Goal: Task Accomplishment & Management: Complete application form

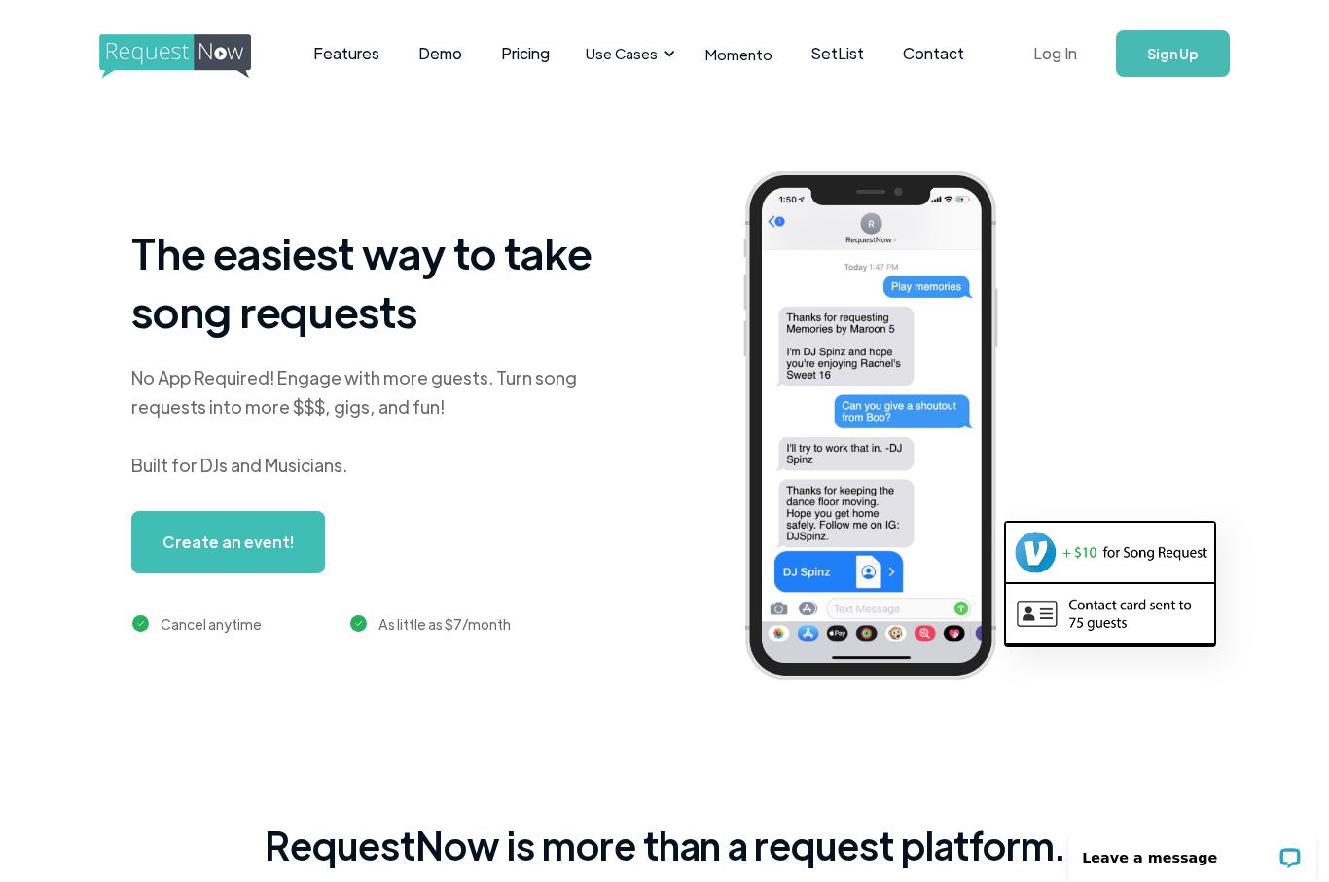
click at [1066, 48] on link "Log In" at bounding box center [1055, 53] width 83 height 68
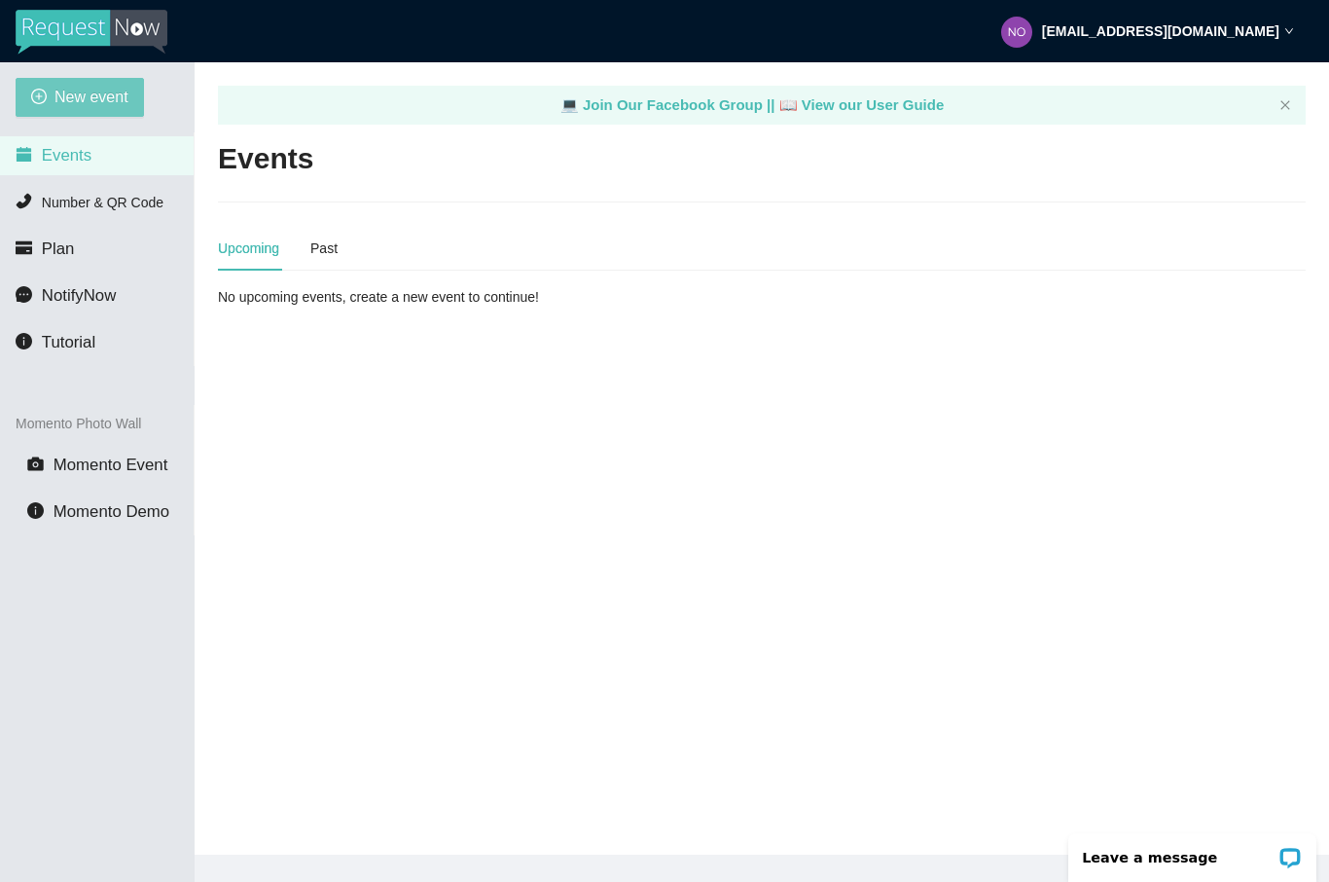
click at [97, 97] on span "New event" at bounding box center [91, 97] width 74 height 24
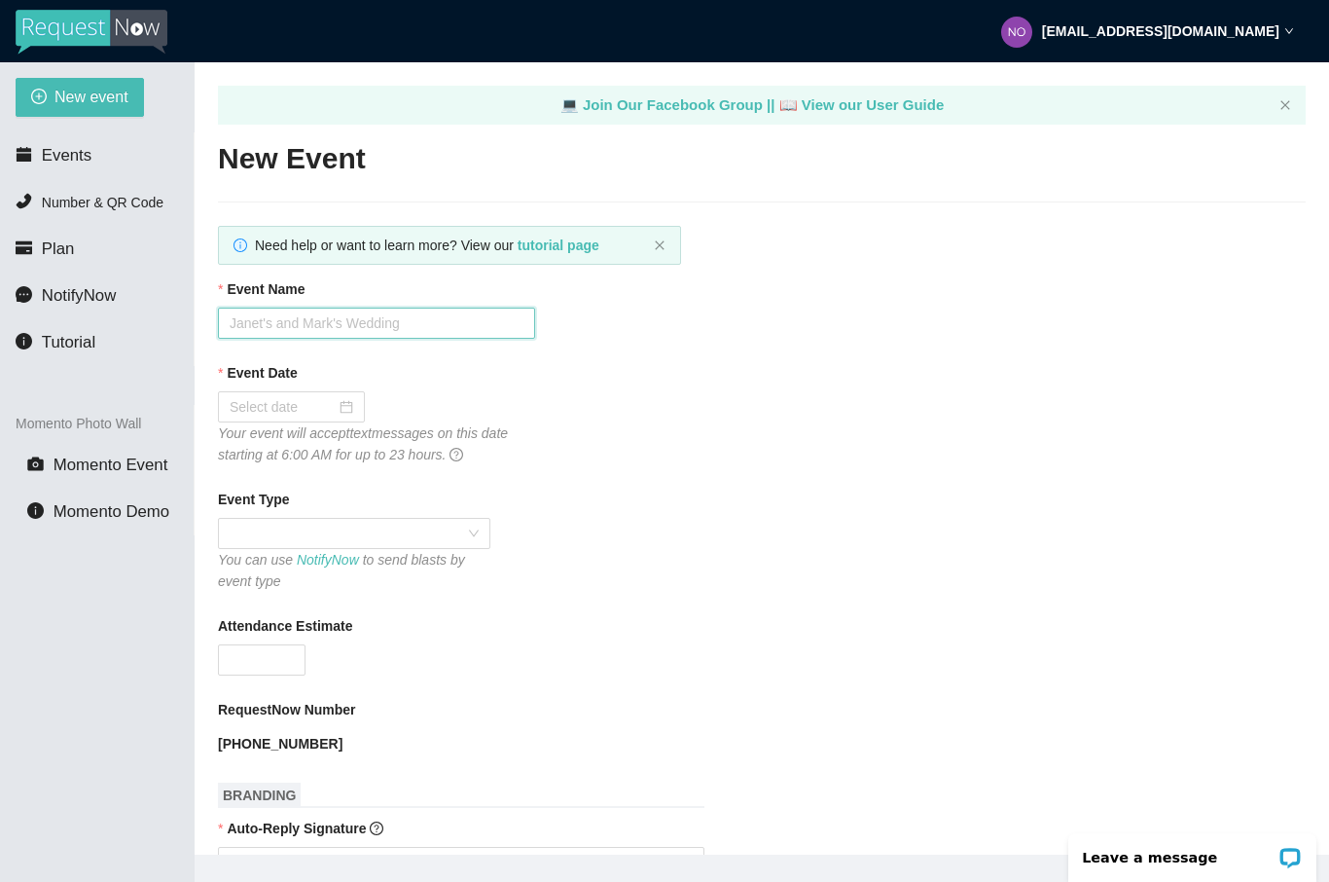
click at [438, 328] on input "Event Name" at bounding box center [376, 322] width 317 height 31
type input "Oktoberfest at ArborCrest 2025"
click at [338, 401] on div at bounding box center [292, 406] width 124 height 21
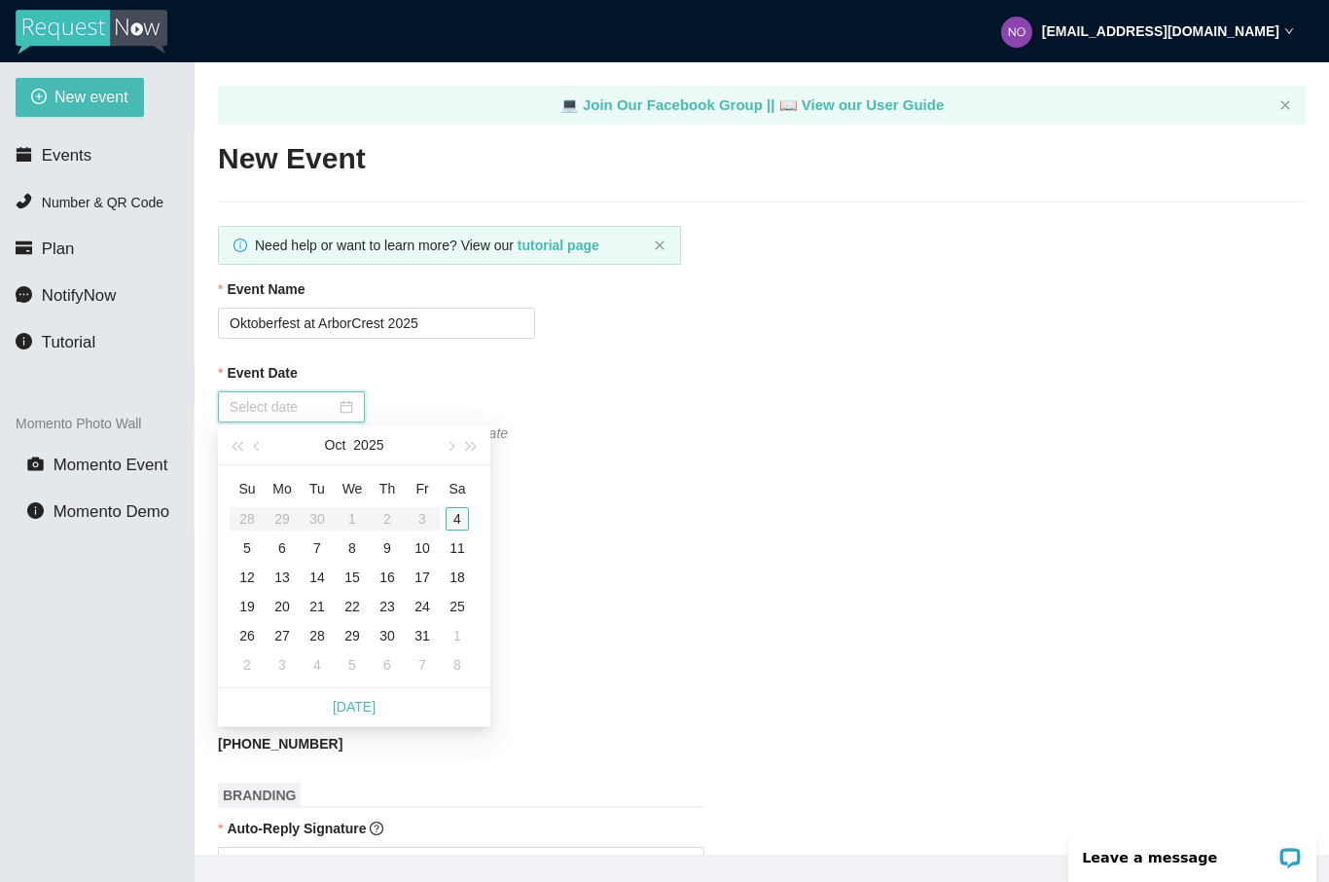
type input "[DATE]"
click at [462, 522] on div "4" at bounding box center [457, 518] width 23 height 23
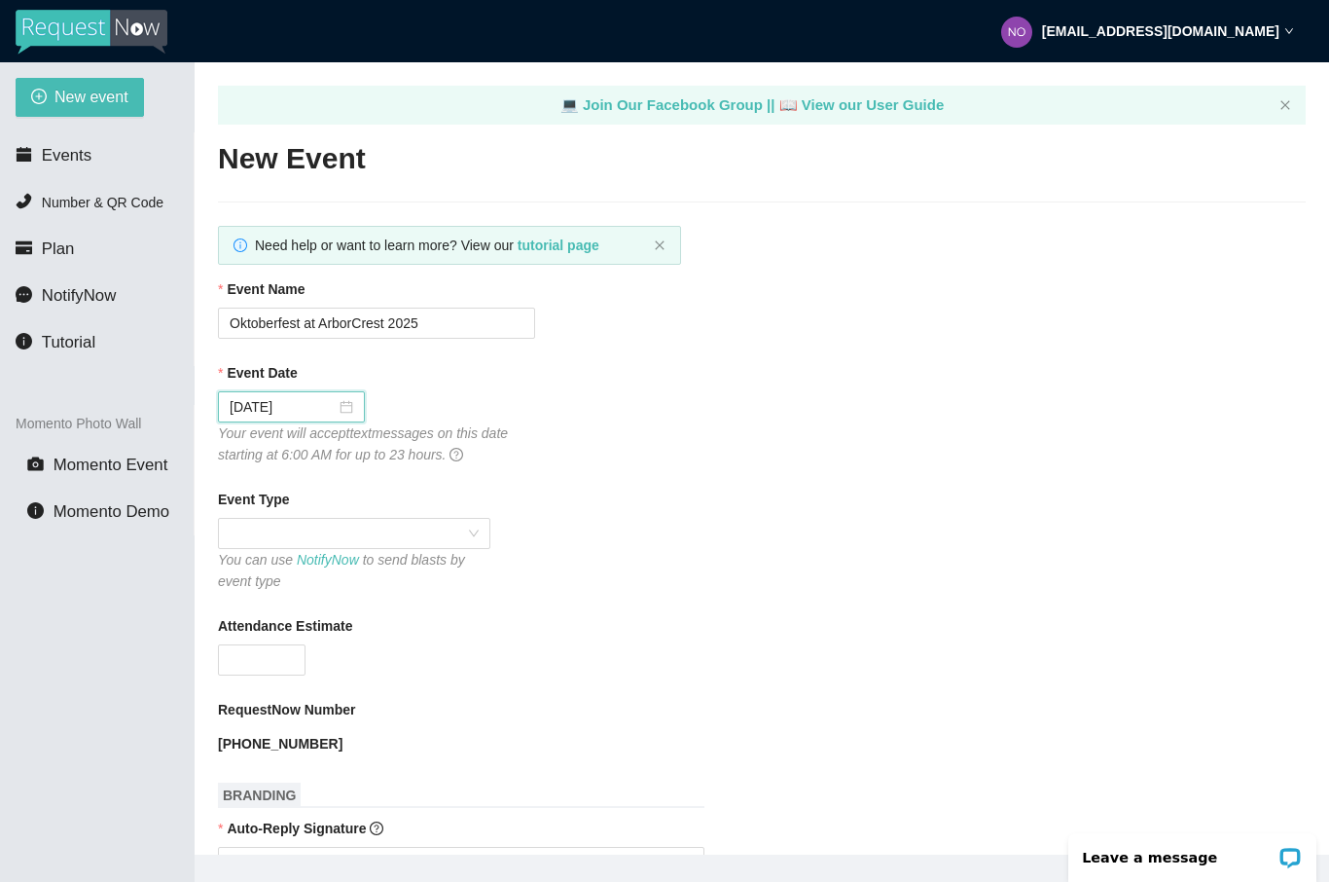
click at [719, 401] on div "Event Date 10/04/2025 Your event will accept text messages on this date startin…" at bounding box center [762, 413] width 1088 height 103
click at [401, 524] on span at bounding box center [354, 533] width 249 height 29
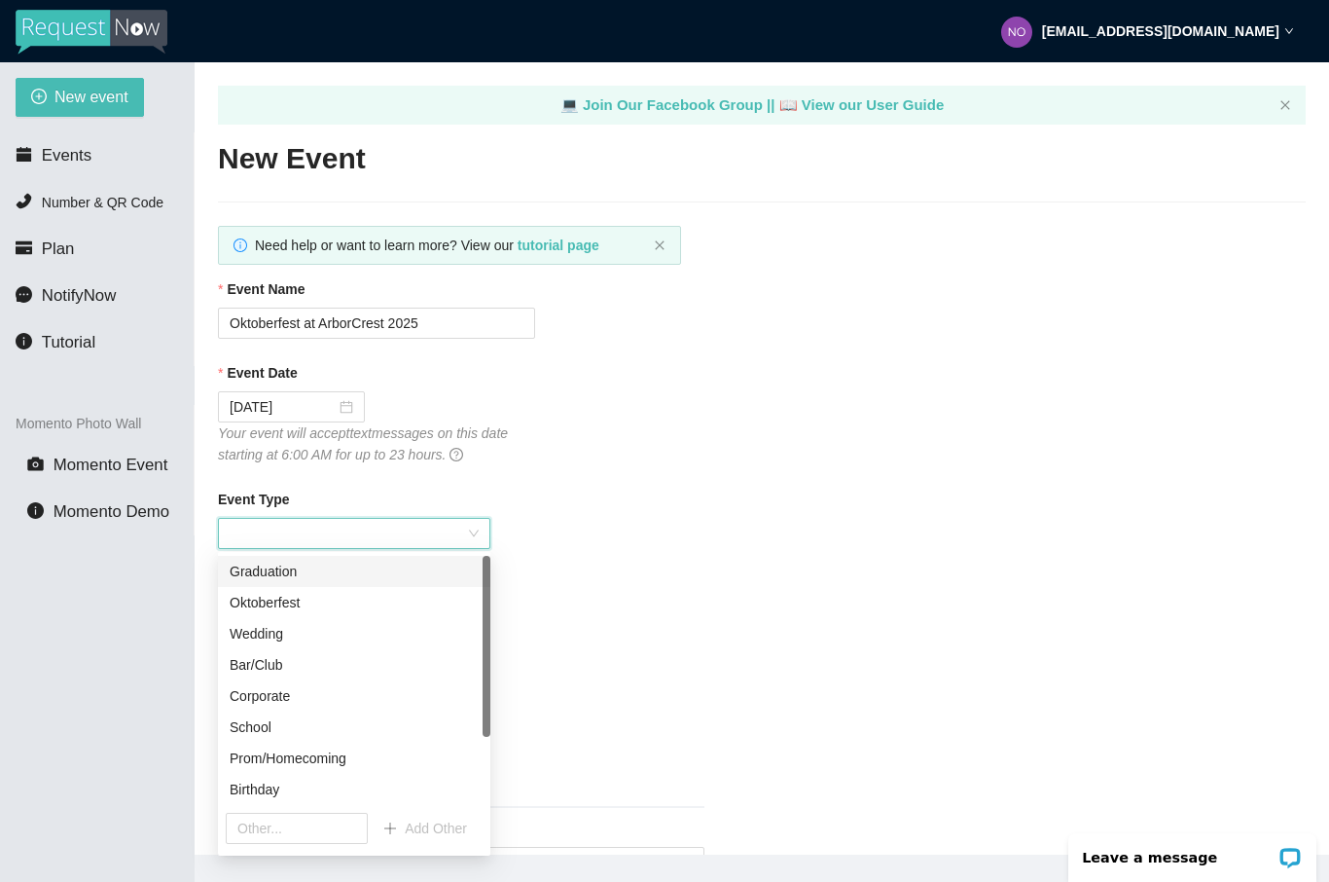
click at [329, 610] on div "Oktoberfest" at bounding box center [354, 602] width 249 height 21
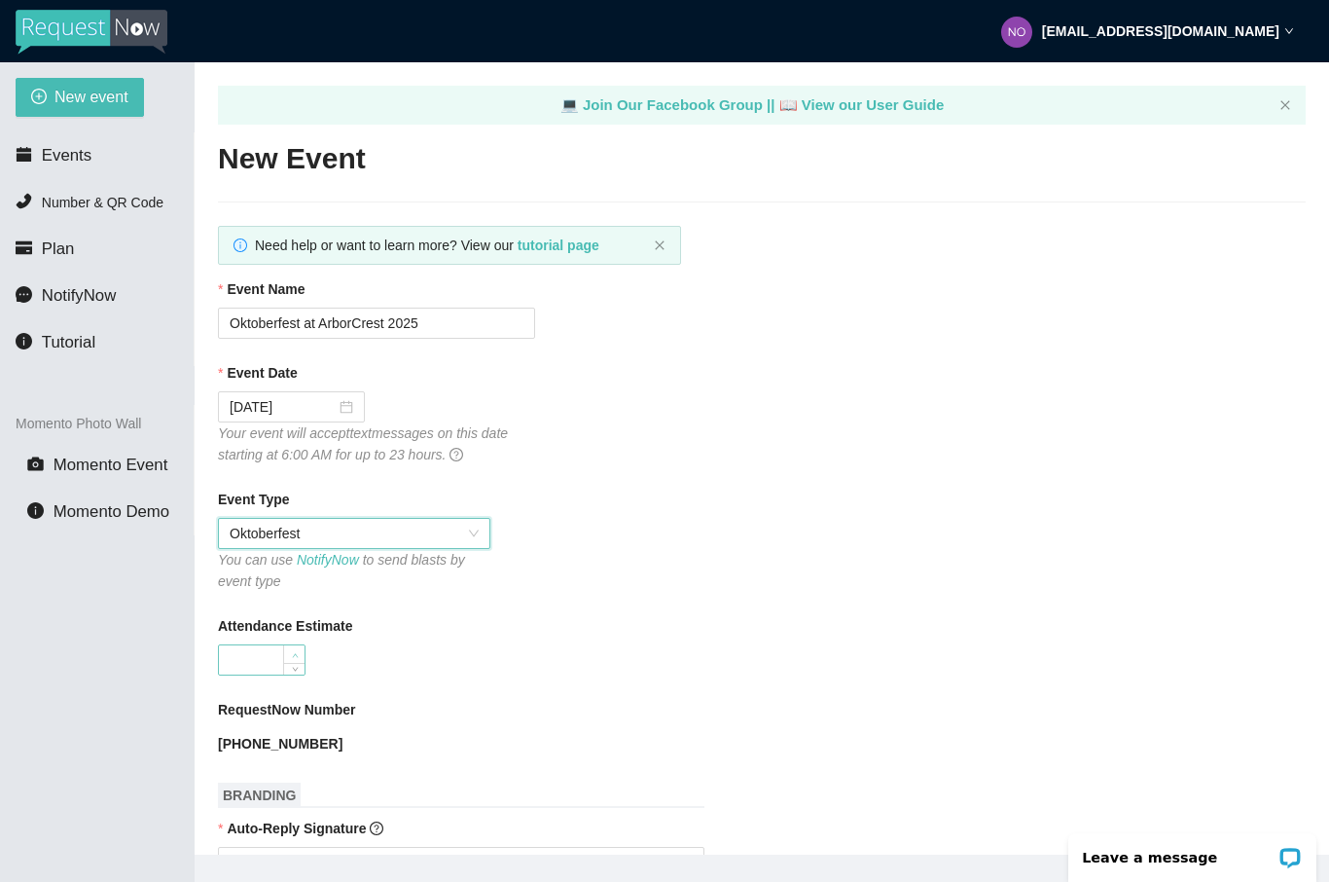
click at [290, 649] on span "up" at bounding box center [295, 655] width 12 height 12
type input "1"
type input "5"
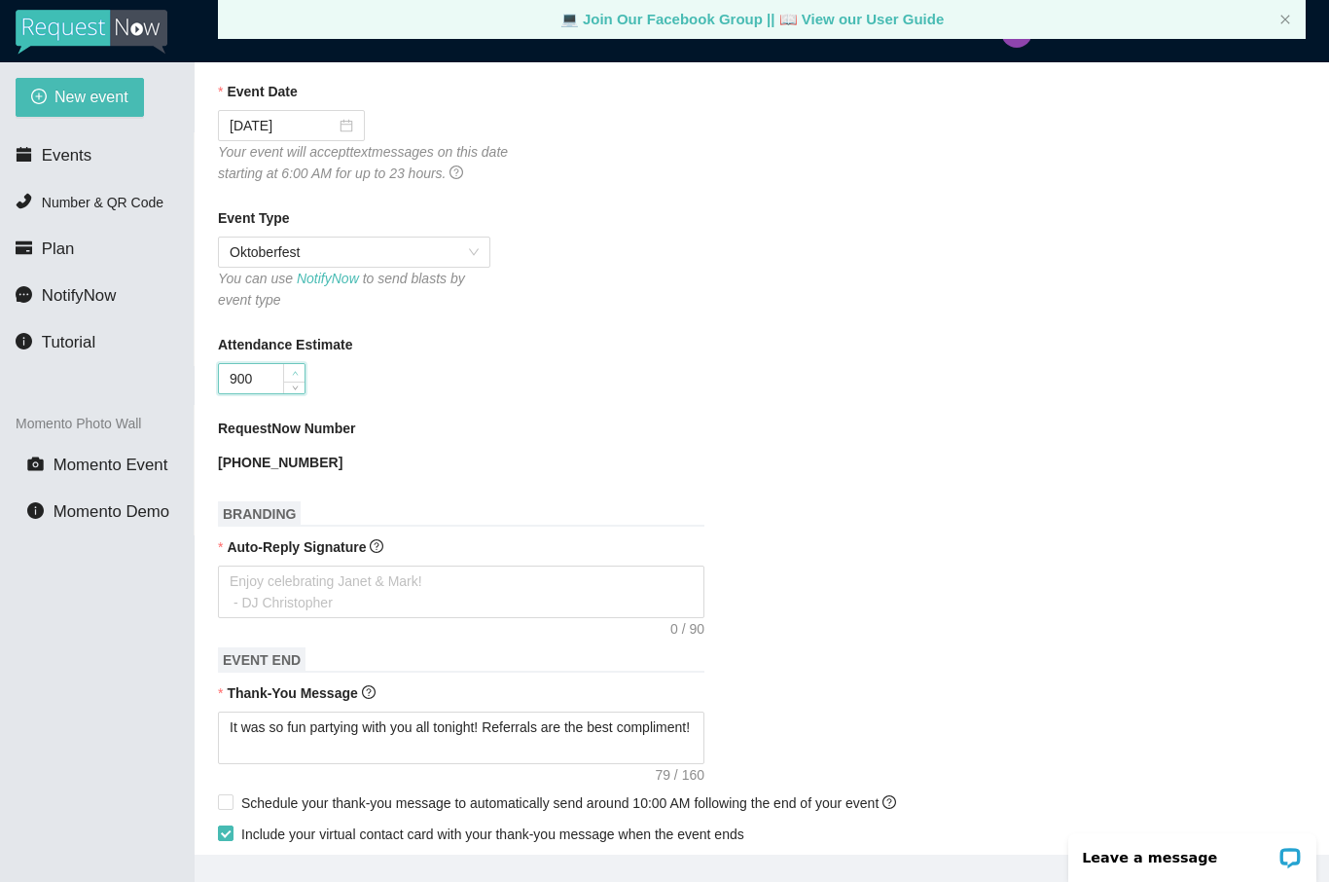
scroll to position [280, 0]
type input "9"
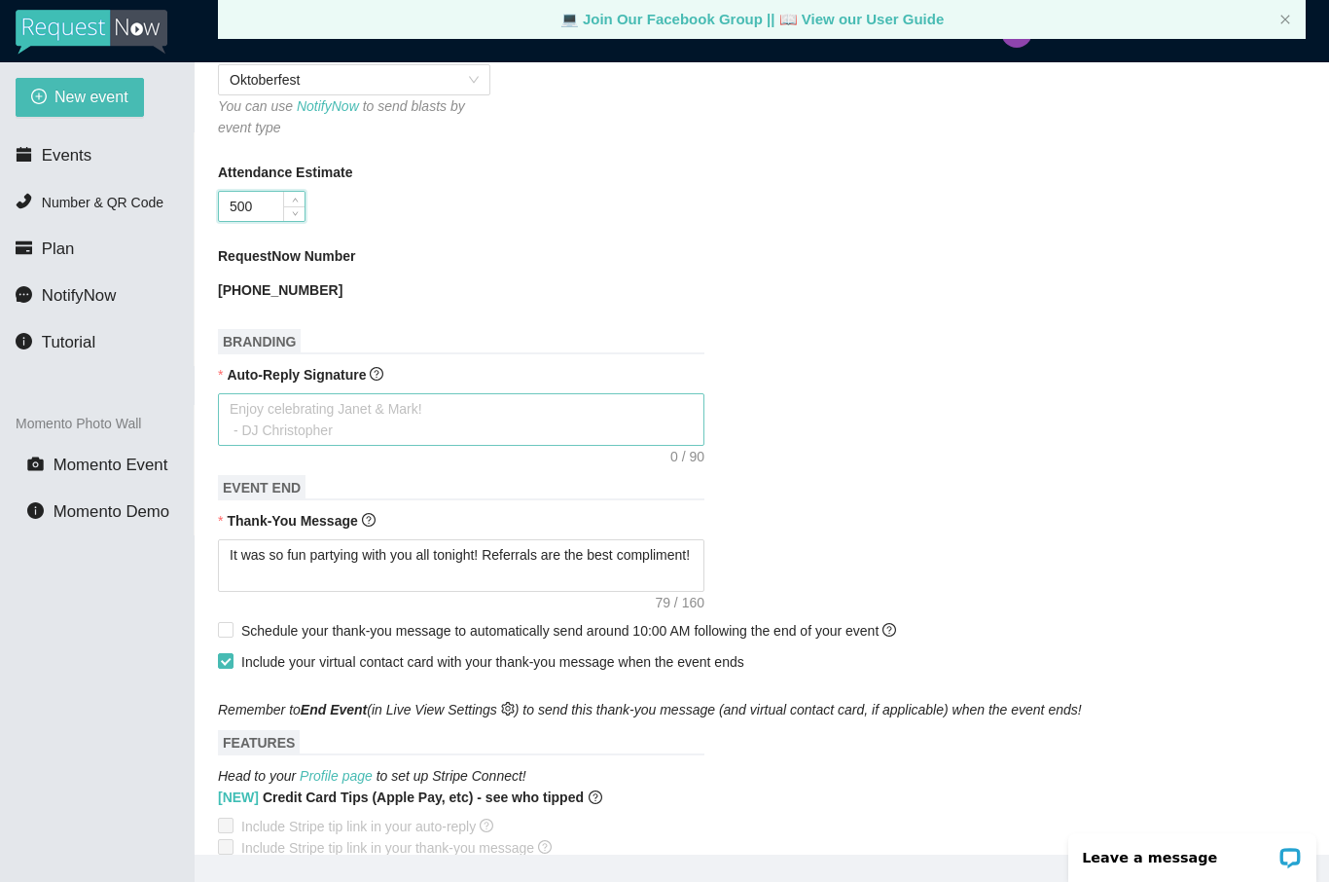
type input "500"
click at [509, 416] on textarea "Auto-Reply Signature" at bounding box center [461, 419] width 486 height 53
type textarea "E"
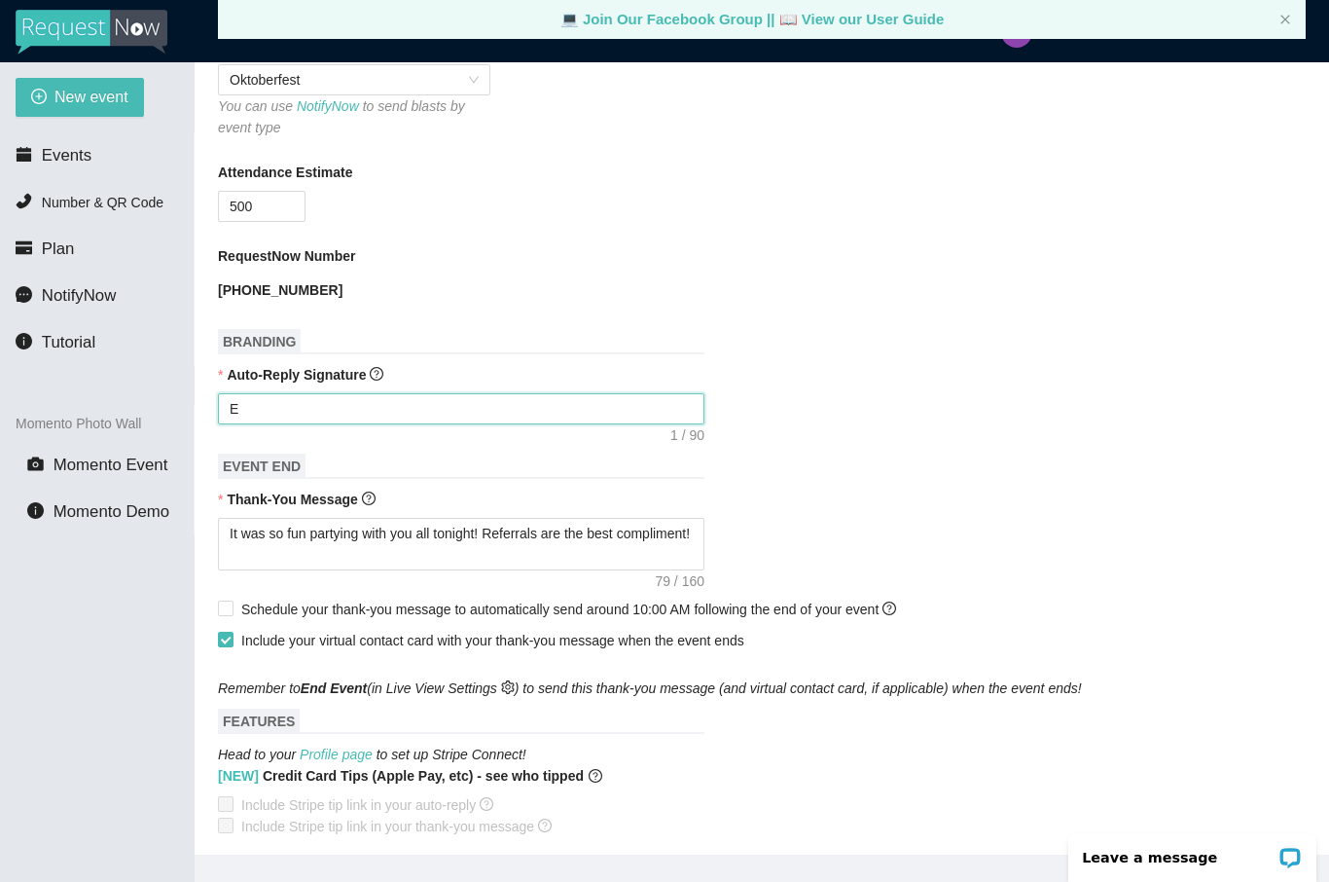
type textarea "En"
type textarea "Enj"
type textarea "Enjo"
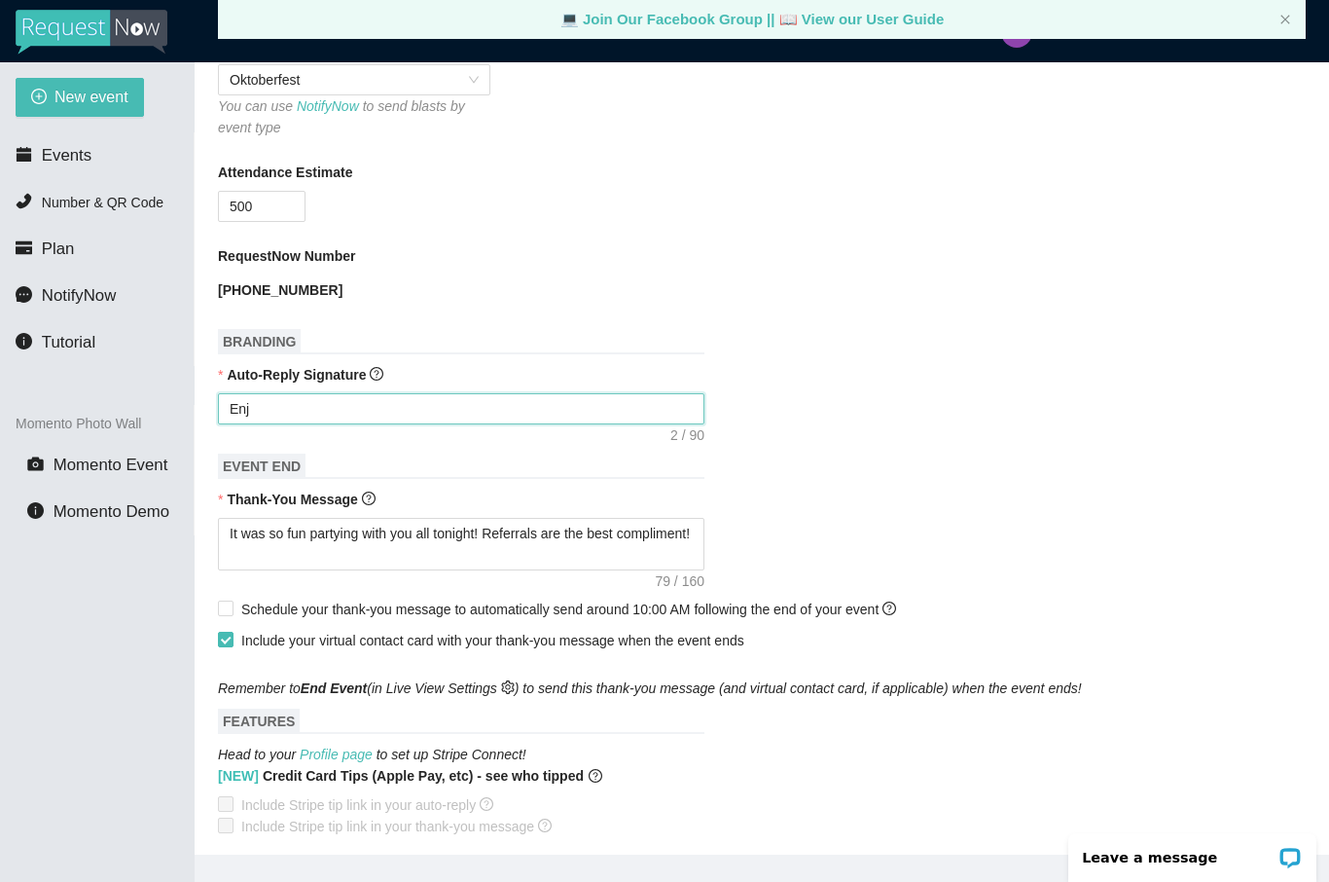
type textarea "Enjo"
type textarea "Enjoy"
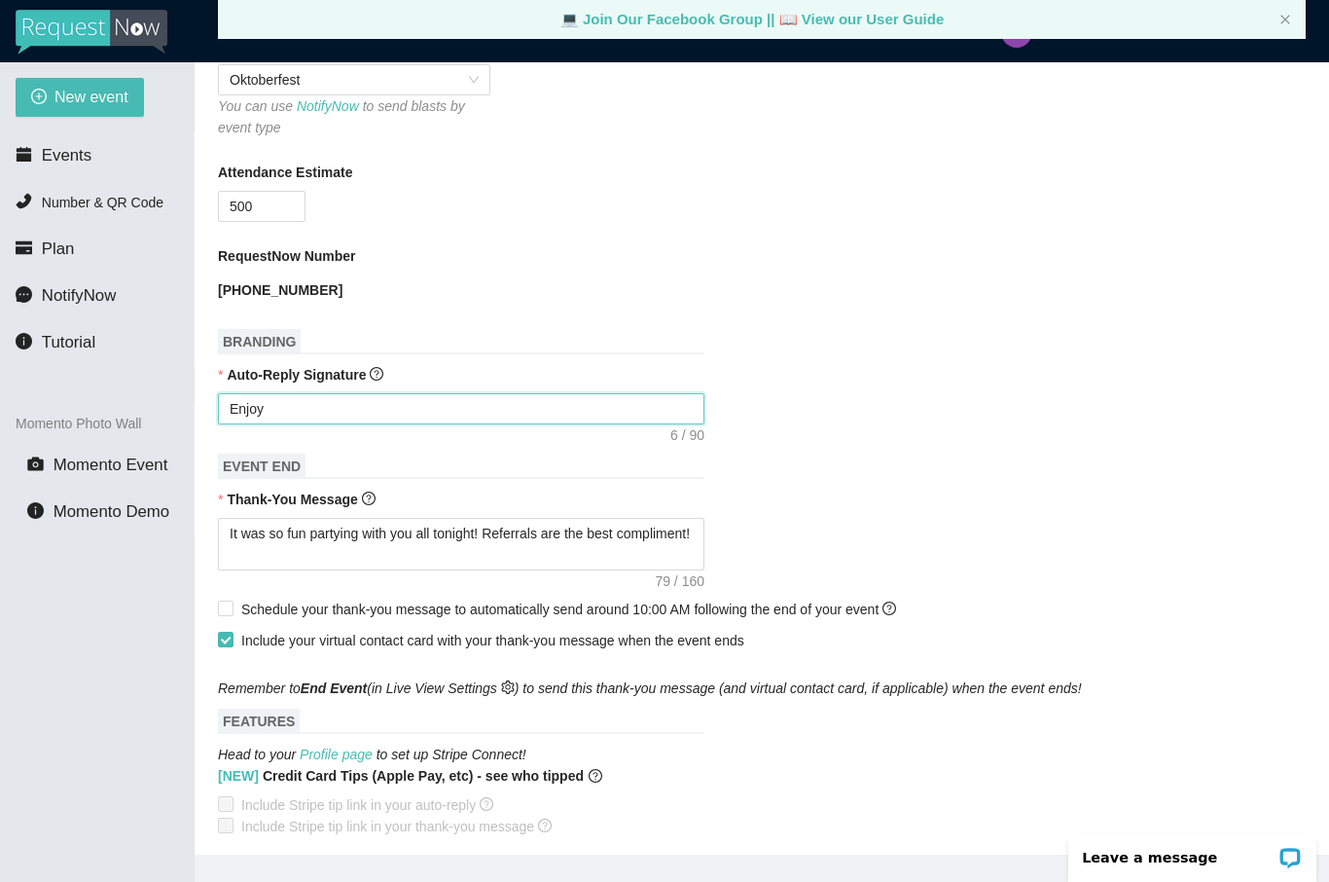
type textarea "Enjoy"
type textarea "Enjo"
type textarea "Enj"
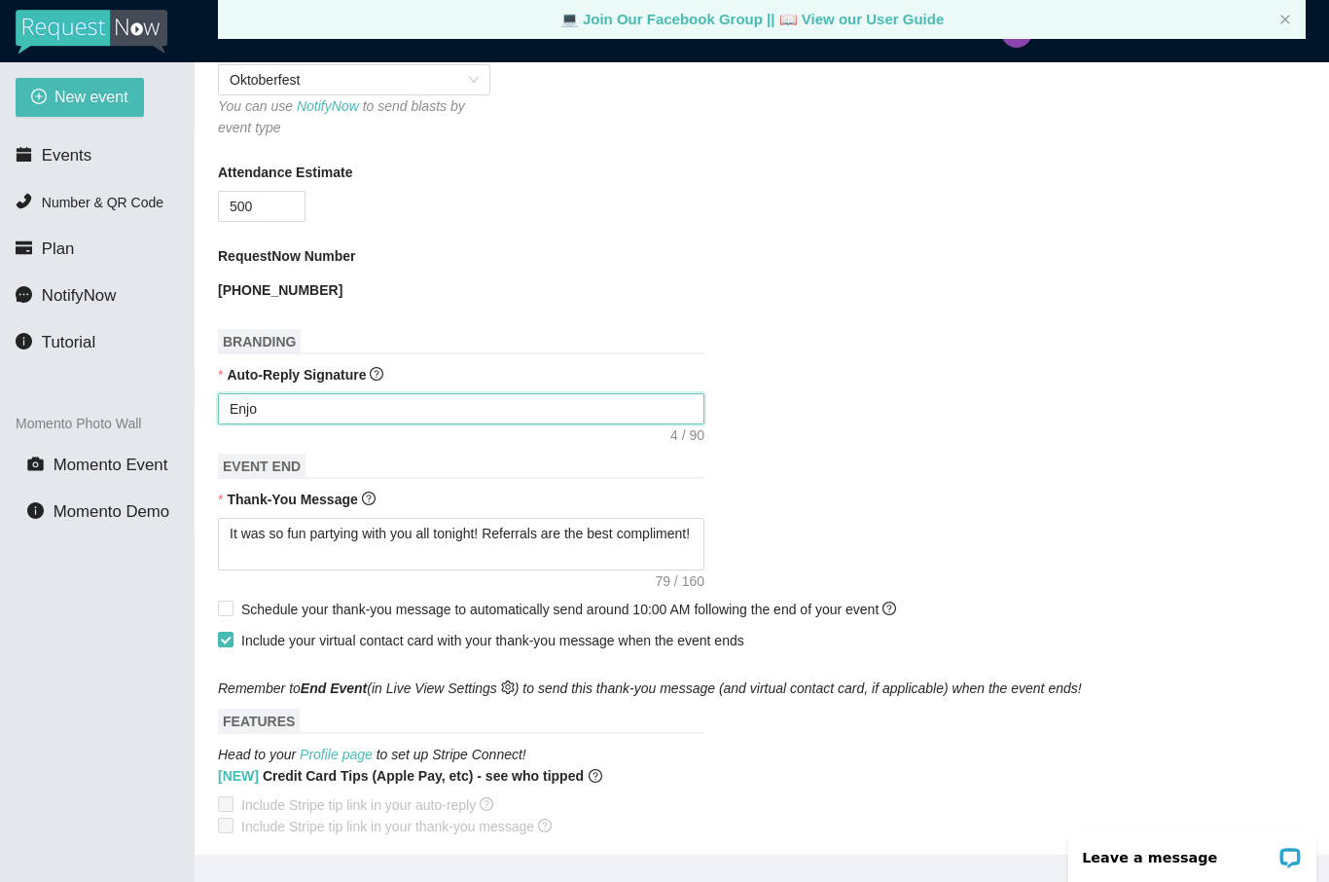
type textarea "Enj"
type textarea "En"
type textarea "E"
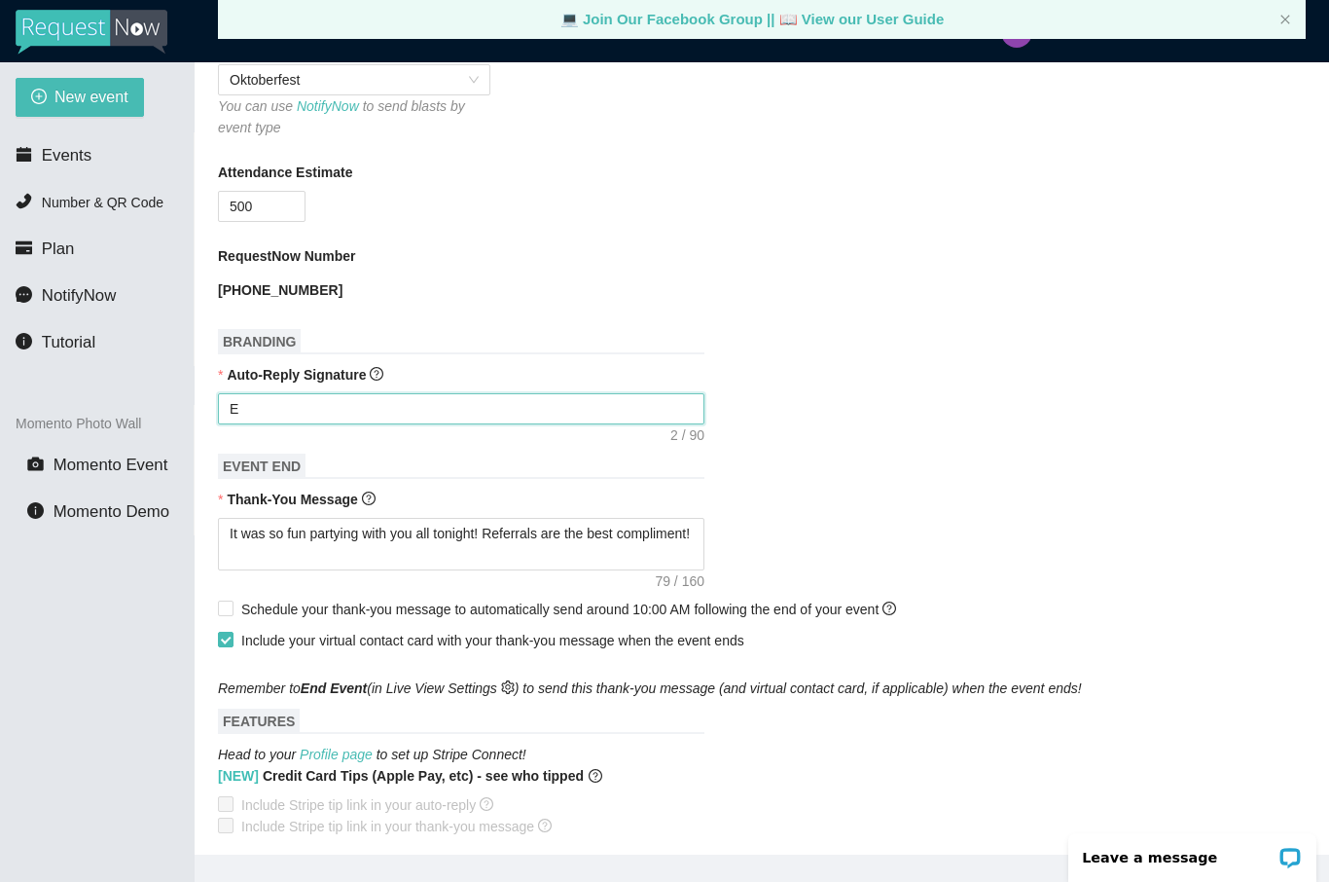
type textarea "Enjoy celebrating Janet & Mark! - DJ Christopher"
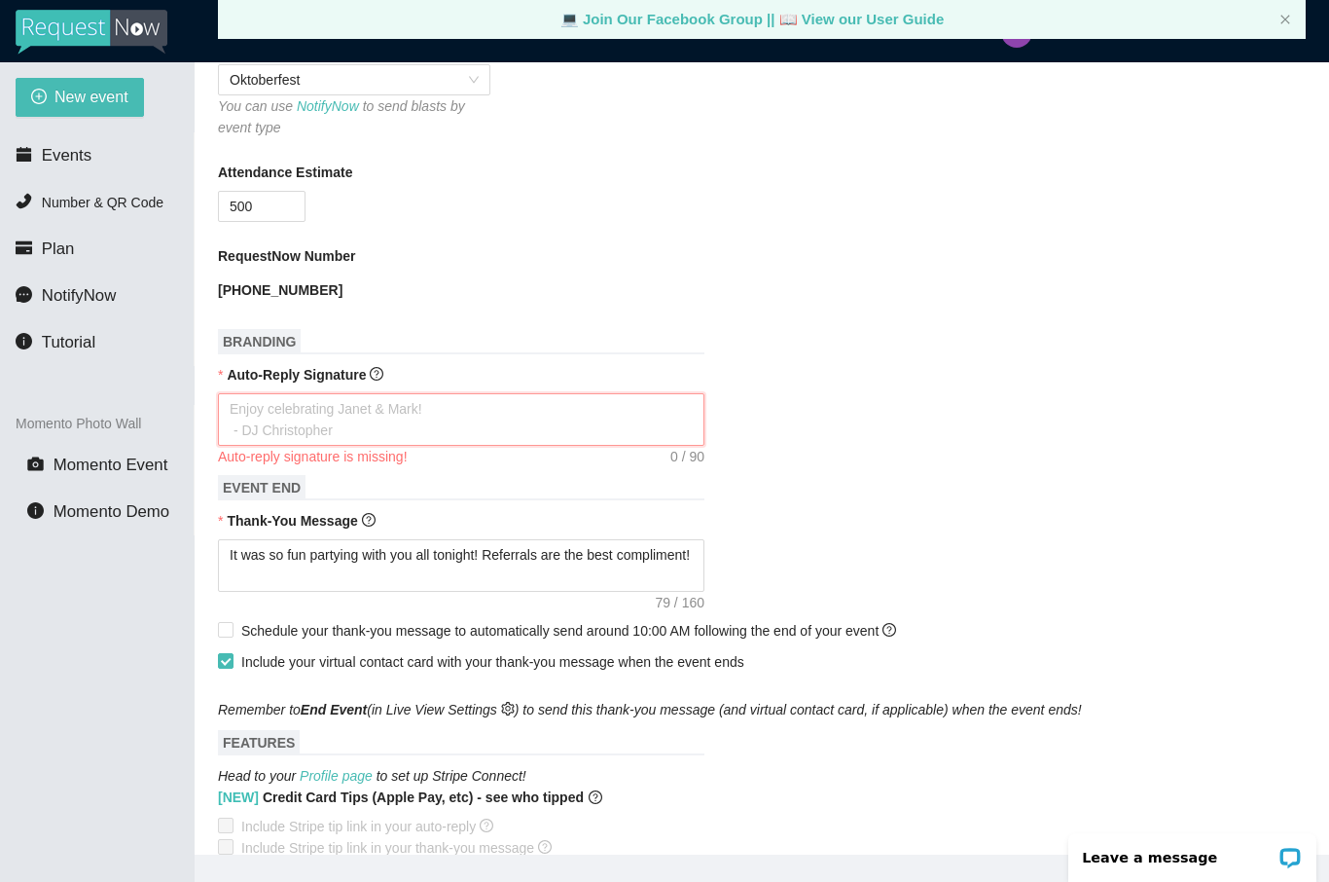
type textarea "T"
type textarea "Th"
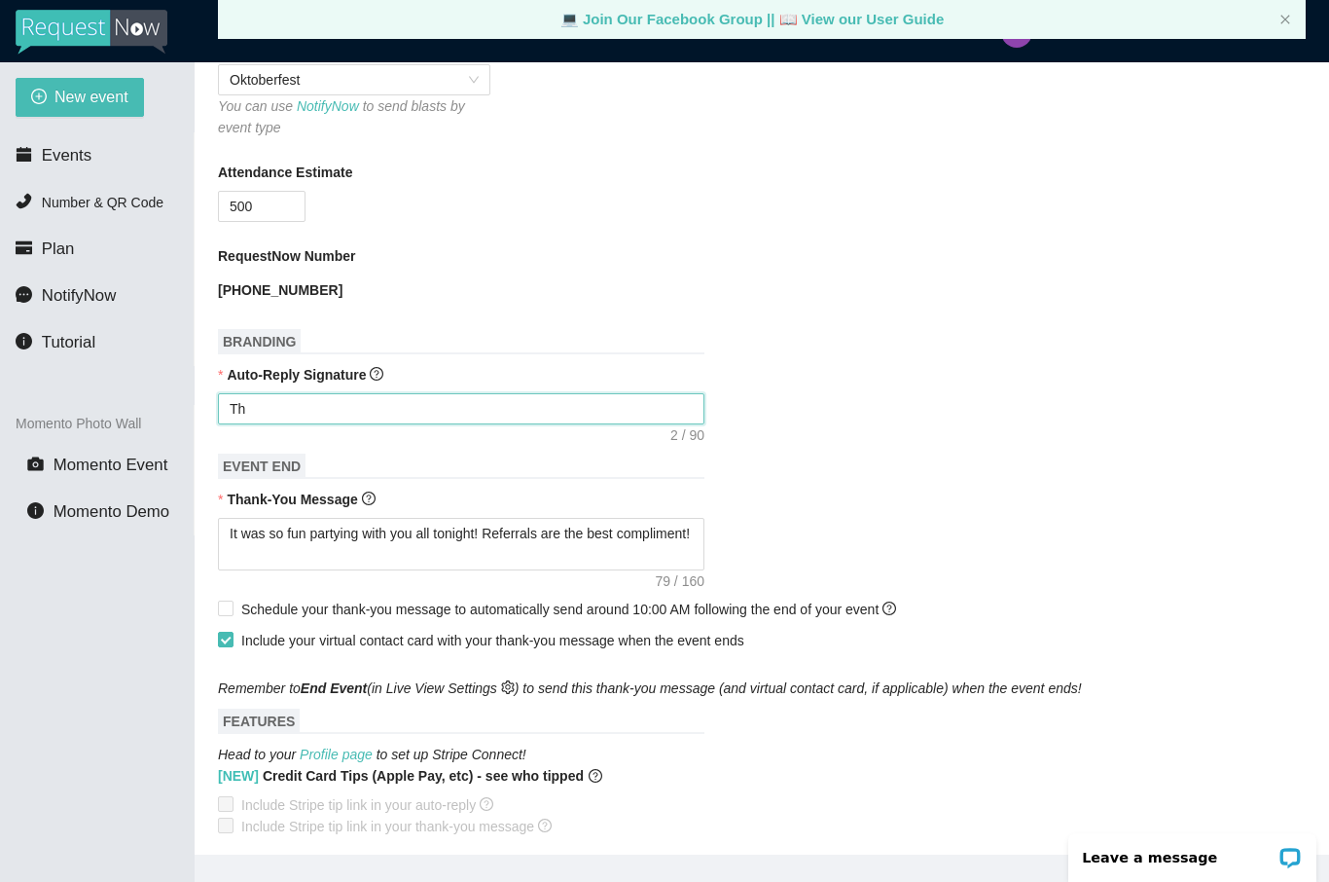
type textarea "T"
type textarea "Enjoy celebrating Janet & Mark! - DJ Christopher"
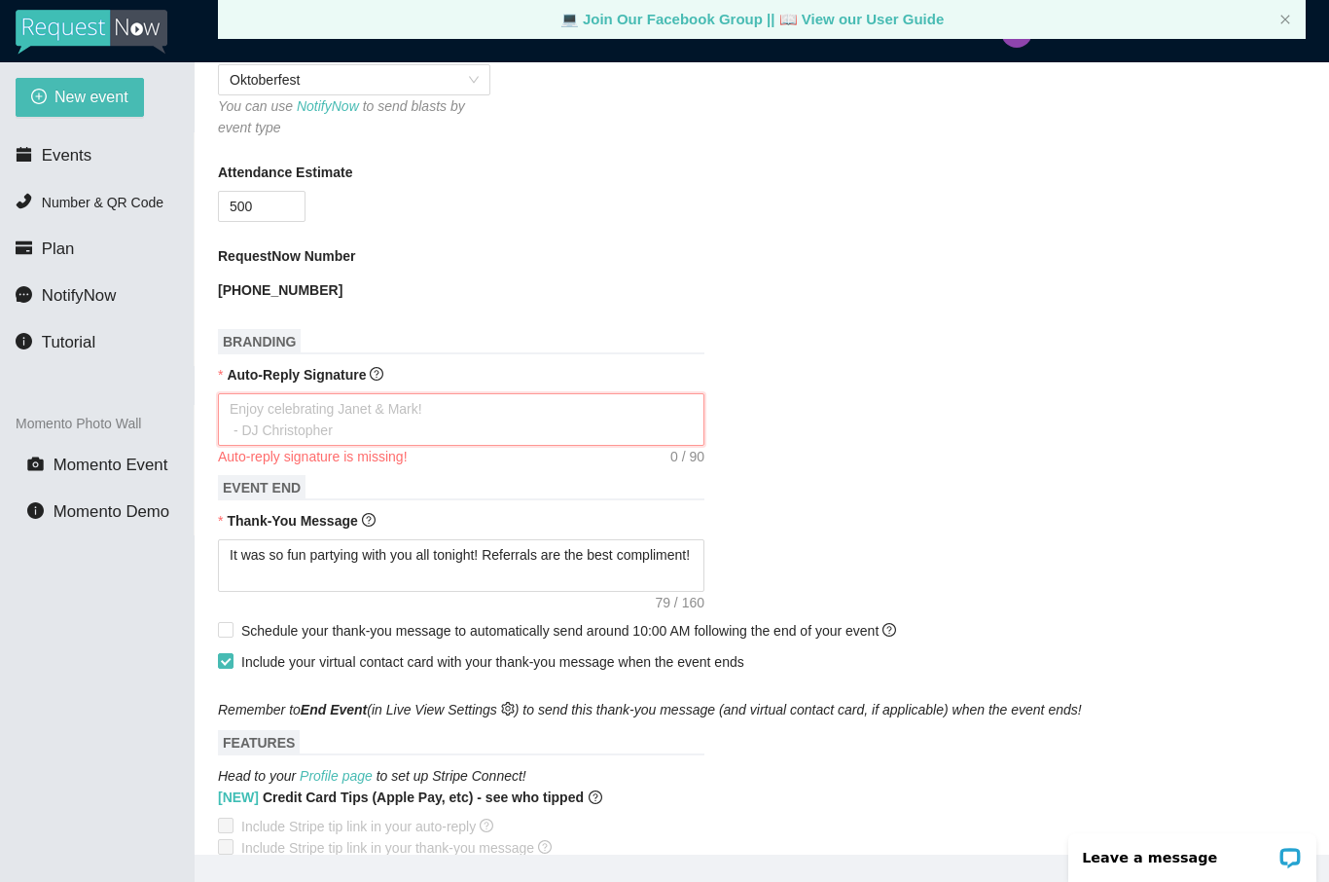
type textarea "T"
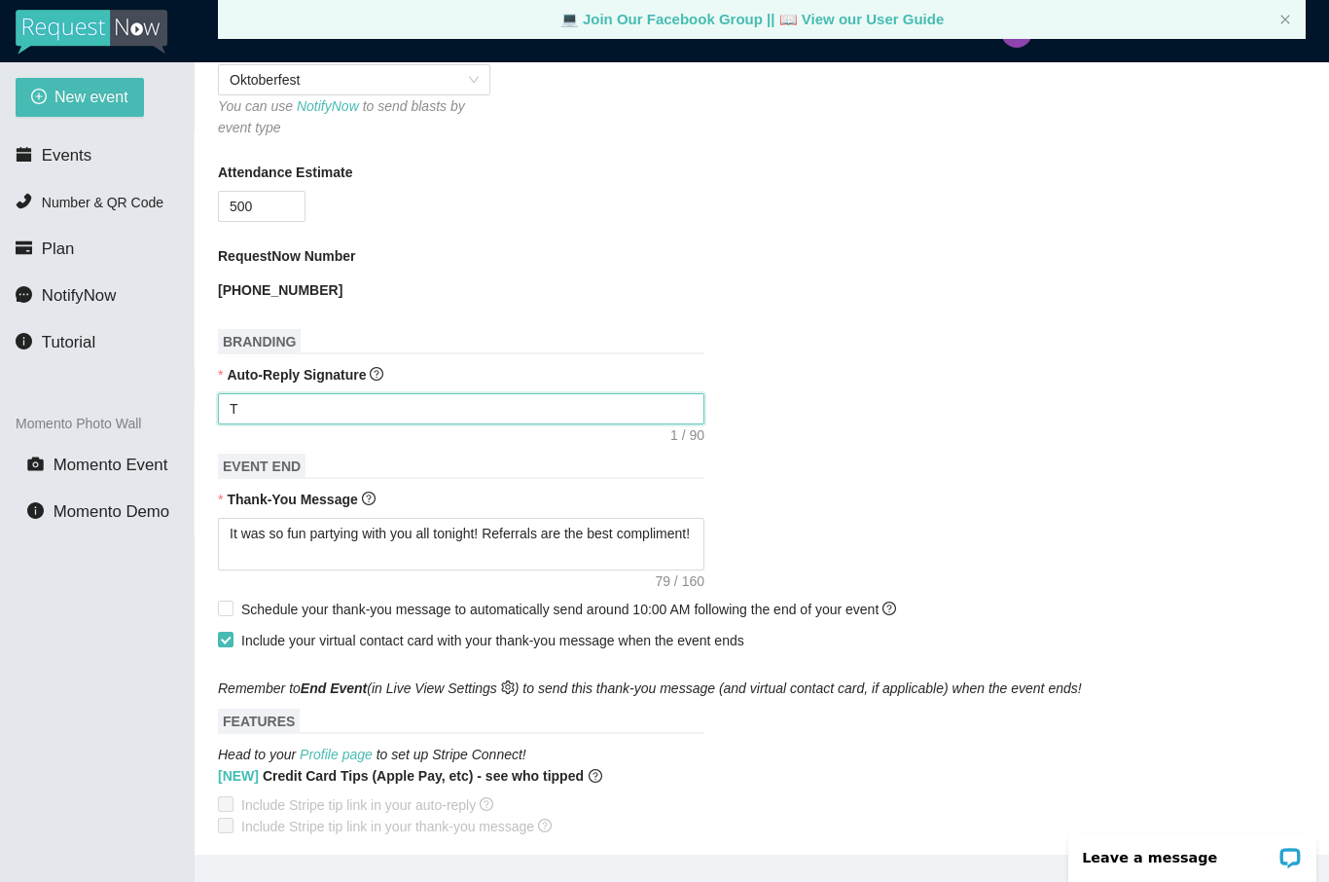
type textarea "Th"
type textarea "Tha"
type textarea "Than"
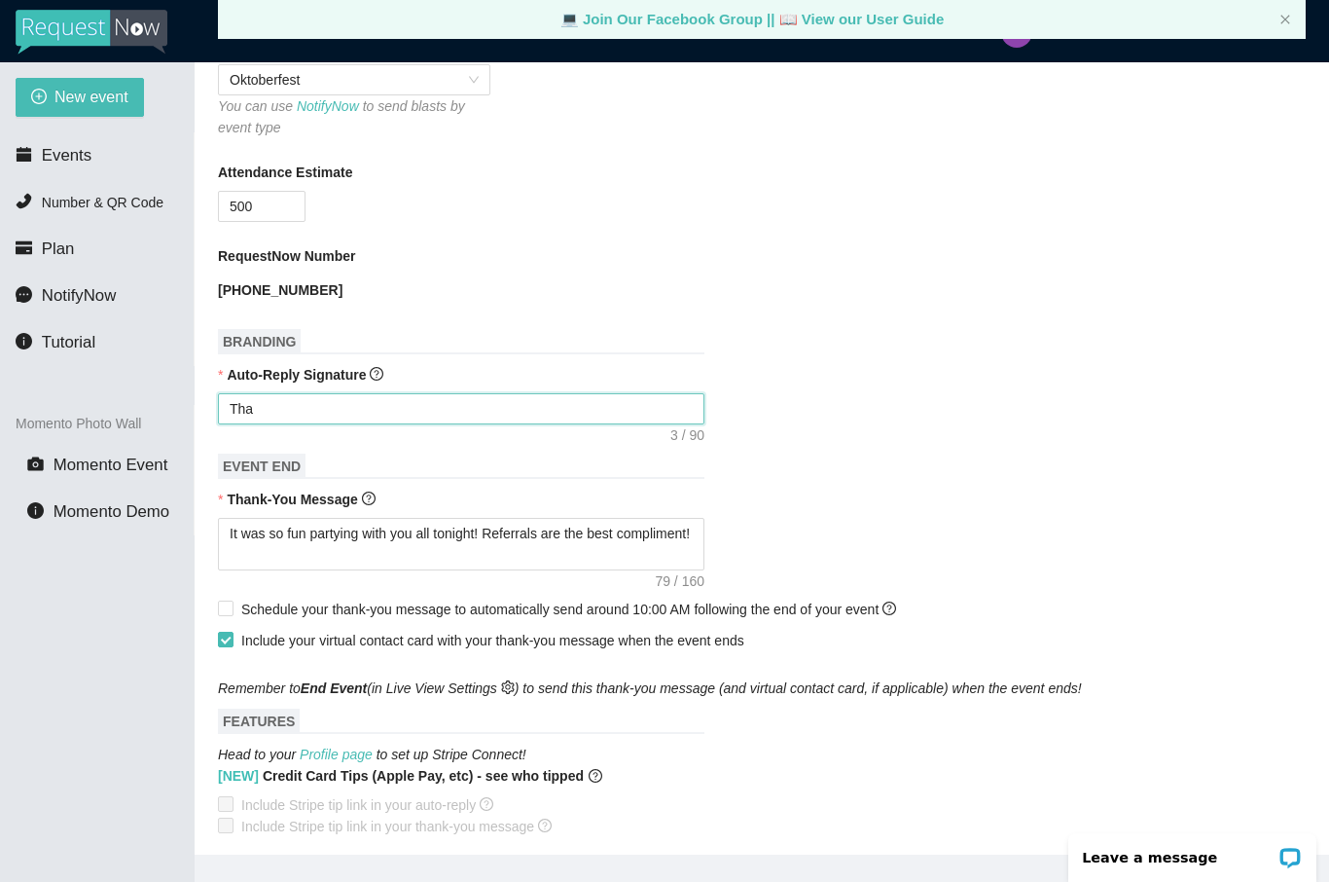
type textarea "Than"
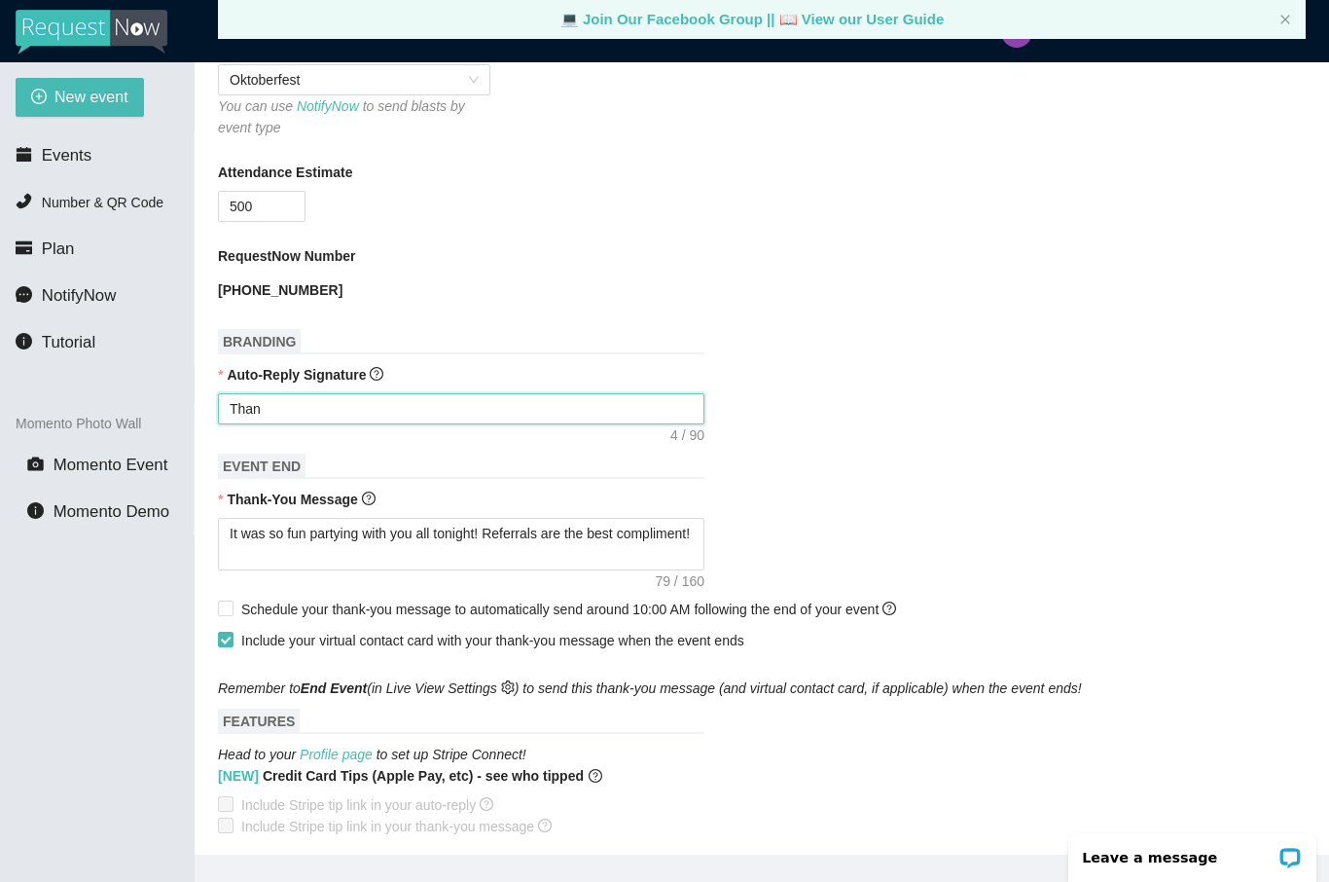
type textarea "Thank"
type textarea "Thank y"
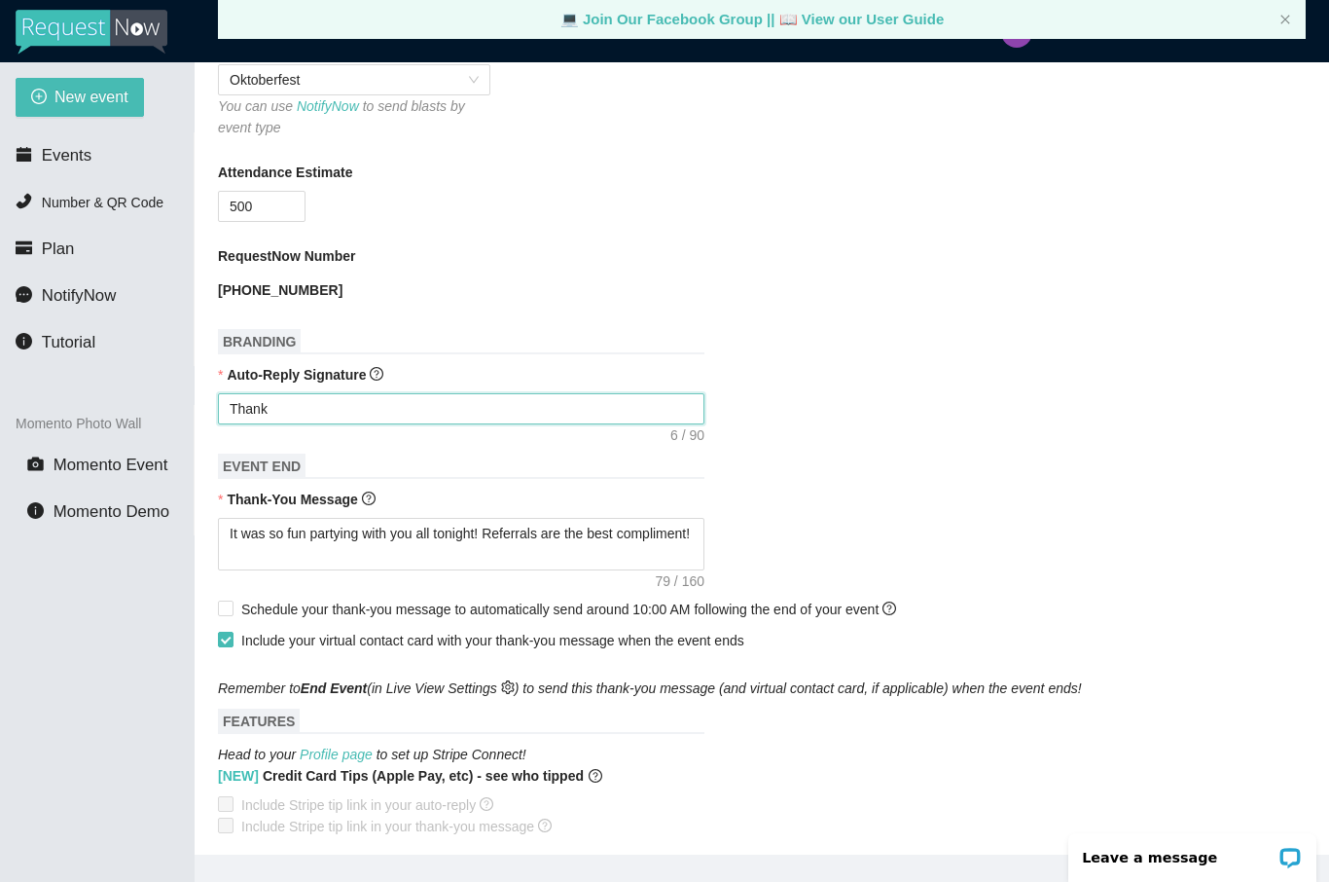
type textarea "Thank y"
type textarea "Thank yo"
type textarea "Thank you"
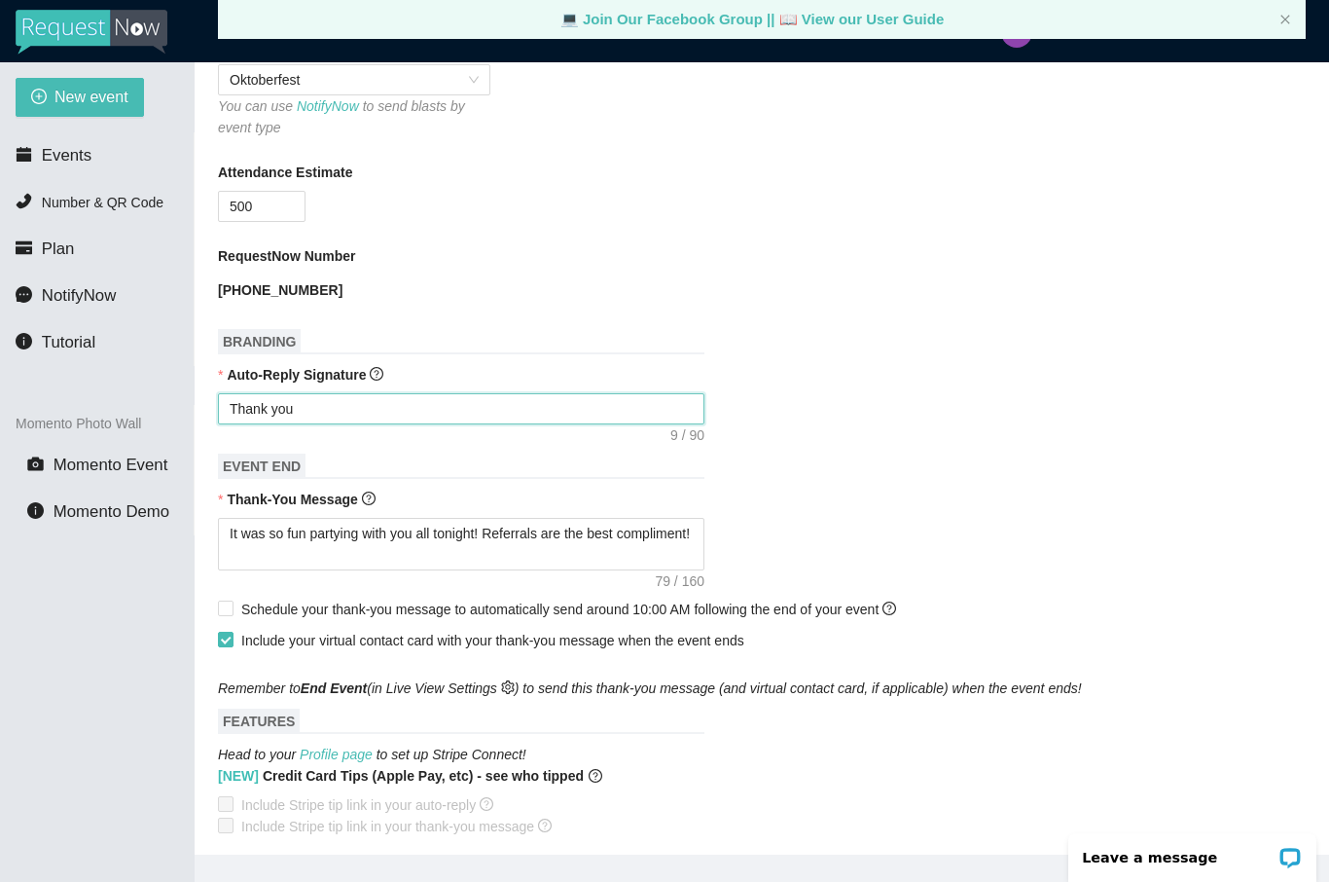
type textarea "Thank yo"
type textarea "Thank y"
type textarea "Thank"
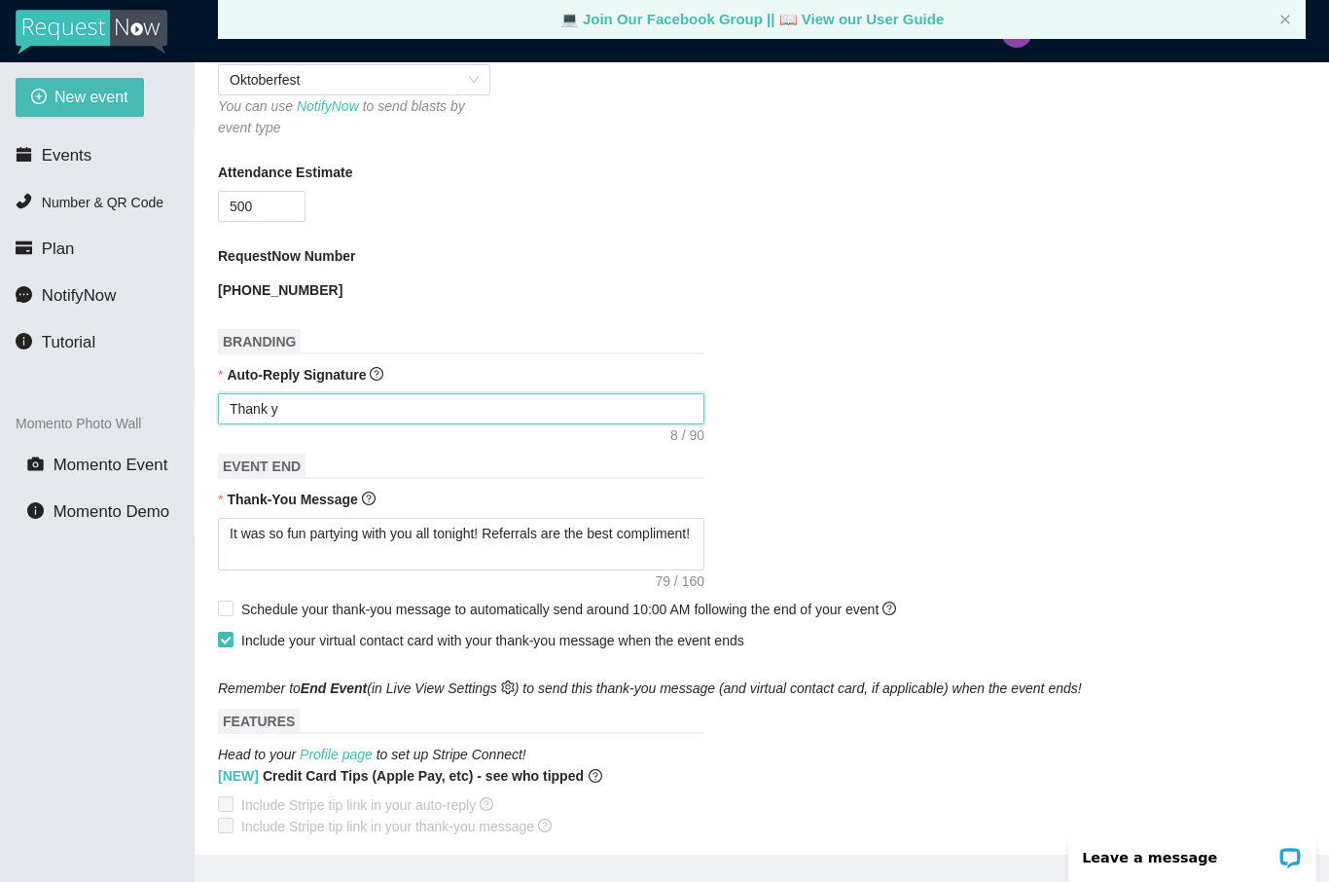
type textarea "Thank"
type textarea "Than"
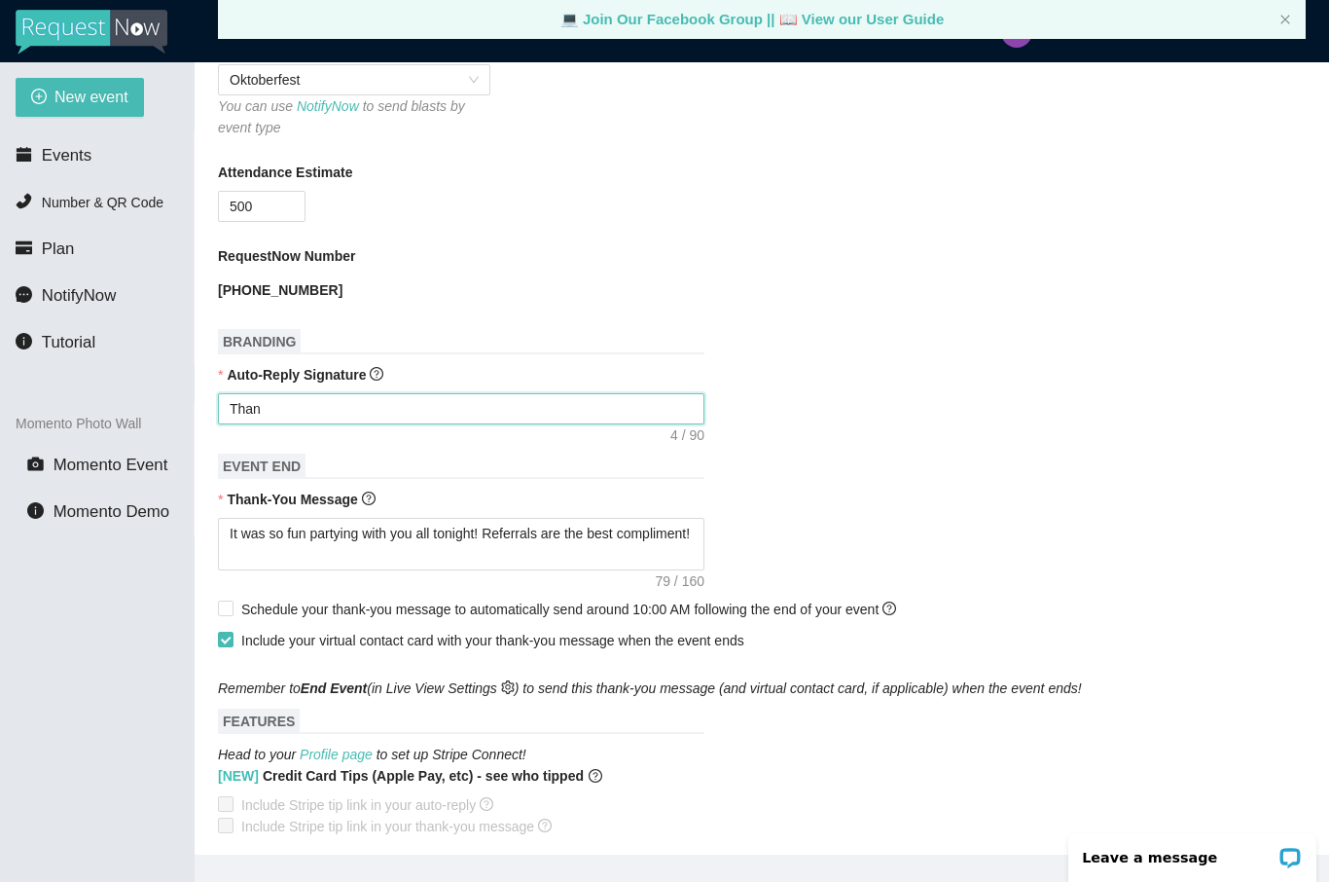
type textarea "Tha"
type textarea "Th"
type textarea "T"
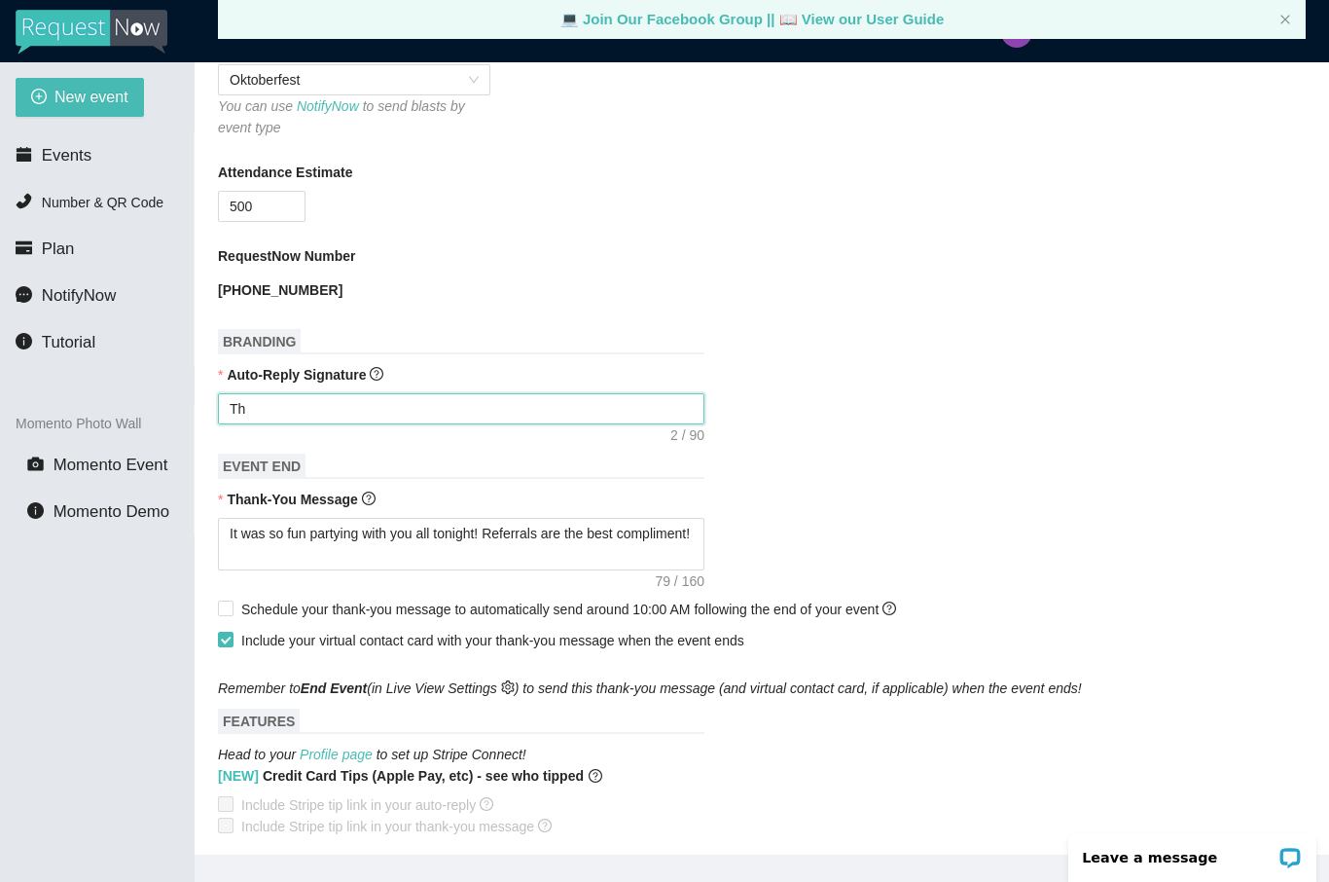
type textarea "T"
type textarea "Enjoy celebrating Janet & Mark! - DJ Christopher"
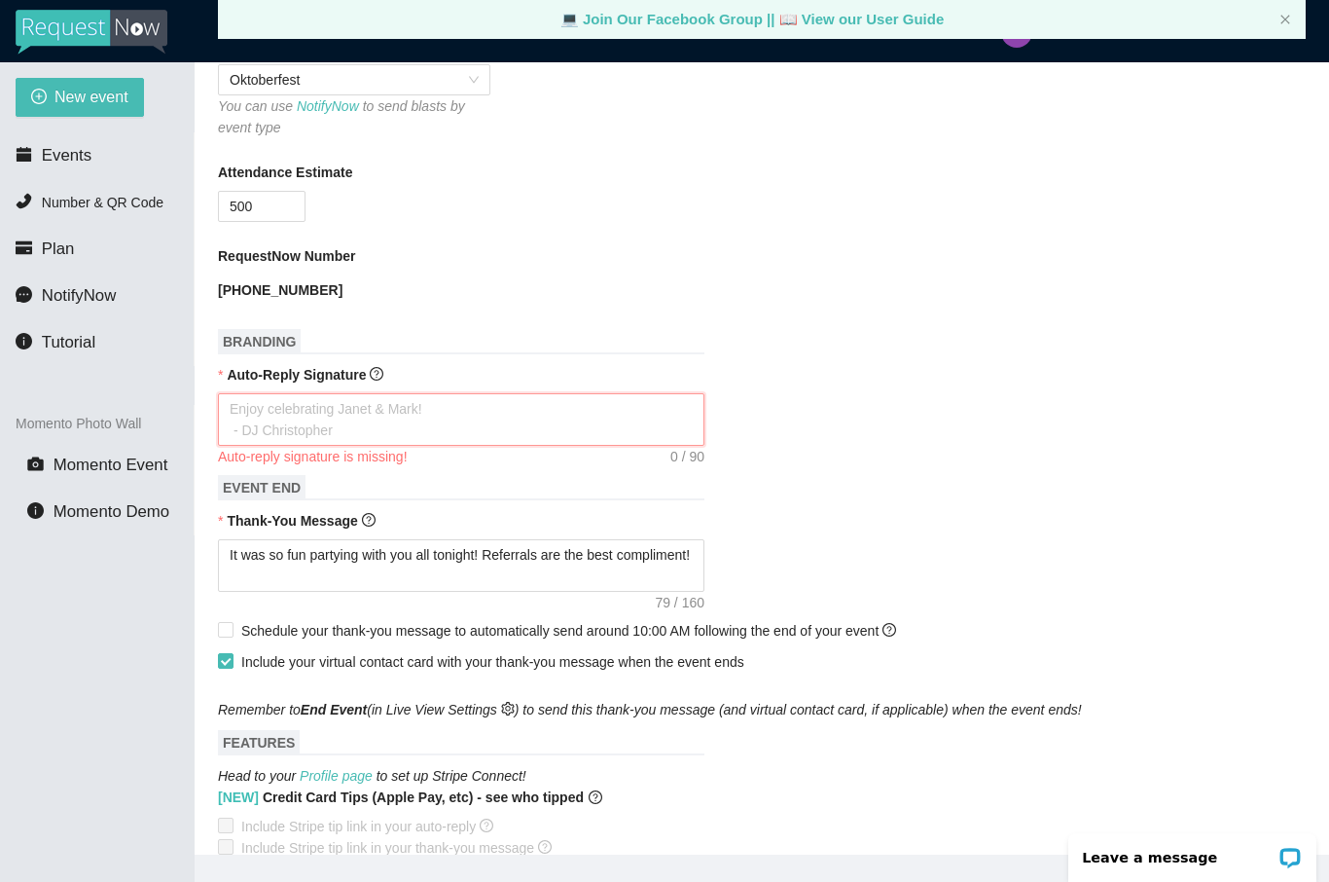
type textarea "E"
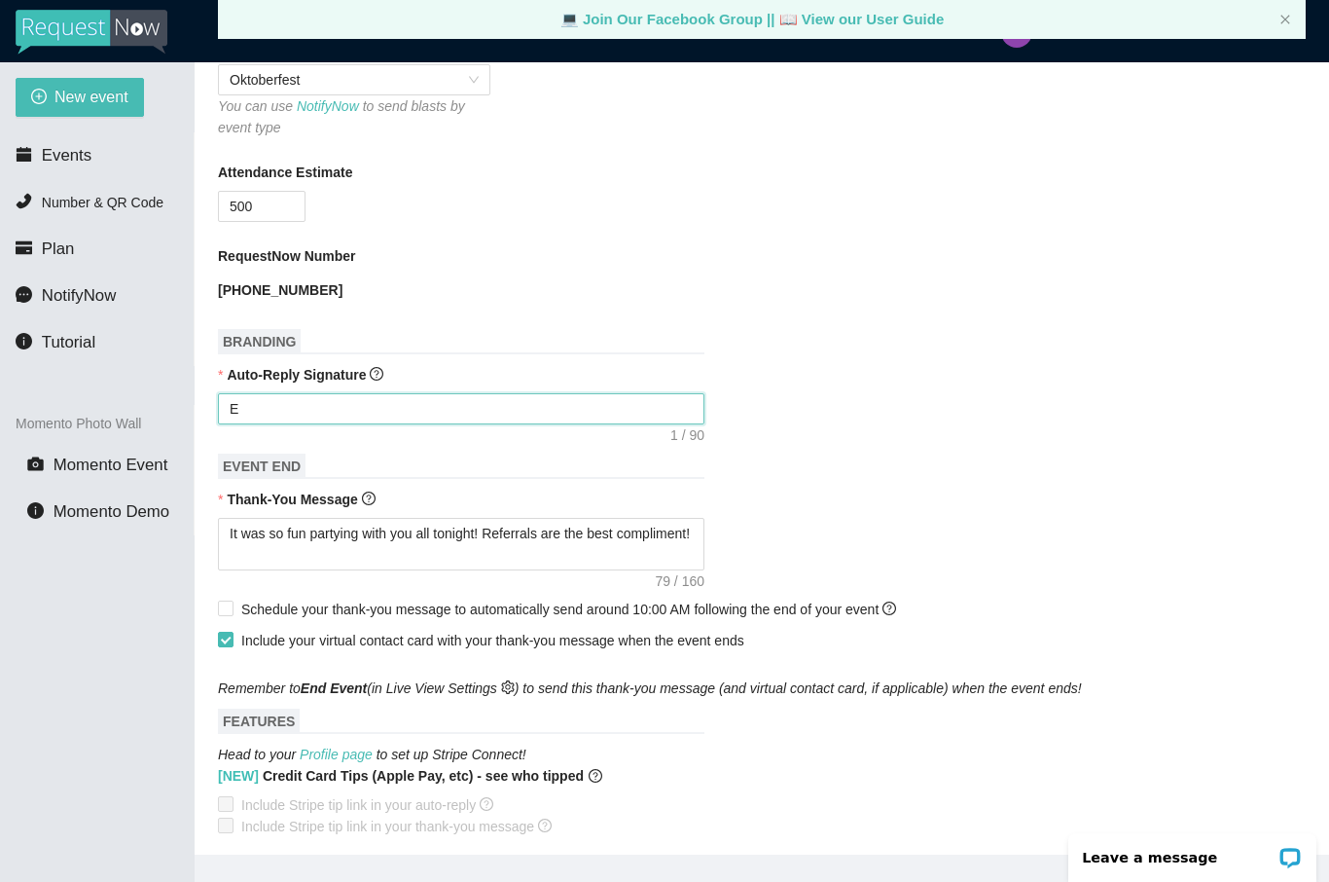
type textarea "Eb"
type textarea "E"
type textarea "Enjoy celebrating Janet & Mark! - DJ Christopher"
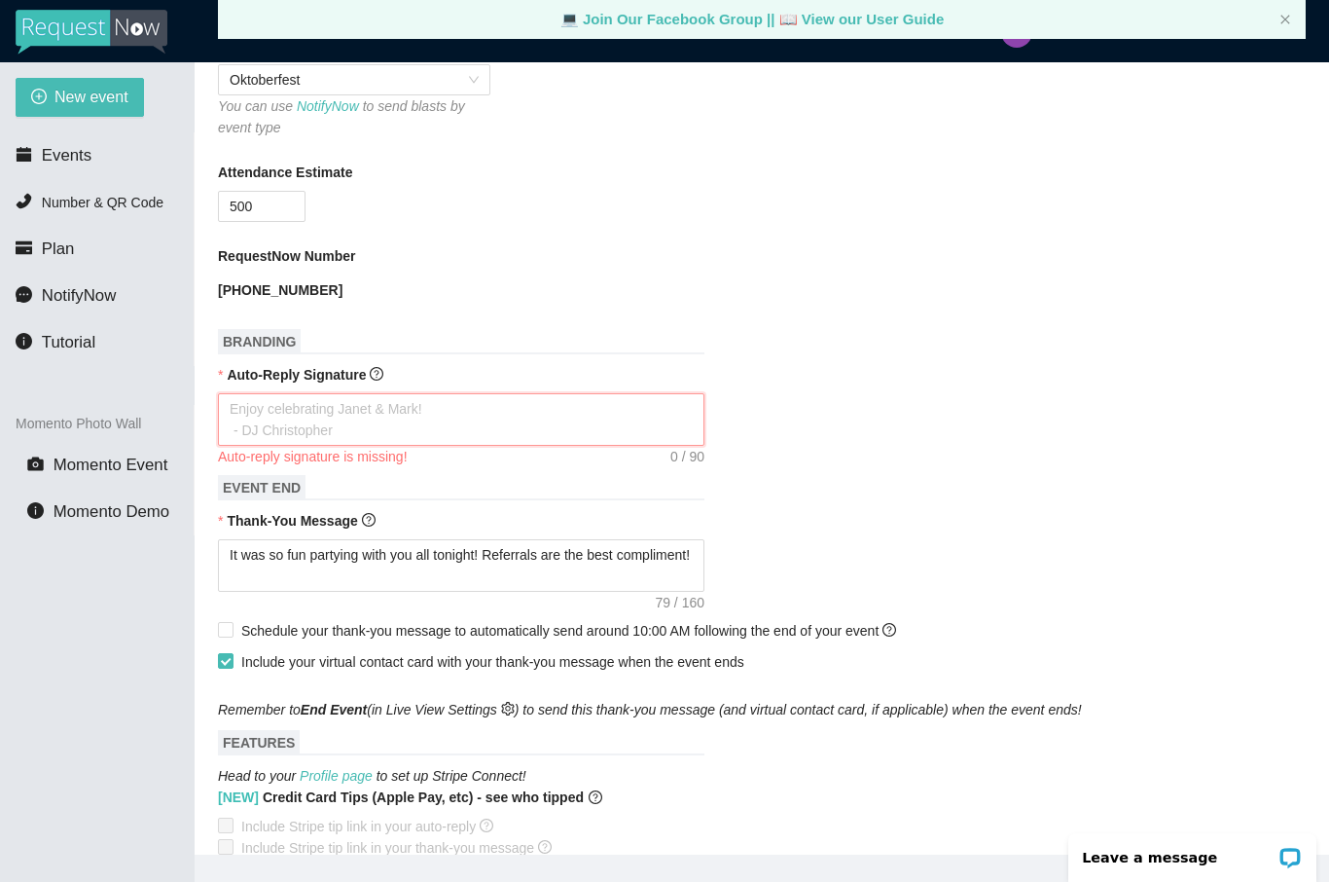
type textarea "E"
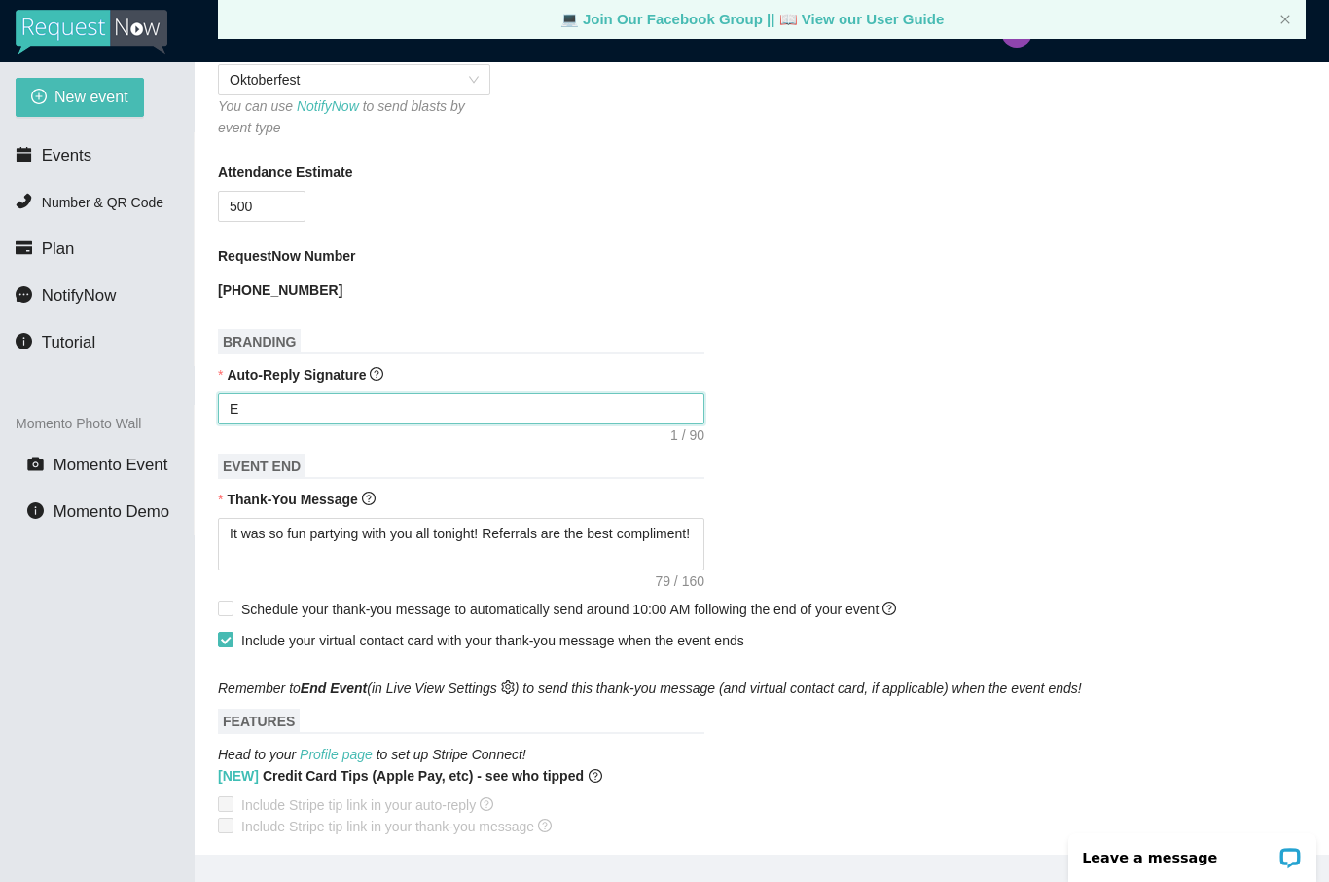
type textarea "En"
type textarea "Enj"
type textarea "Enjo"
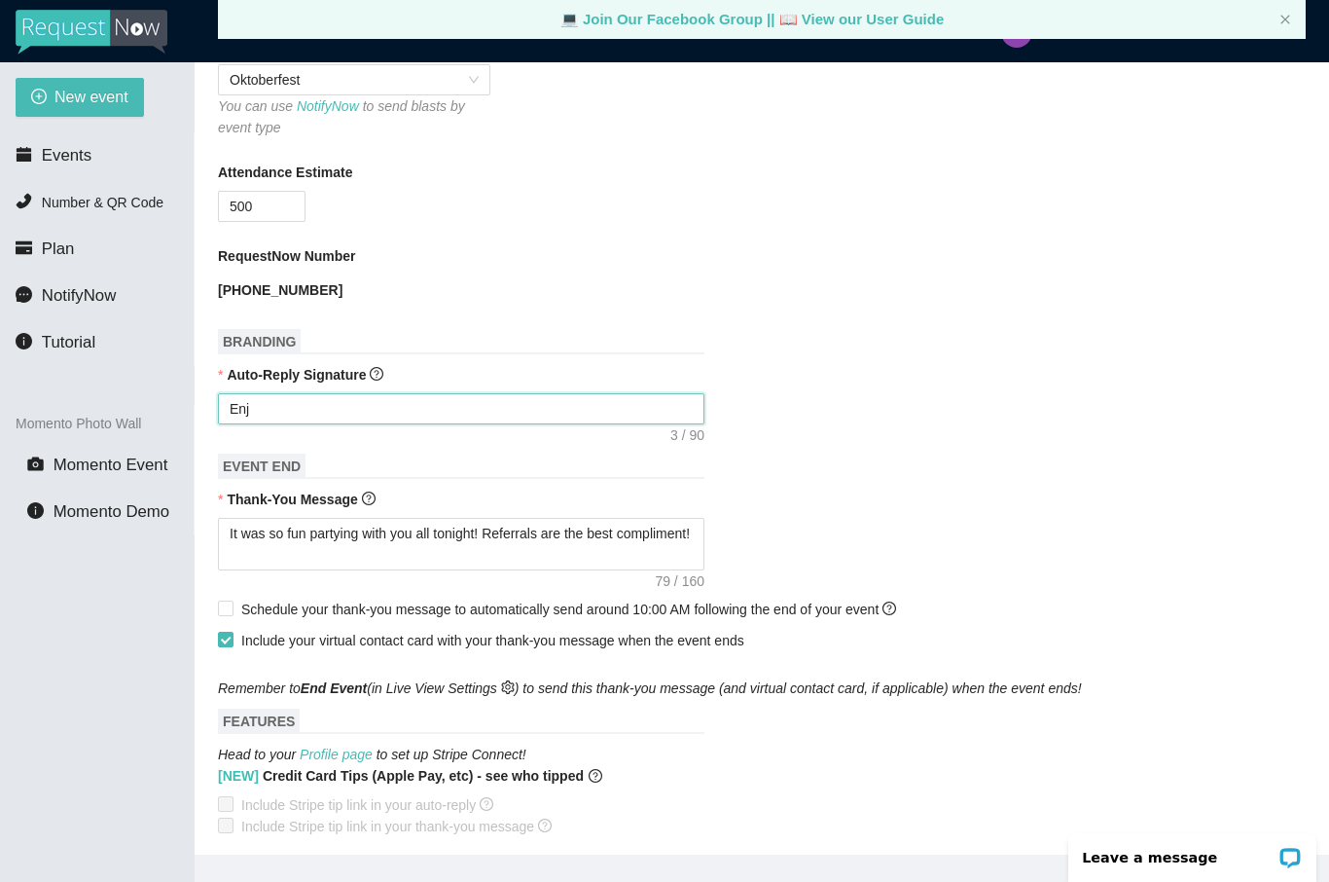
type textarea "Enjo"
type textarea "Enjoy"
type textarea "Enjoy t"
type textarea "Enjoy th"
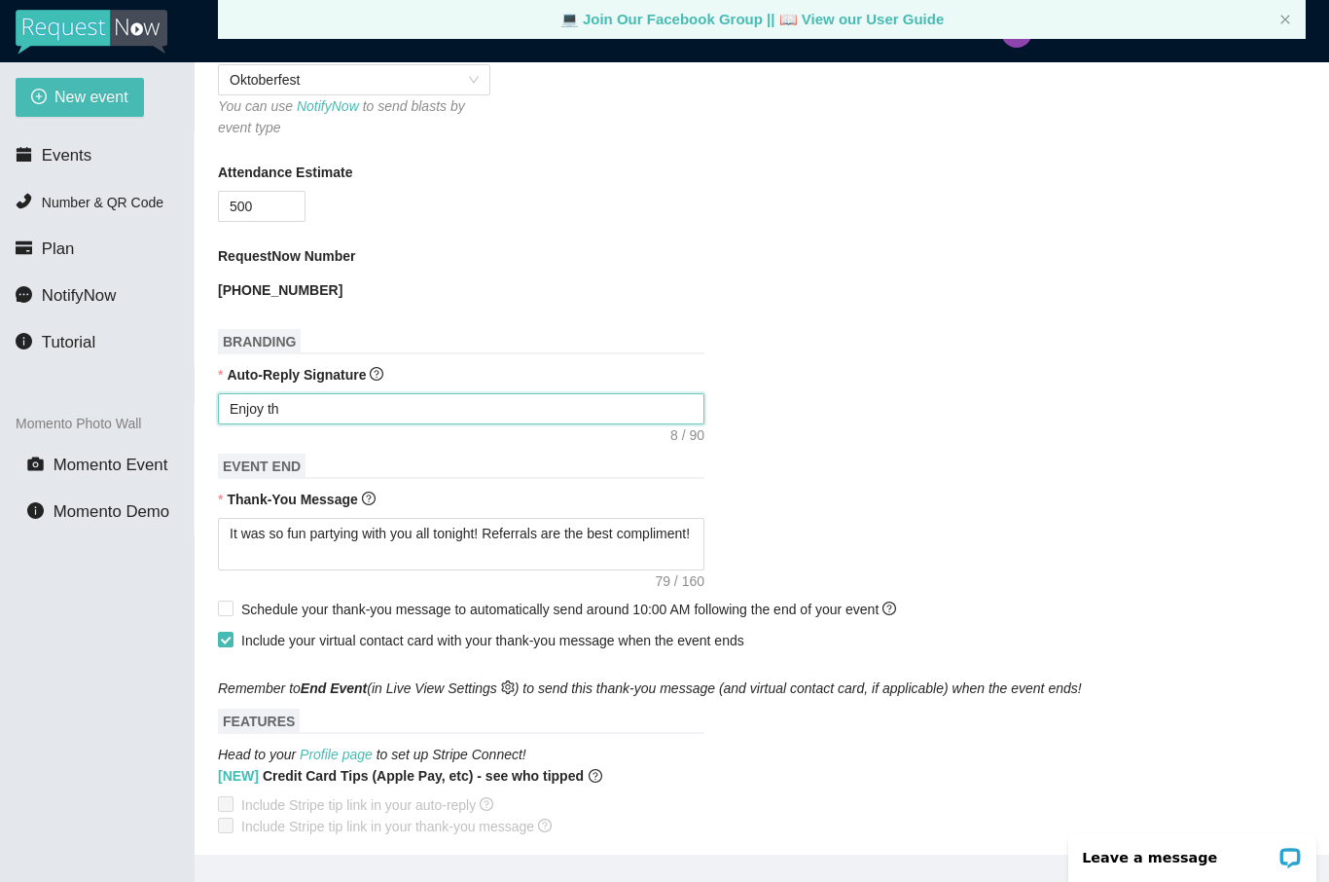
type textarea "Enjoy thi"
type textarea "Enjoy thiu"
type textarea "Enjoy thius"
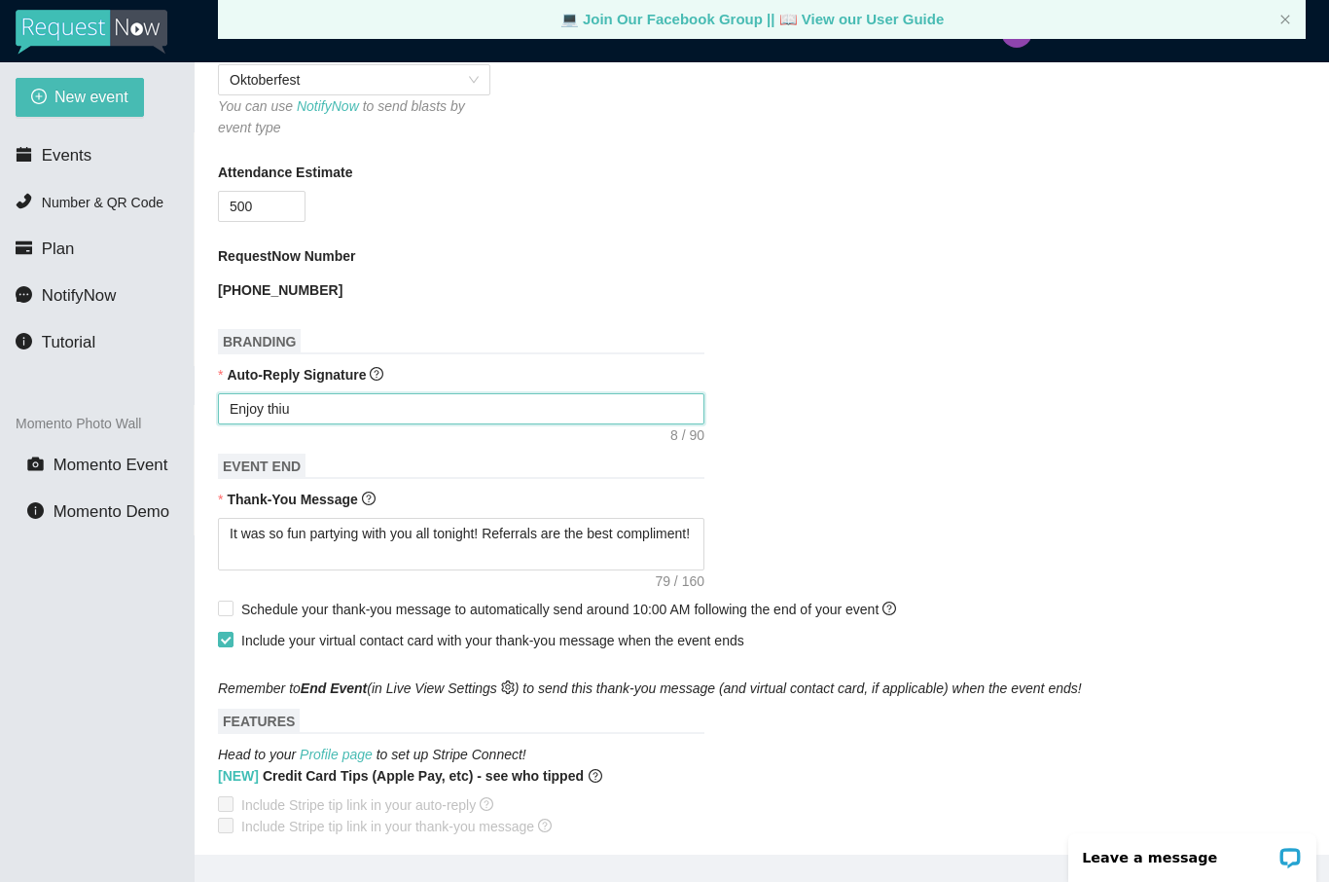
type textarea "Enjoy thius"
type textarea "Enjoy this"
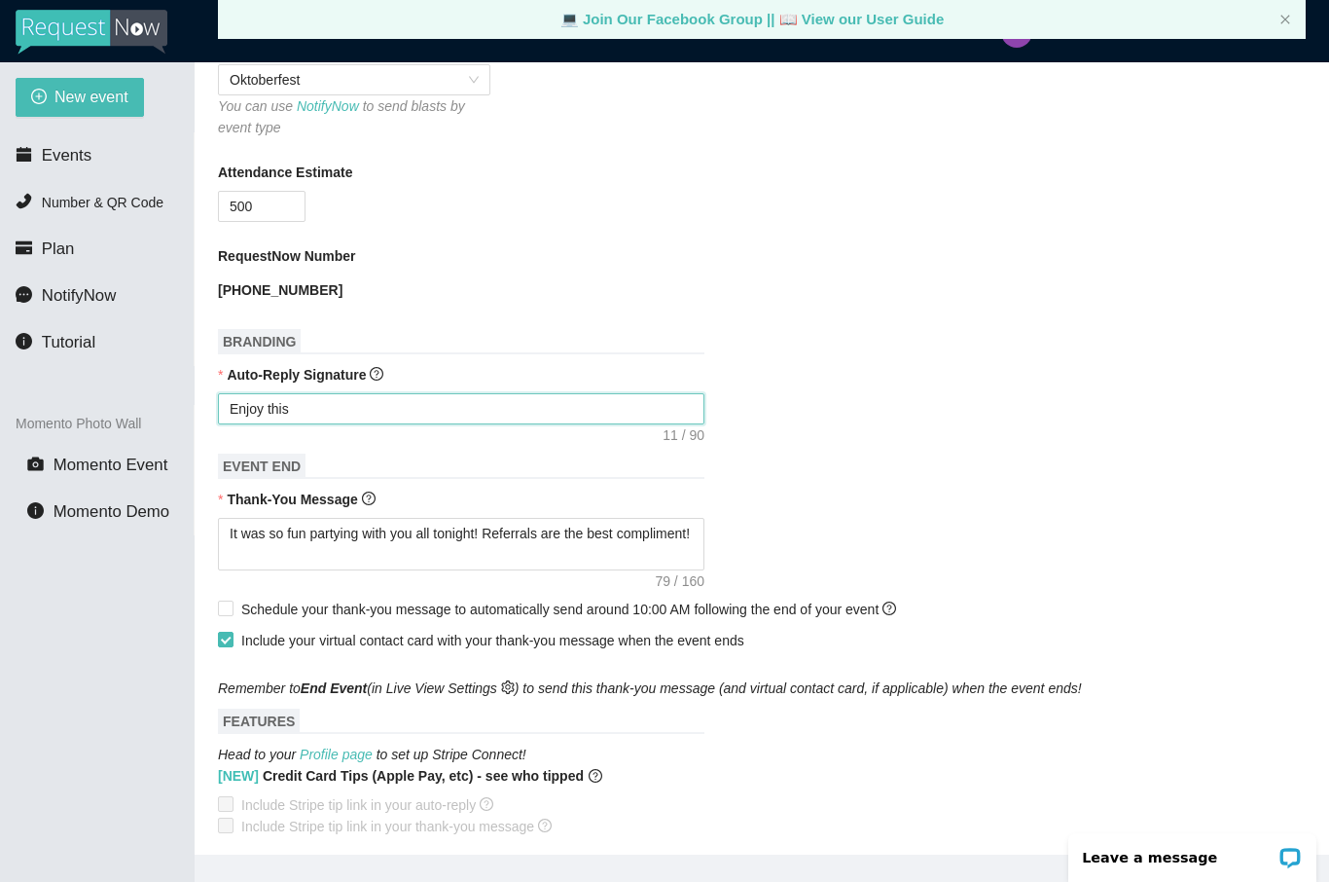
type textarea "Enjoy this"
type textarea "Enjoy thi"
type textarea "Enjoy th"
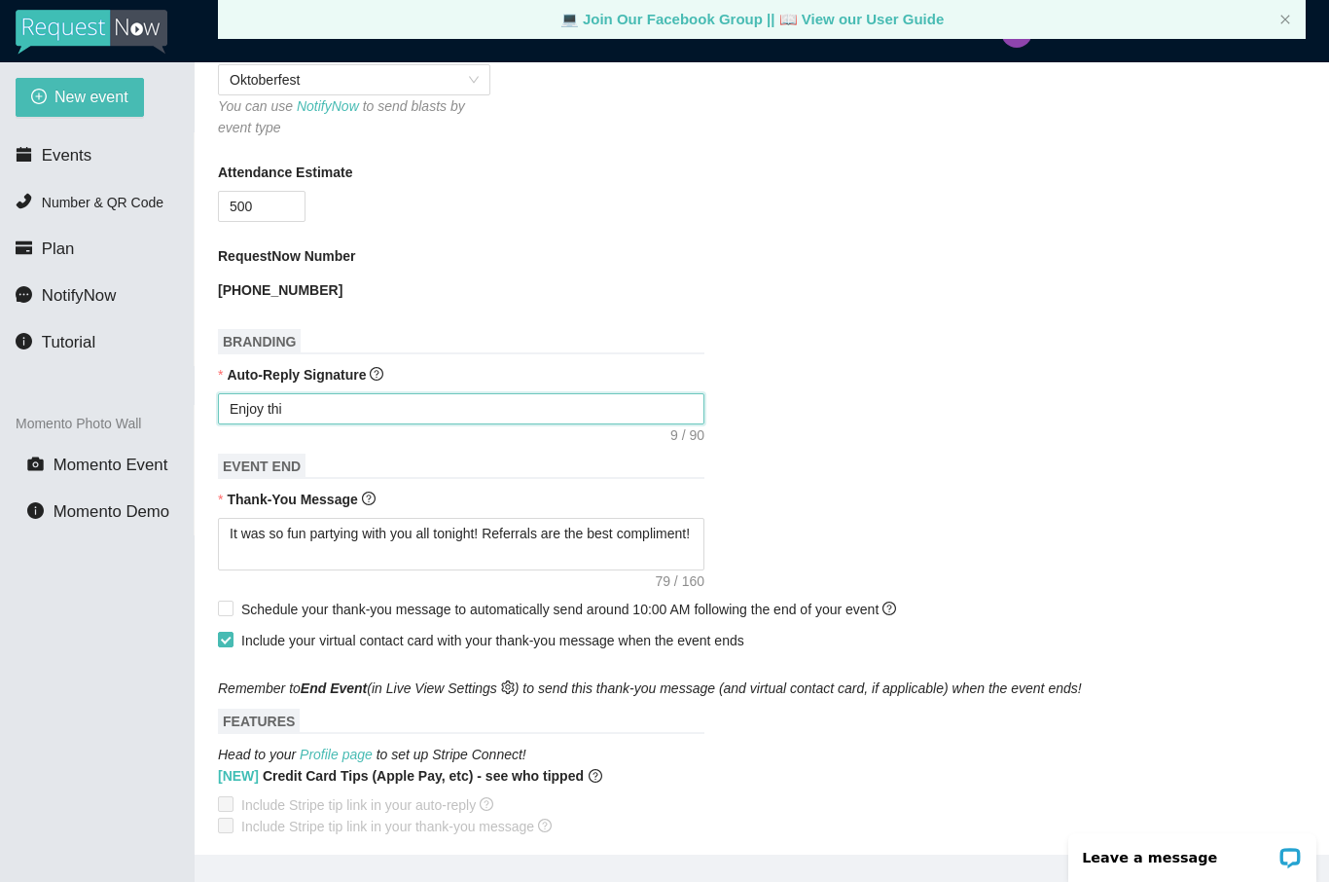
type textarea "Enjoy th"
type textarea "Enjoy t"
type textarea "Enjoy"
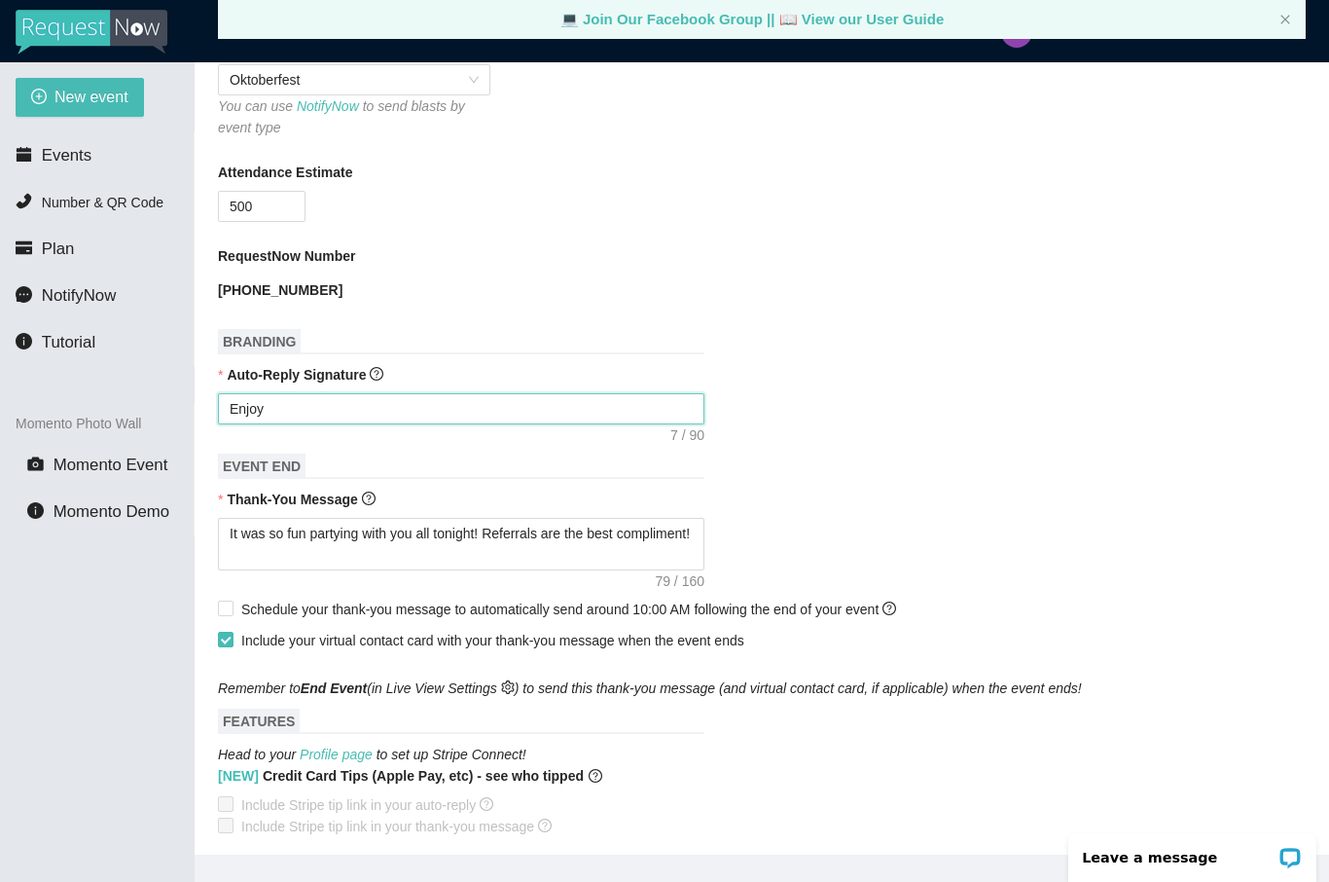
type textarea "Enjoy"
type textarea "Enjo"
type textarea "Enj"
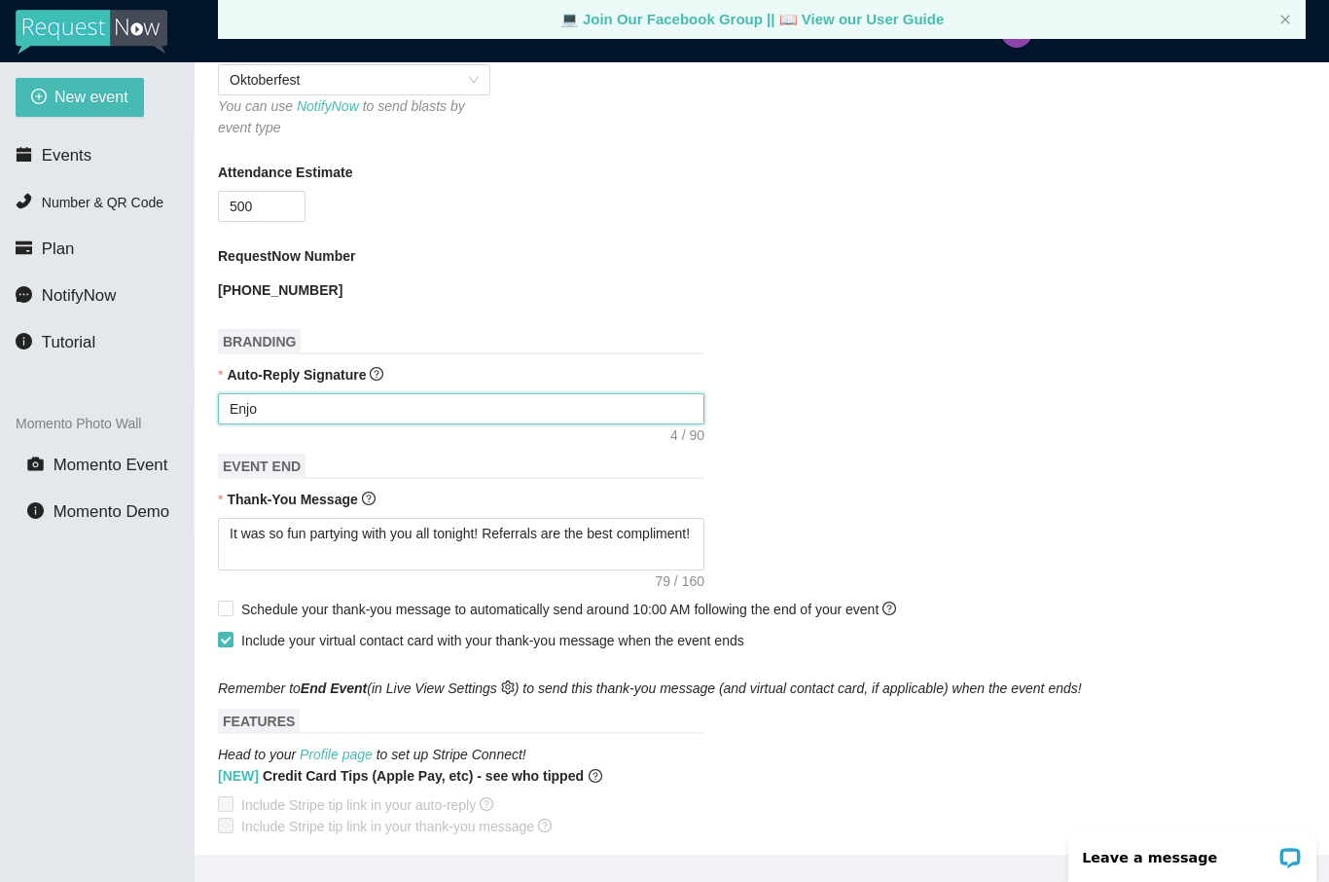
type textarea "Enj"
type textarea "En"
type textarea "E"
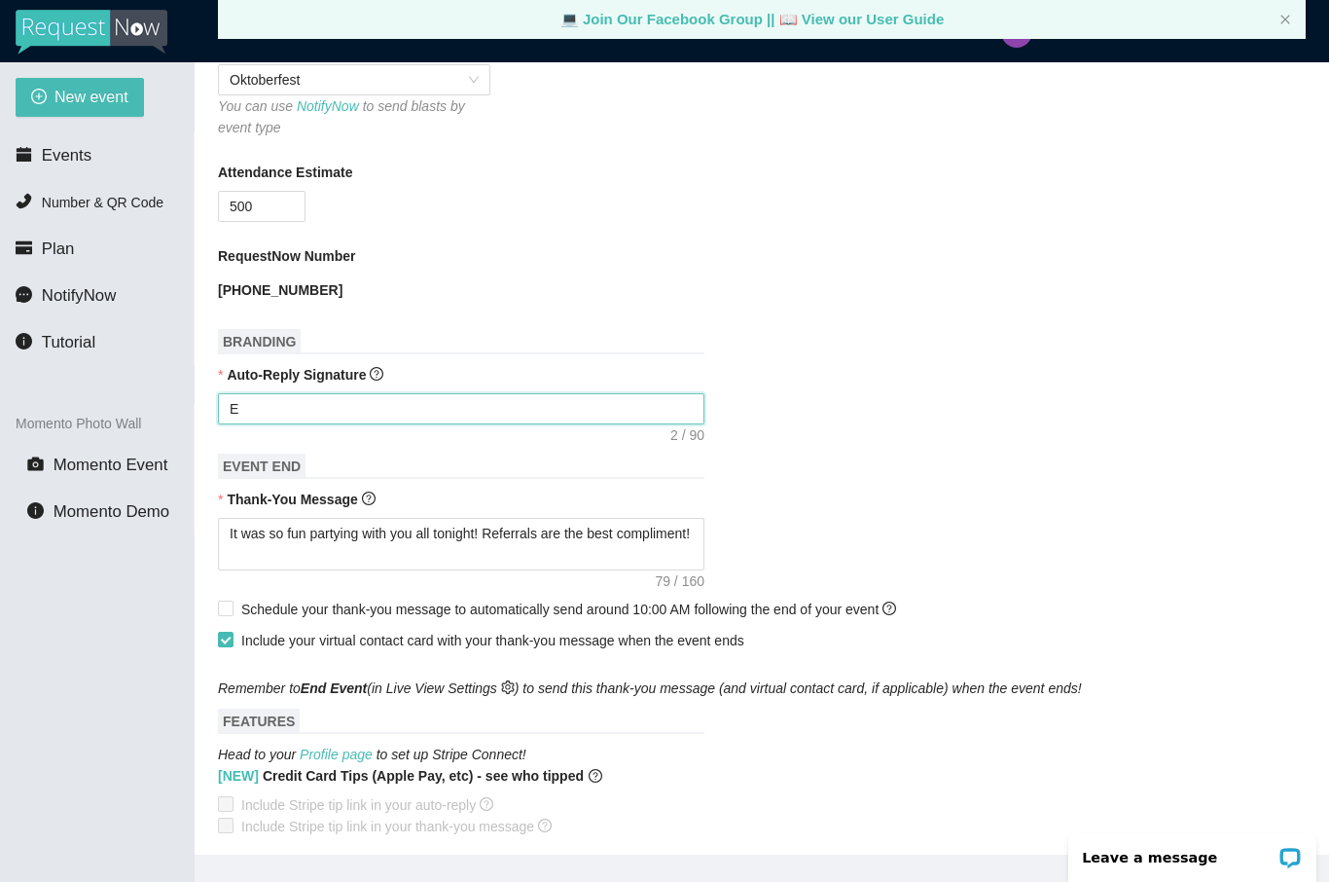
type textarea "Enjoy celebrating Janet & Mark! - DJ Christopher"
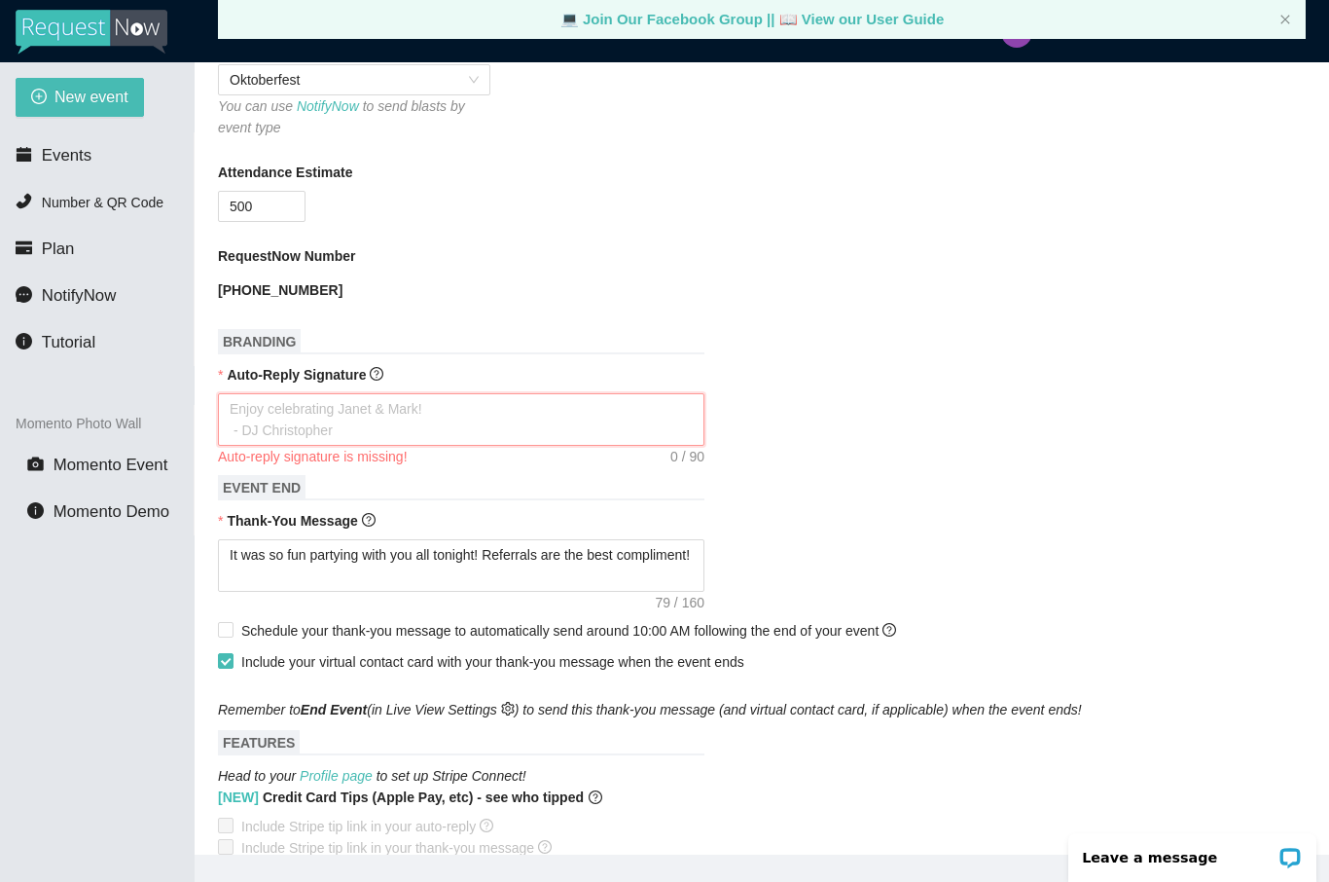
type textarea "T"
type textarea "Th"
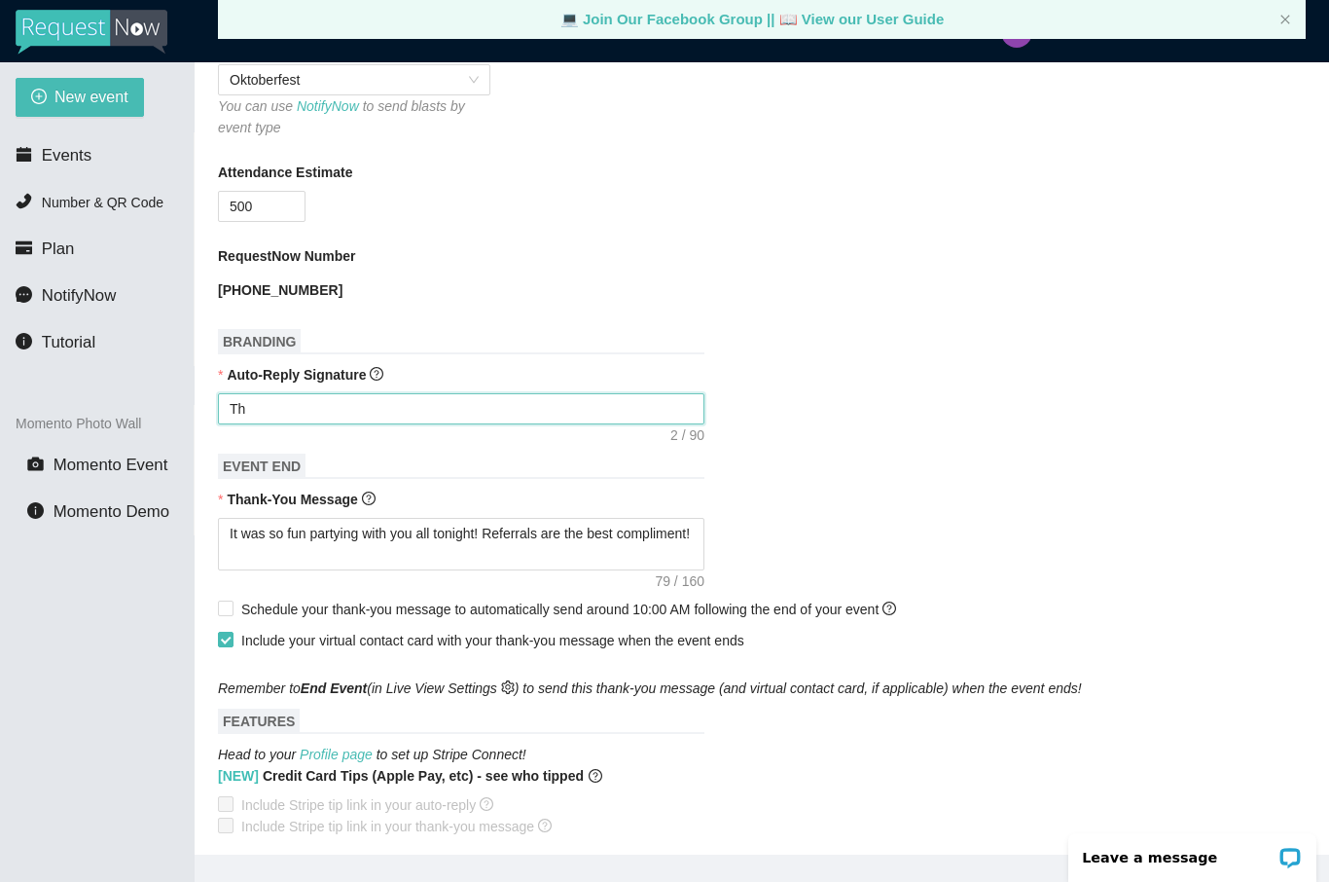
type textarea "Tha"
type textarea "Than"
type textarea "Thank"
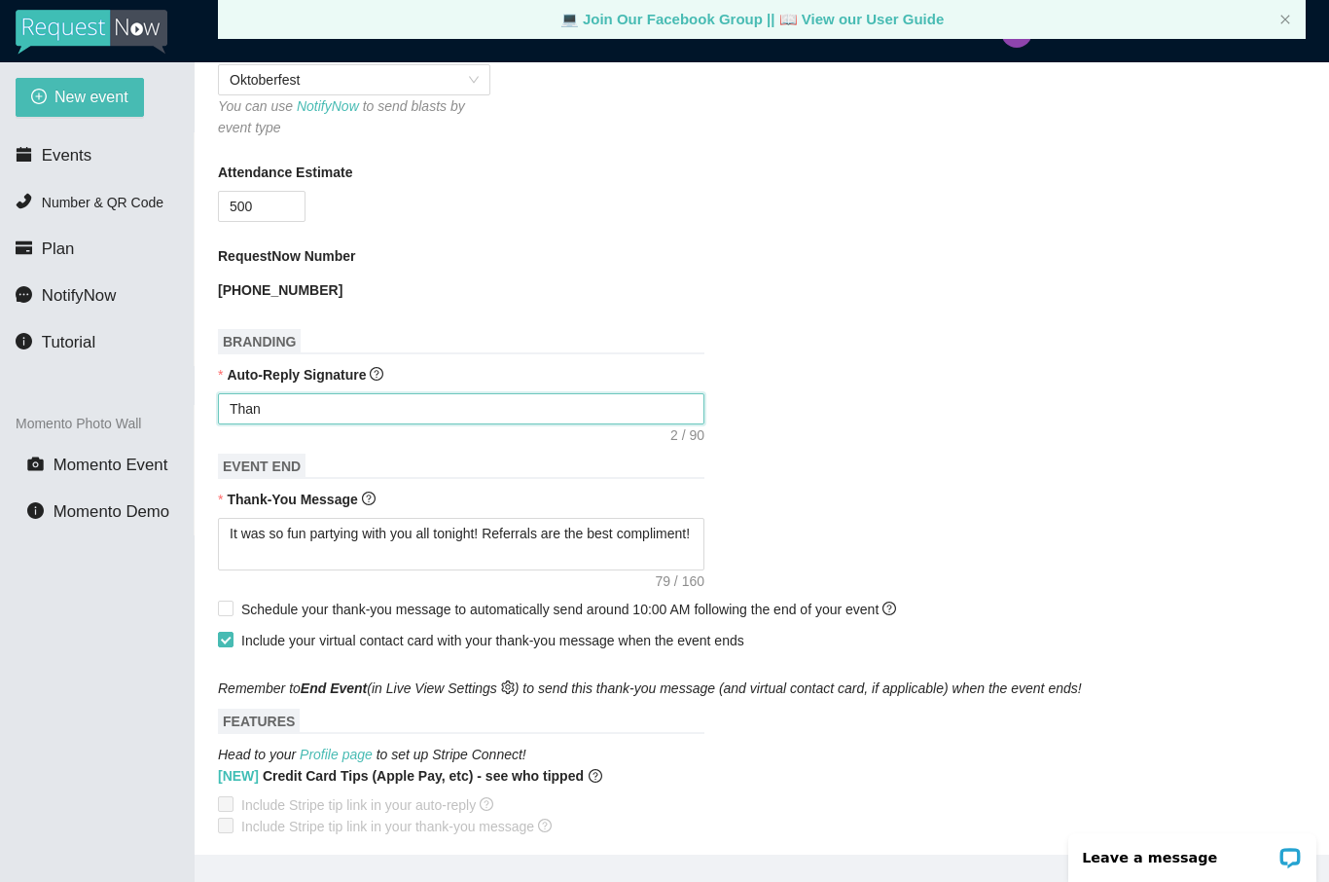
type textarea "Thank"
type textarea "Thanks"
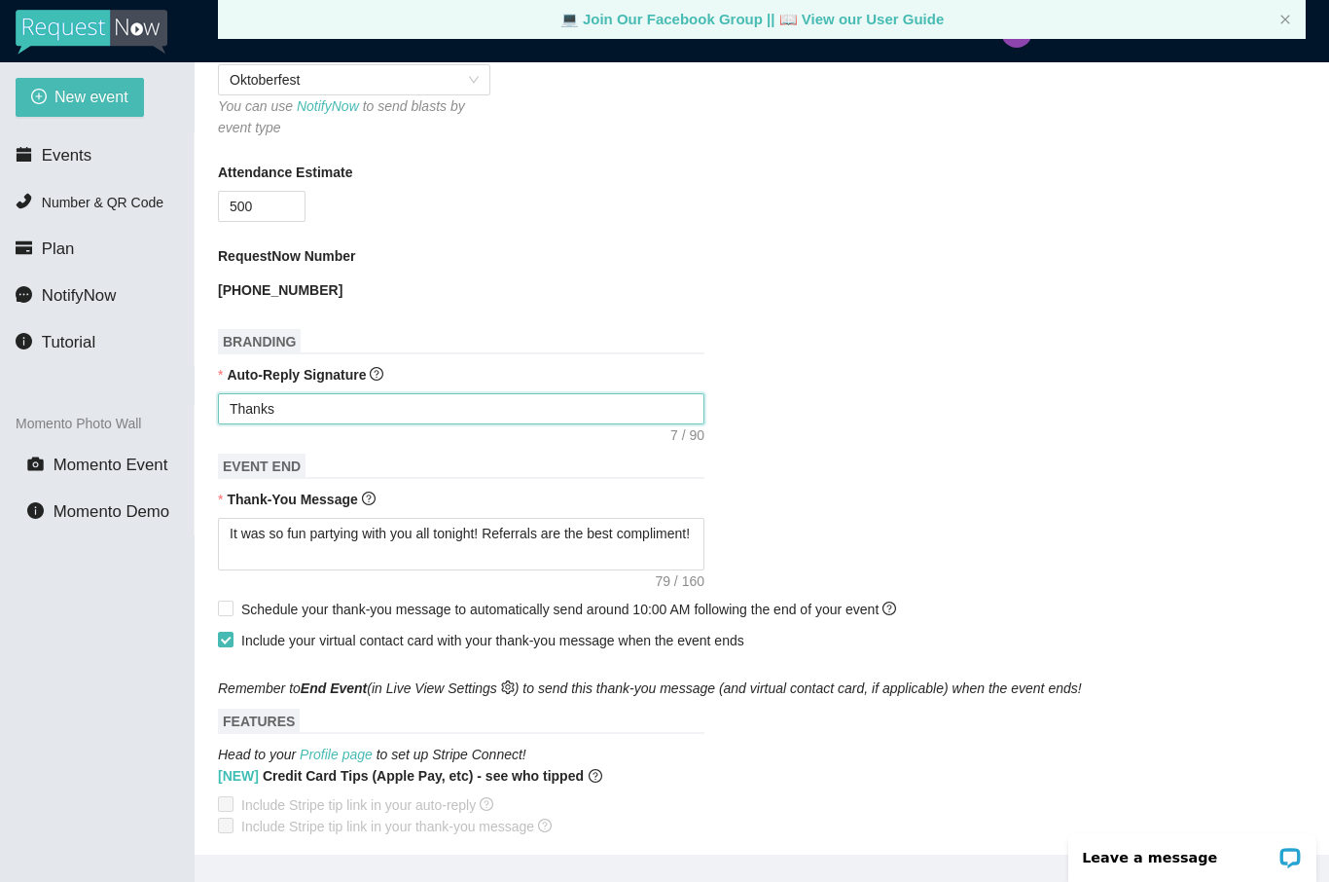
type textarea "Thanks f"
type textarea "Thanks fo"
type textarea "Thanks for"
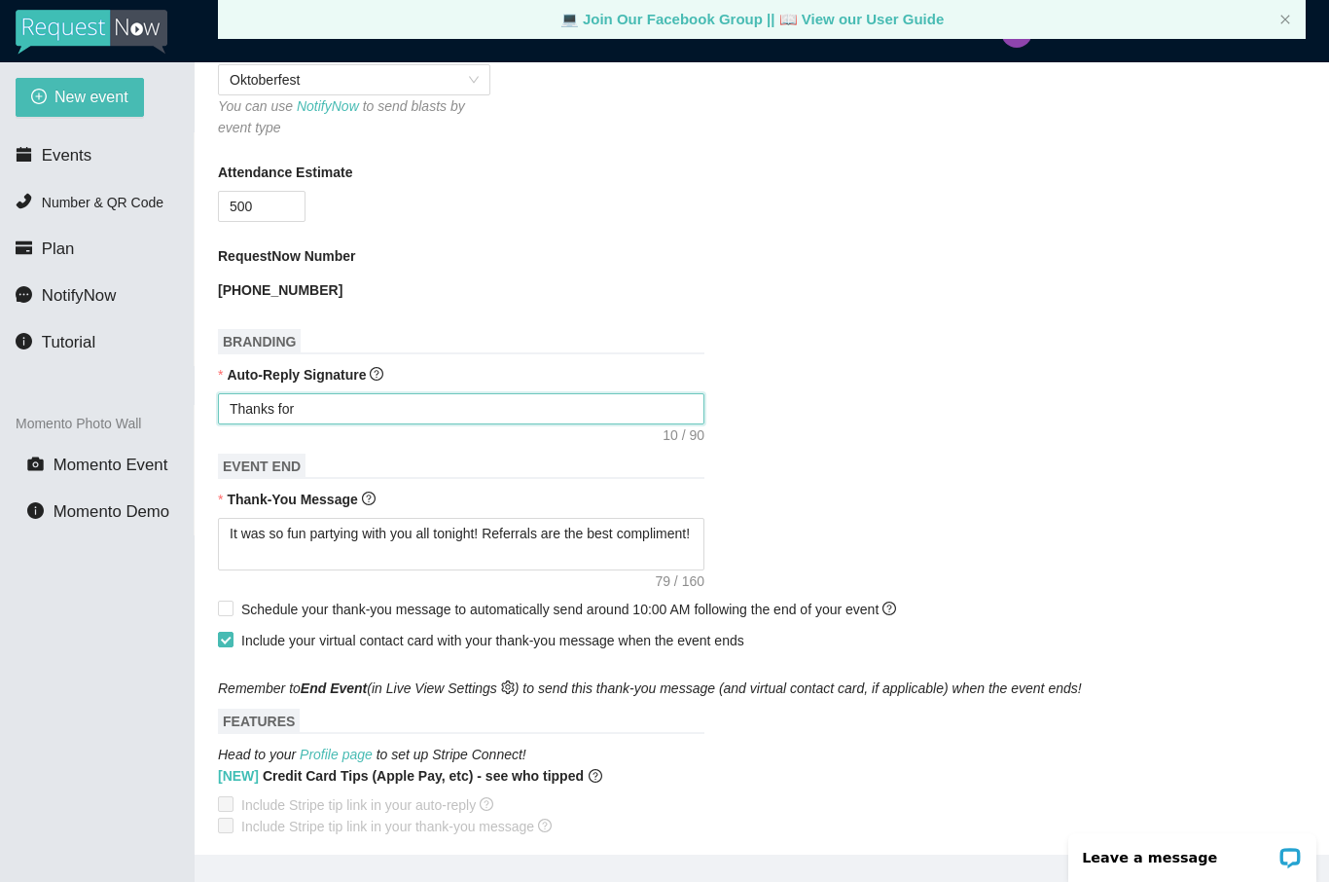
type textarea "Thanks for"
type textarea "Thanks for c"
type textarea "Thanks for ce"
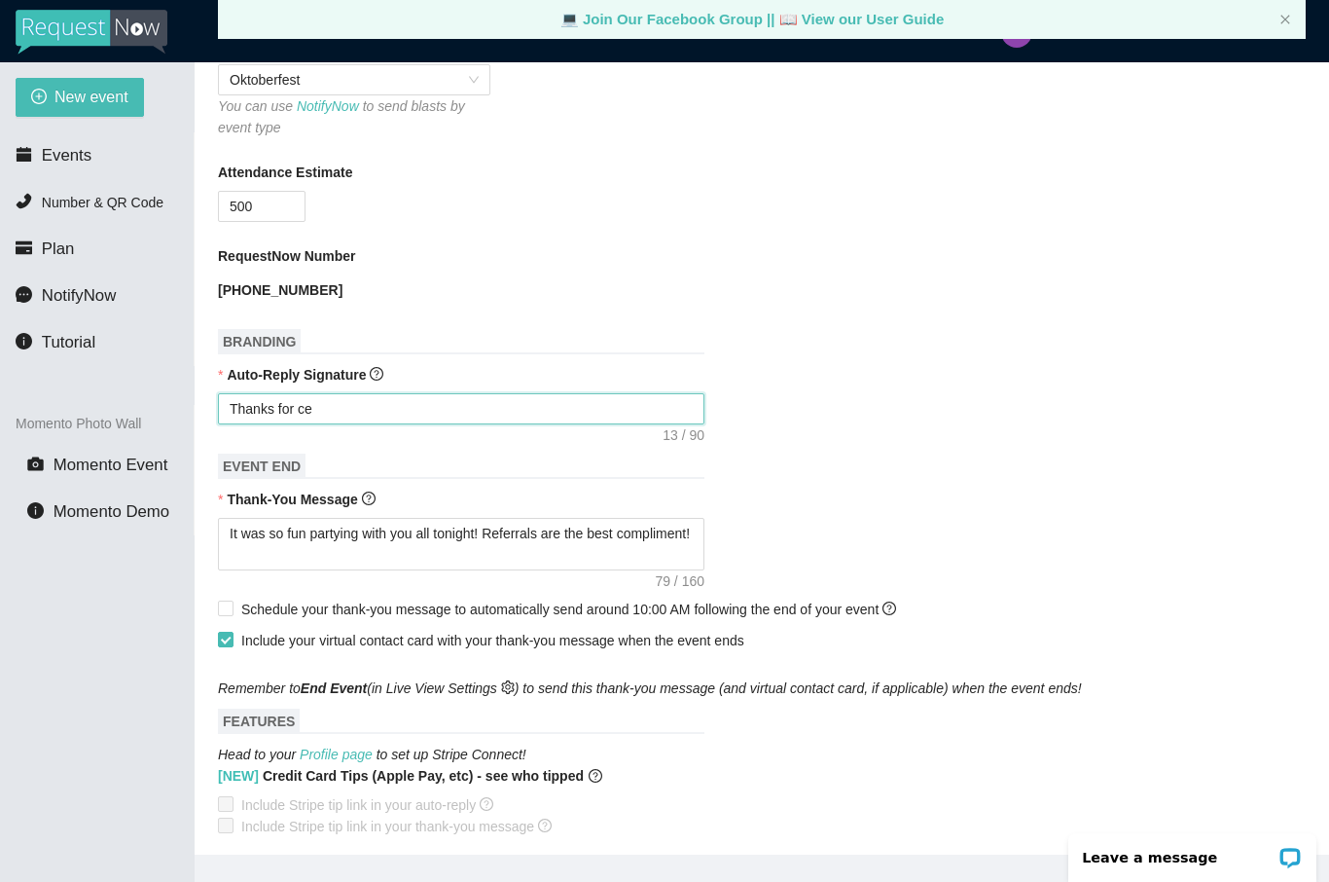
type textarea "Thanks for cel"
type textarea "Thanks for cele"
type textarea "Thanks for celeb"
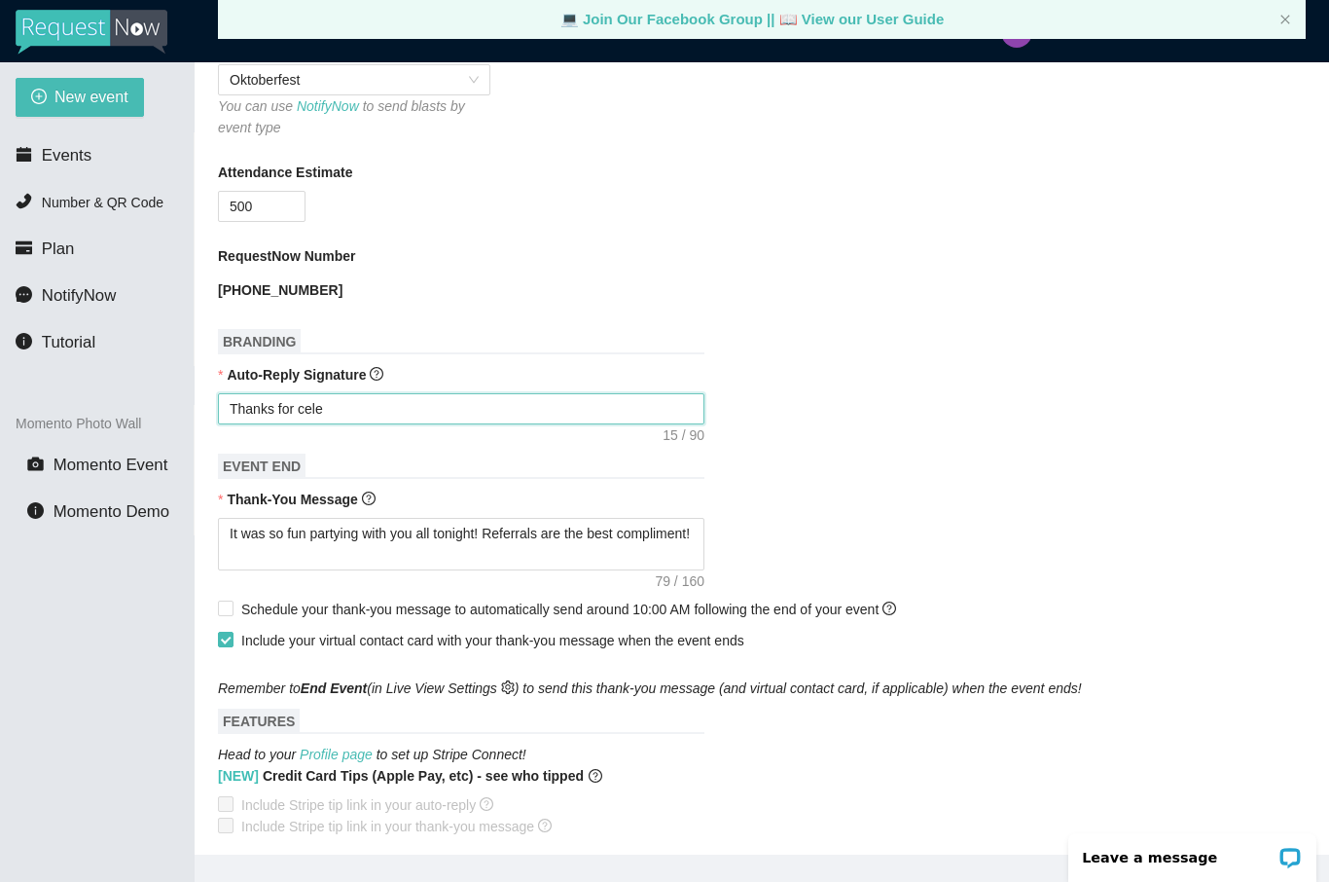
type textarea "Thanks for celeb"
type textarea "Thanks for celebv"
type textarea "Thanks for celebvr"
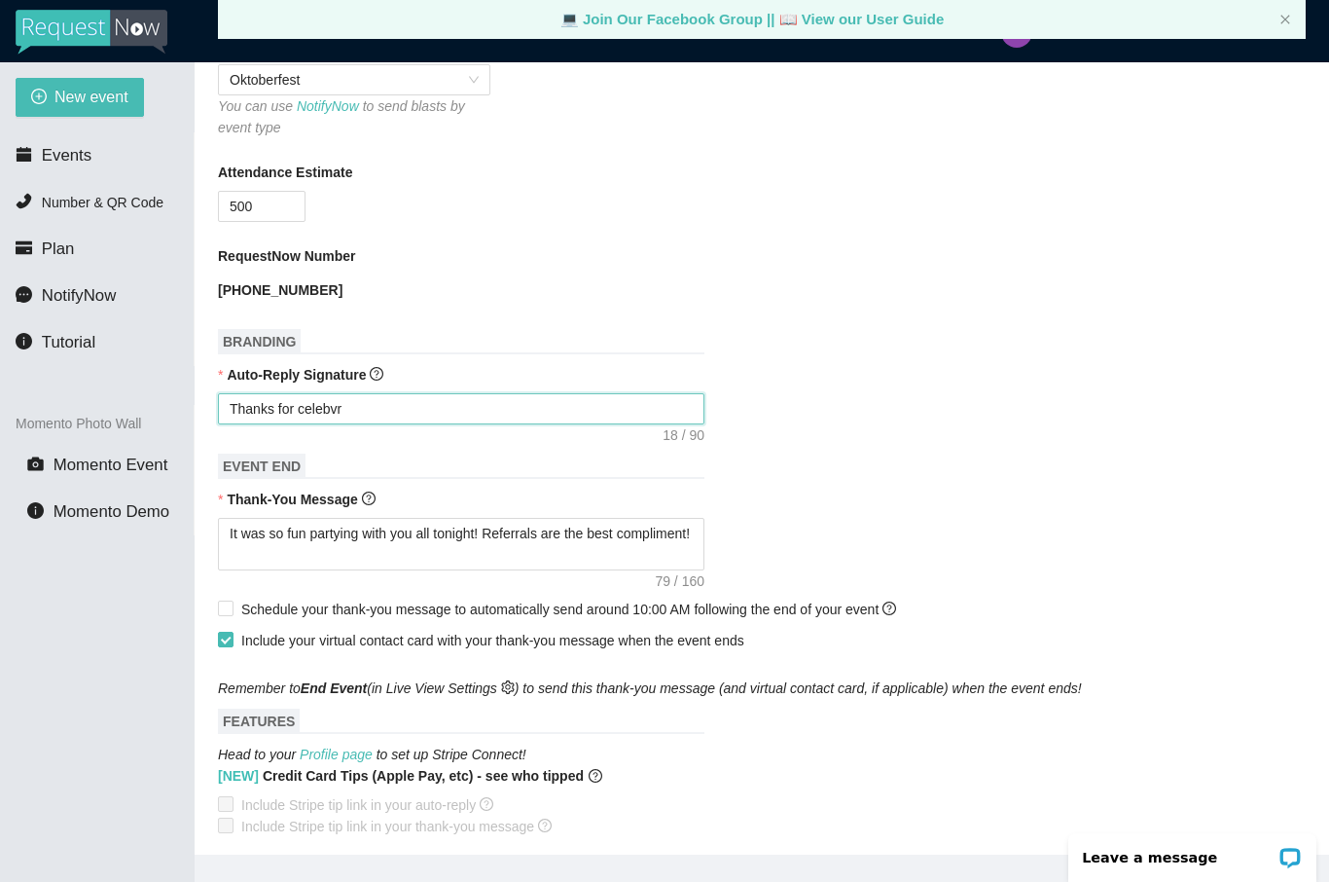
type textarea "Thanks for celebv"
type textarea "Thanks for celeb"
type textarea "Thanks for celebr"
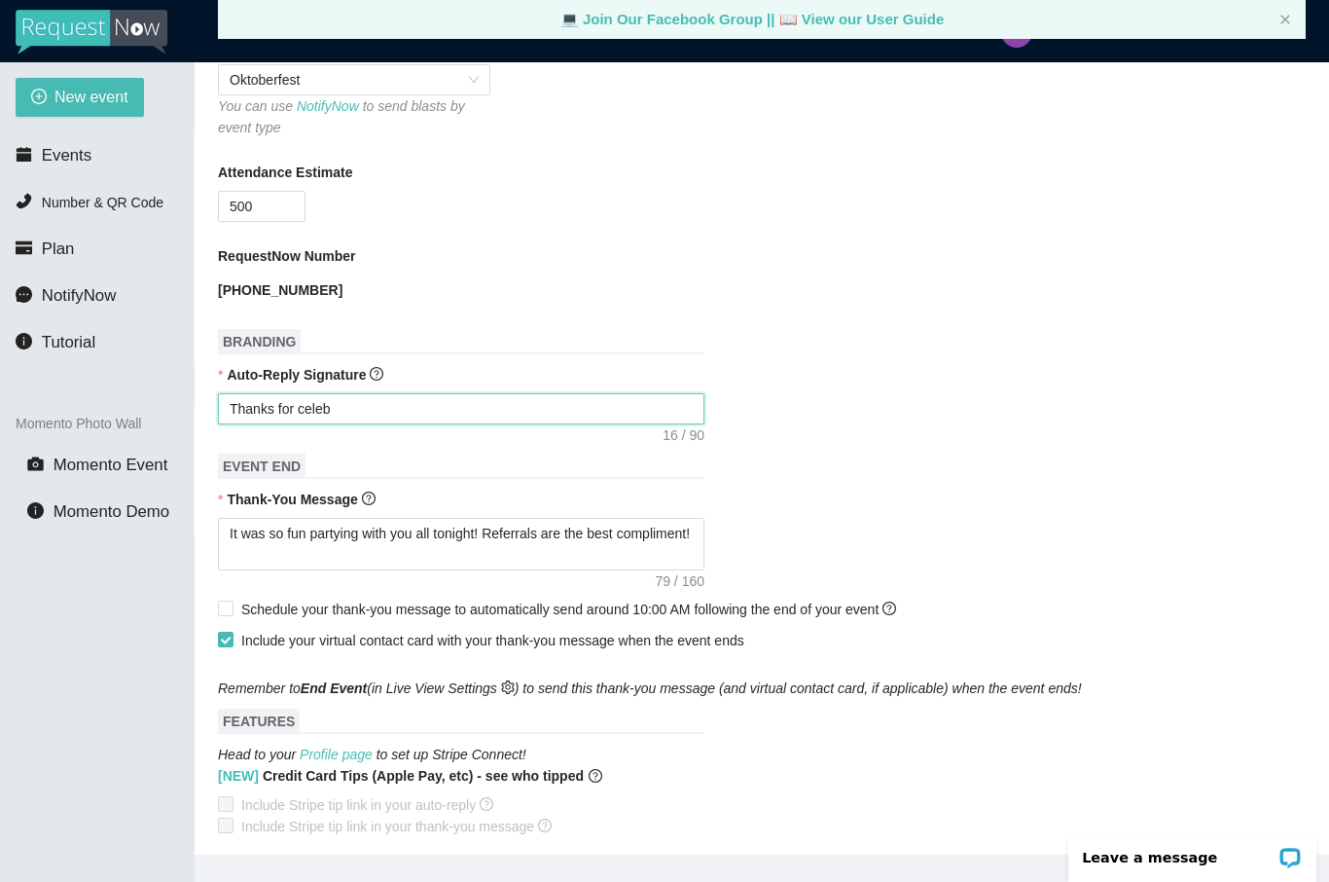
type textarea "Thanks for celebr"
type textarea "Thanks for celebra"
type textarea "Thanks for celebrat"
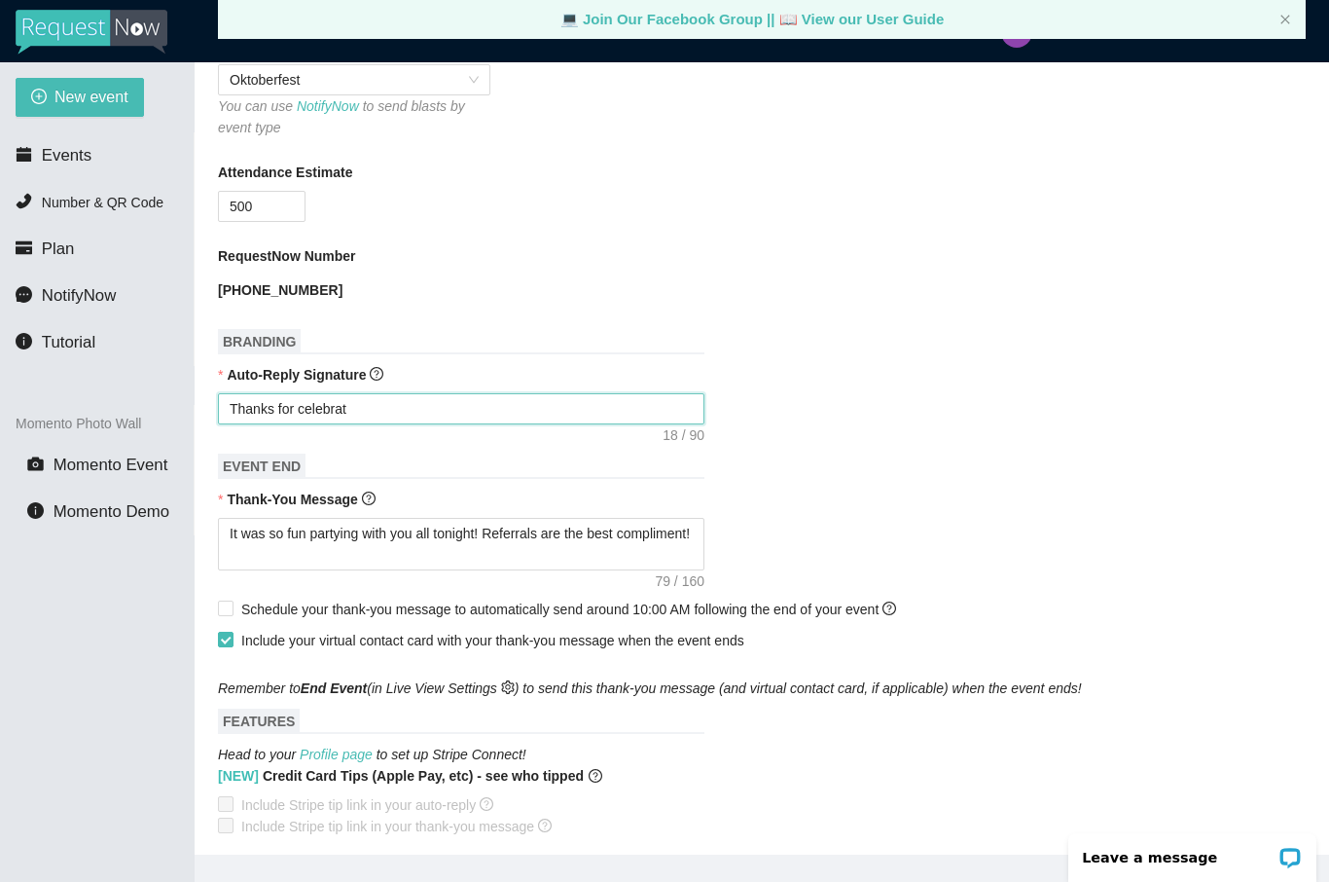
type textarea "Thanks for celebrati"
type textarea "Thanks for celebratin"
type textarea "Thanks for celebrating"
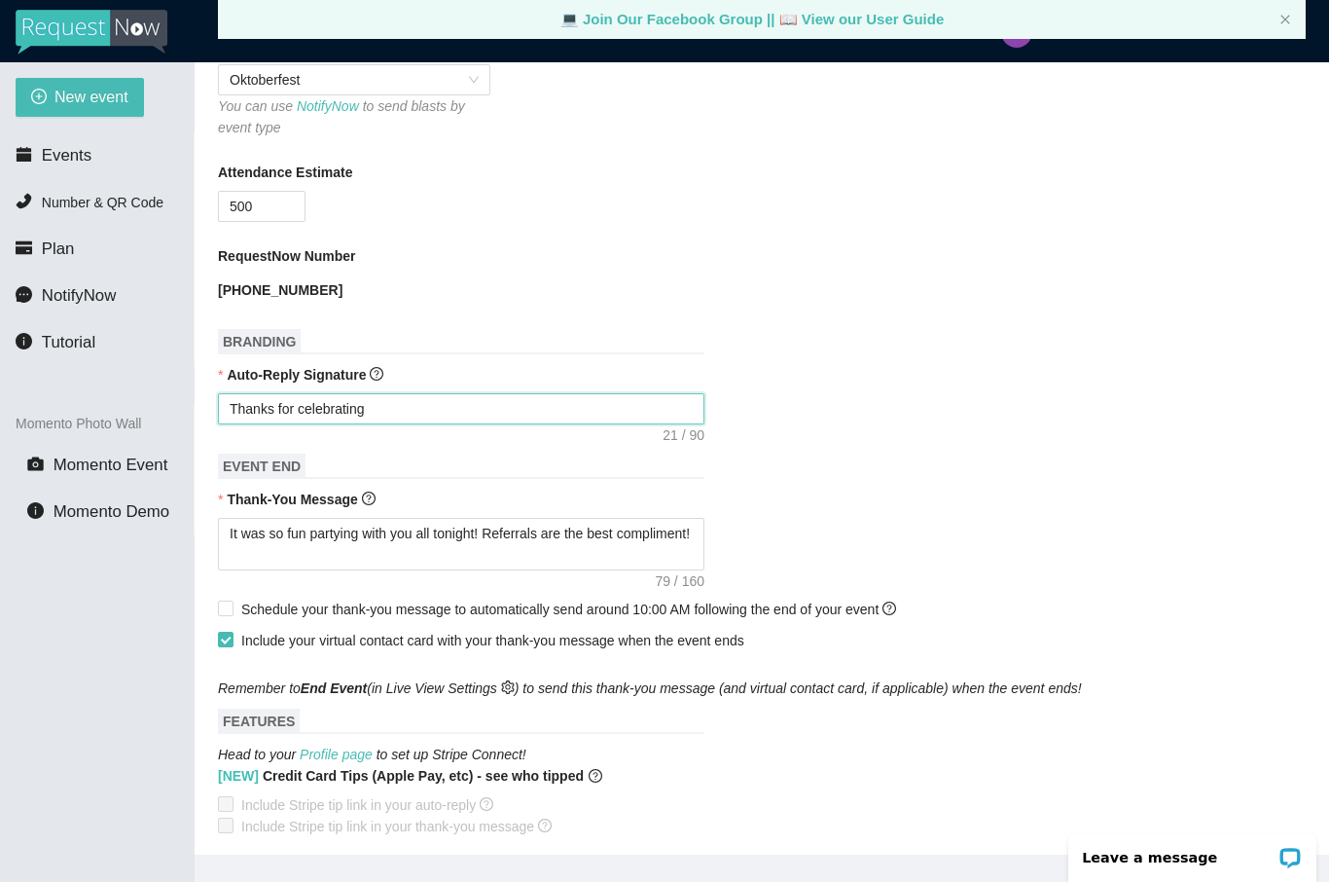
type textarea "Thanks for celebrating"
type textarea "Thanks for celebrating t"
type textarea "Thanks for celebrating"
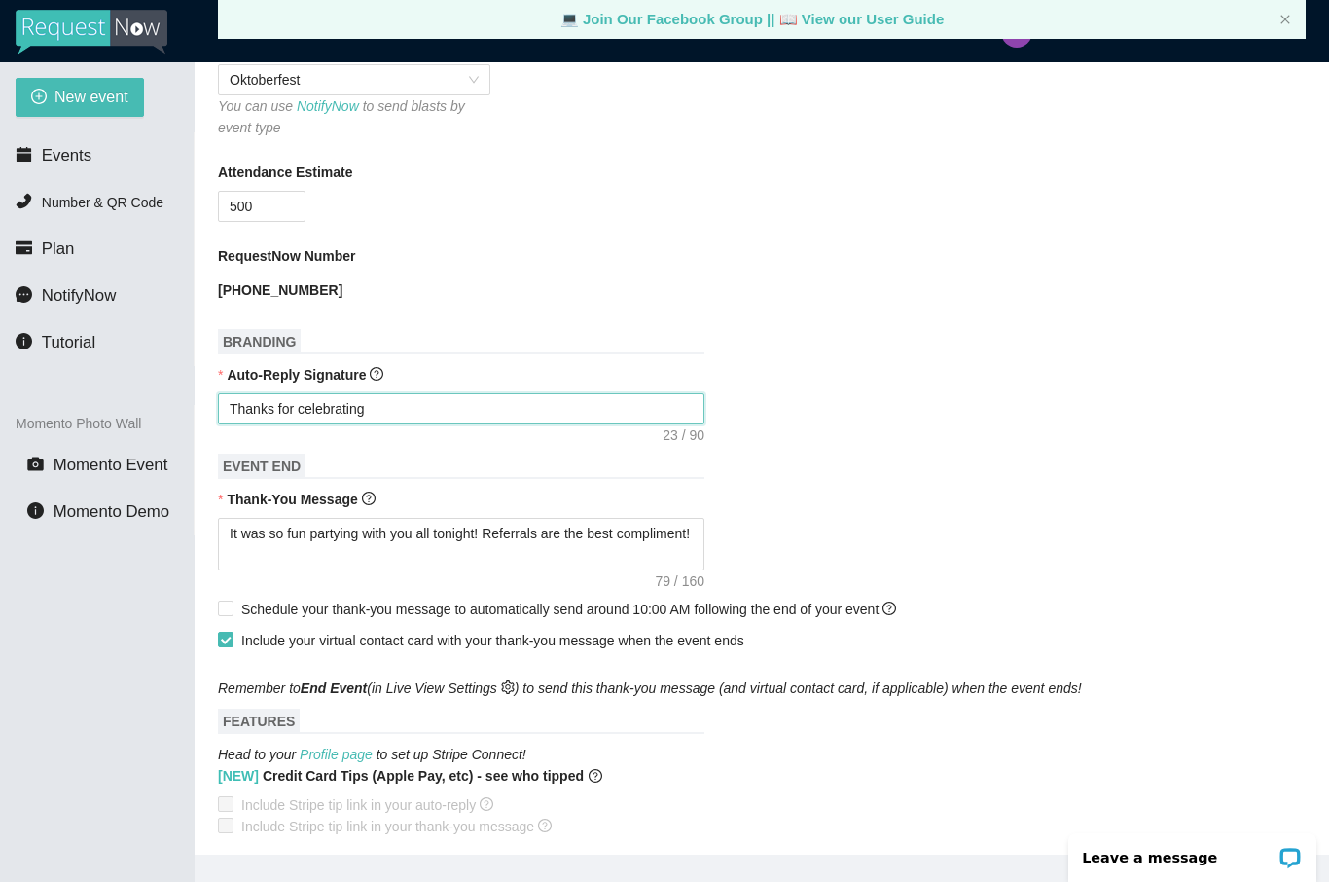
type textarea "Thanks for celebrating O"
type textarea "Thanks for celebrating Ok"
type textarea "Thanks for celebrating Oko"
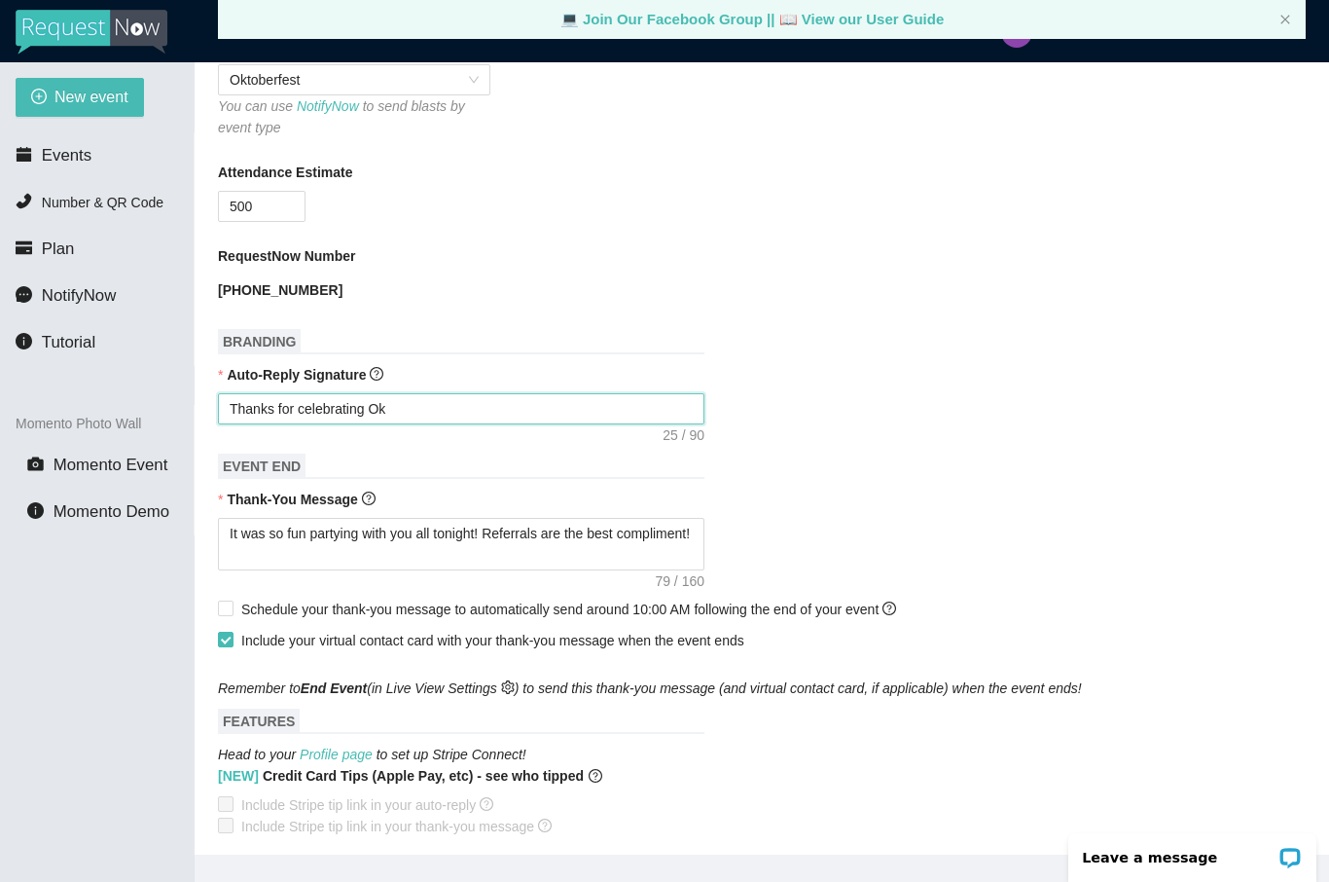
type textarea "Thanks for celebrating Oko"
type textarea "Thanks for celebrating Okot"
type textarea "Thanks for celebrating Okotb"
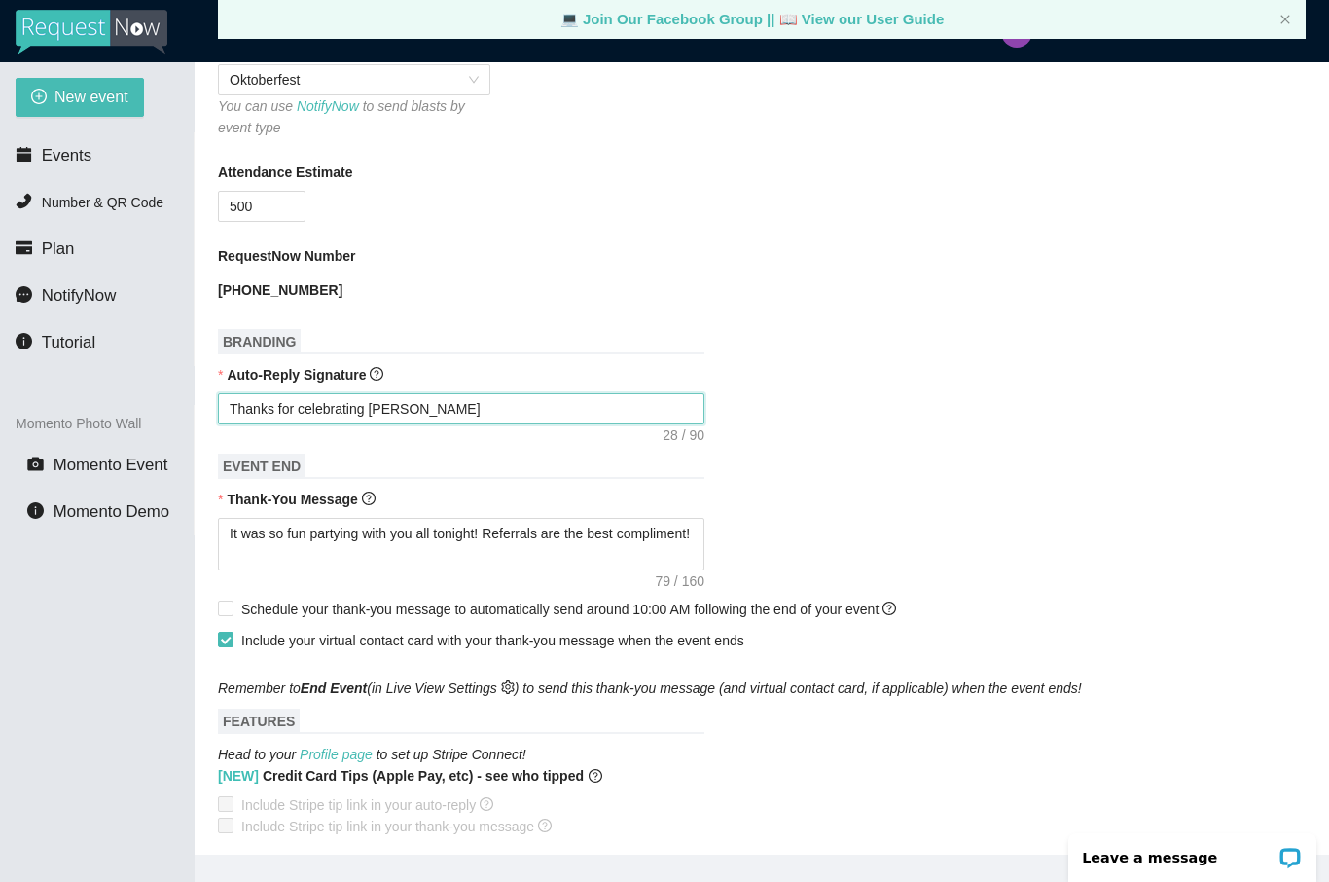
type textarea "Thanks for celebrating Okotbe"
type textarea "Thanks for celebrating Okotber"
type textarea "Thanks for celebrating Oktoberfest"
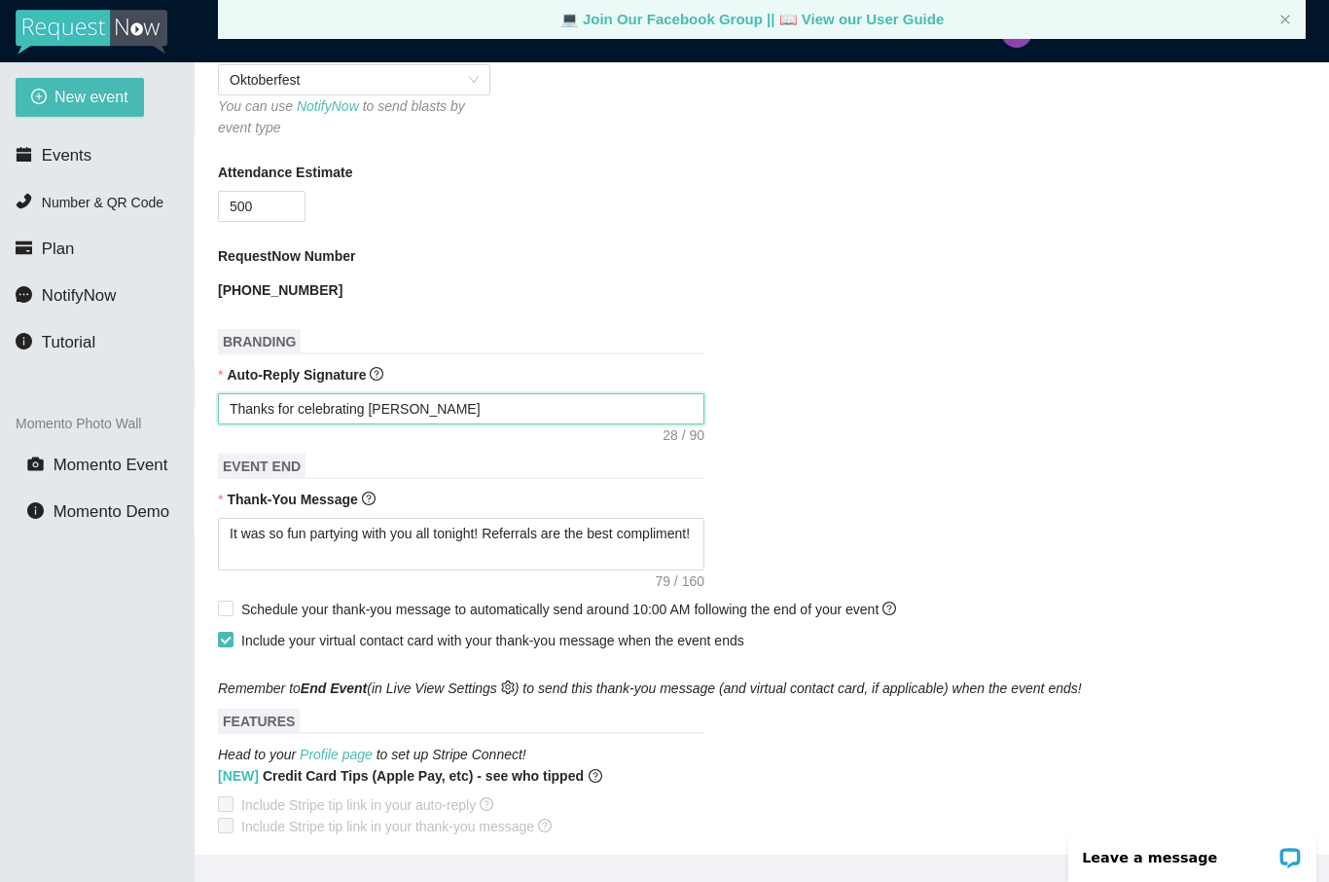
type textarea "Thanks for celebrating Oktoberfest"
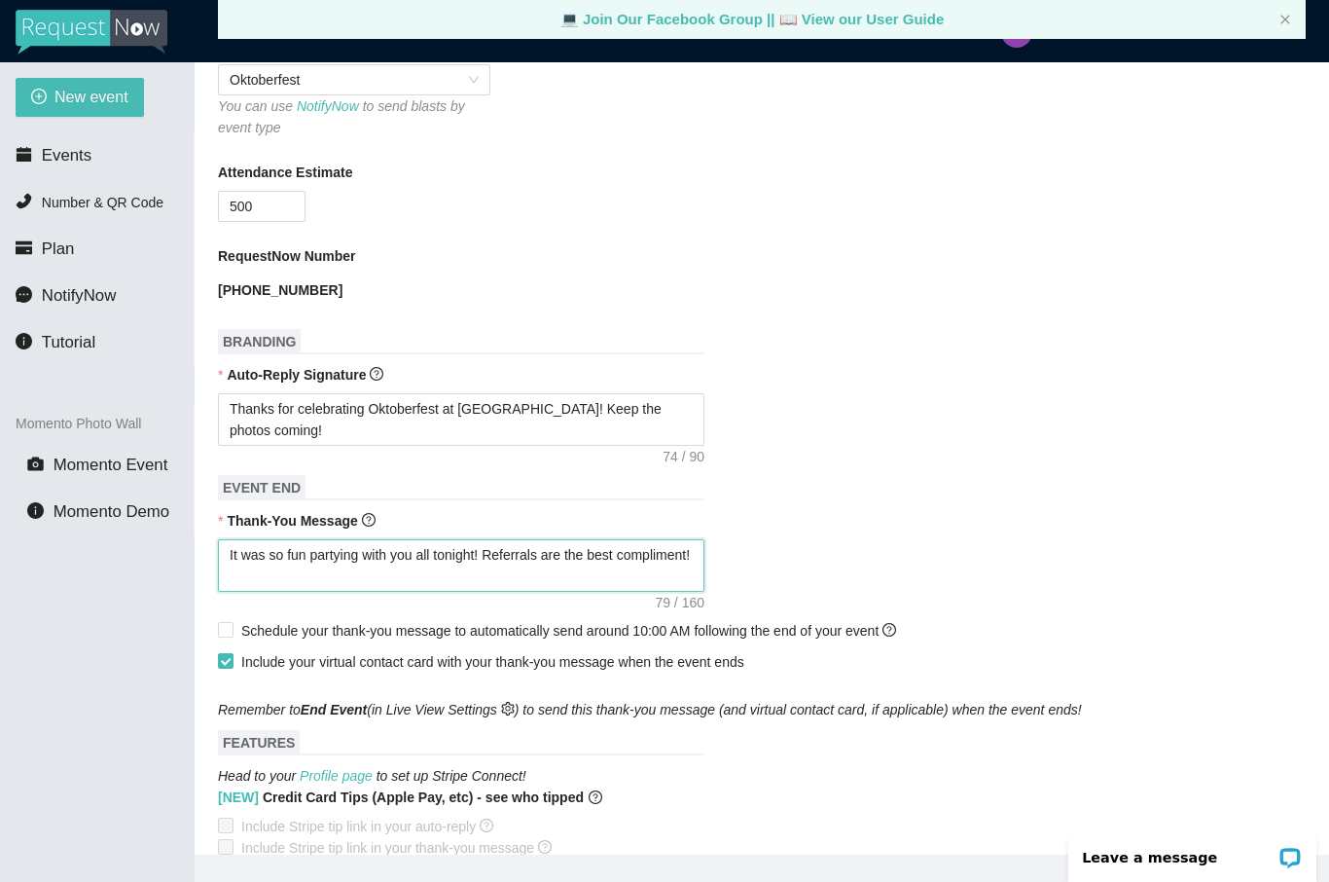
click at [242, 560] on textarea "It was so fun partying with you all tonight! Referrals are the best compliment!" at bounding box center [461, 565] width 486 height 53
click at [238, 557] on textarea "It was so fun partying with you all tonight! Referrals are the best compliment!" at bounding box center [461, 565] width 486 height 53
click at [231, 557] on textarea "It was so fun partying with you all tonight! Referrals are the best compliment!" at bounding box center [461, 565] width 486 height 53
click at [230, 547] on textarea "It was so fun partying with you all tonight! Referrals are the best compliment!" at bounding box center [461, 565] width 486 height 53
click at [213, 621] on main "💻 Join Our Facebook Group || 📖 View our User Guide New Event Need help or want …" at bounding box center [762, 458] width 1135 height 792
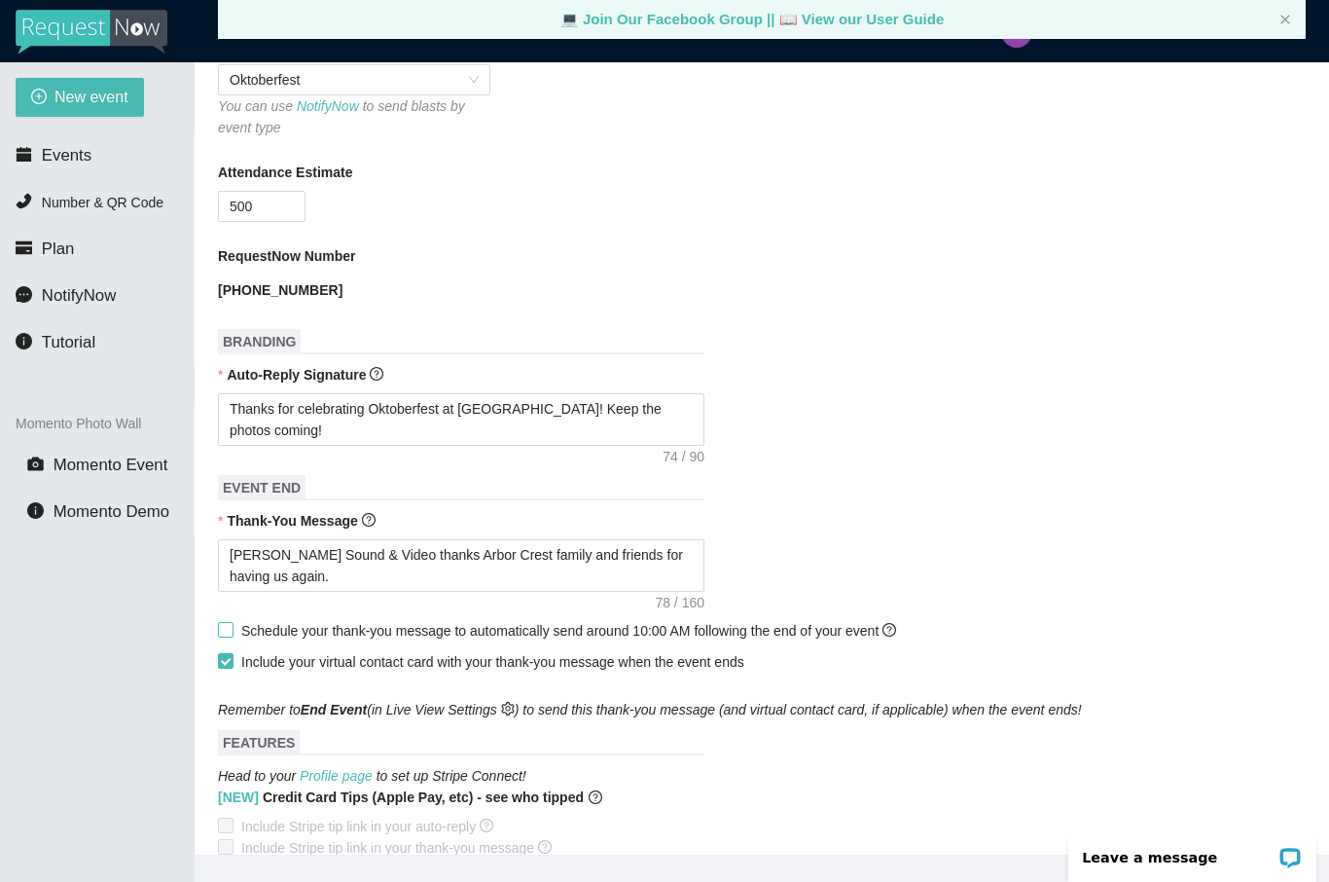
click at [225, 627] on input "Schedule your thank-you message to automatically send around 10:00 AM following…" at bounding box center [225, 629] width 14 height 14
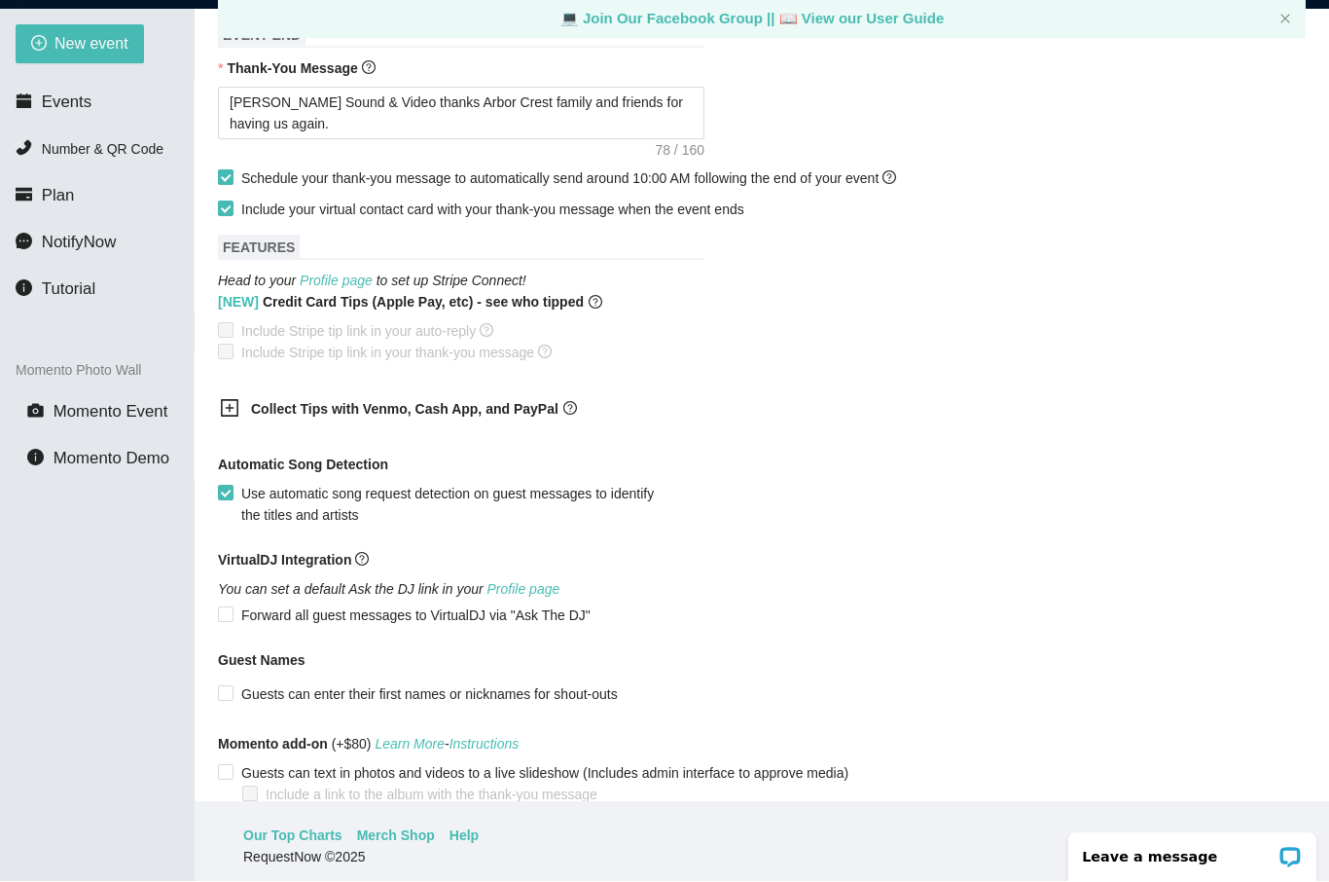
scroll to position [863, 0]
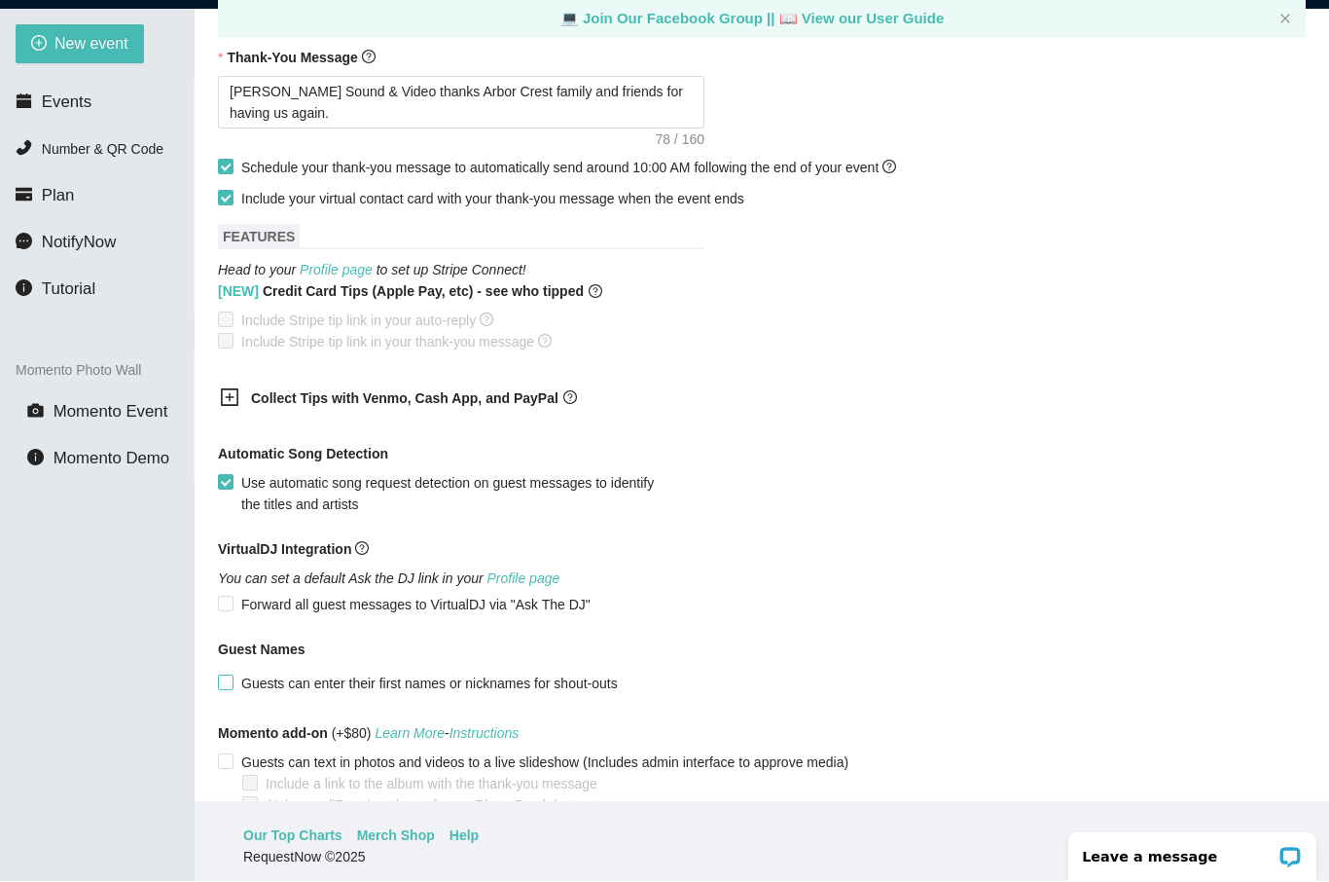
click at [234, 678] on span "Guests can enter their first names or nicknames for shout-outs" at bounding box center [430, 683] width 392 height 21
click at [232, 678] on input "Guests can enter their first names or nicknames for shout-outs" at bounding box center [225, 682] width 14 height 14
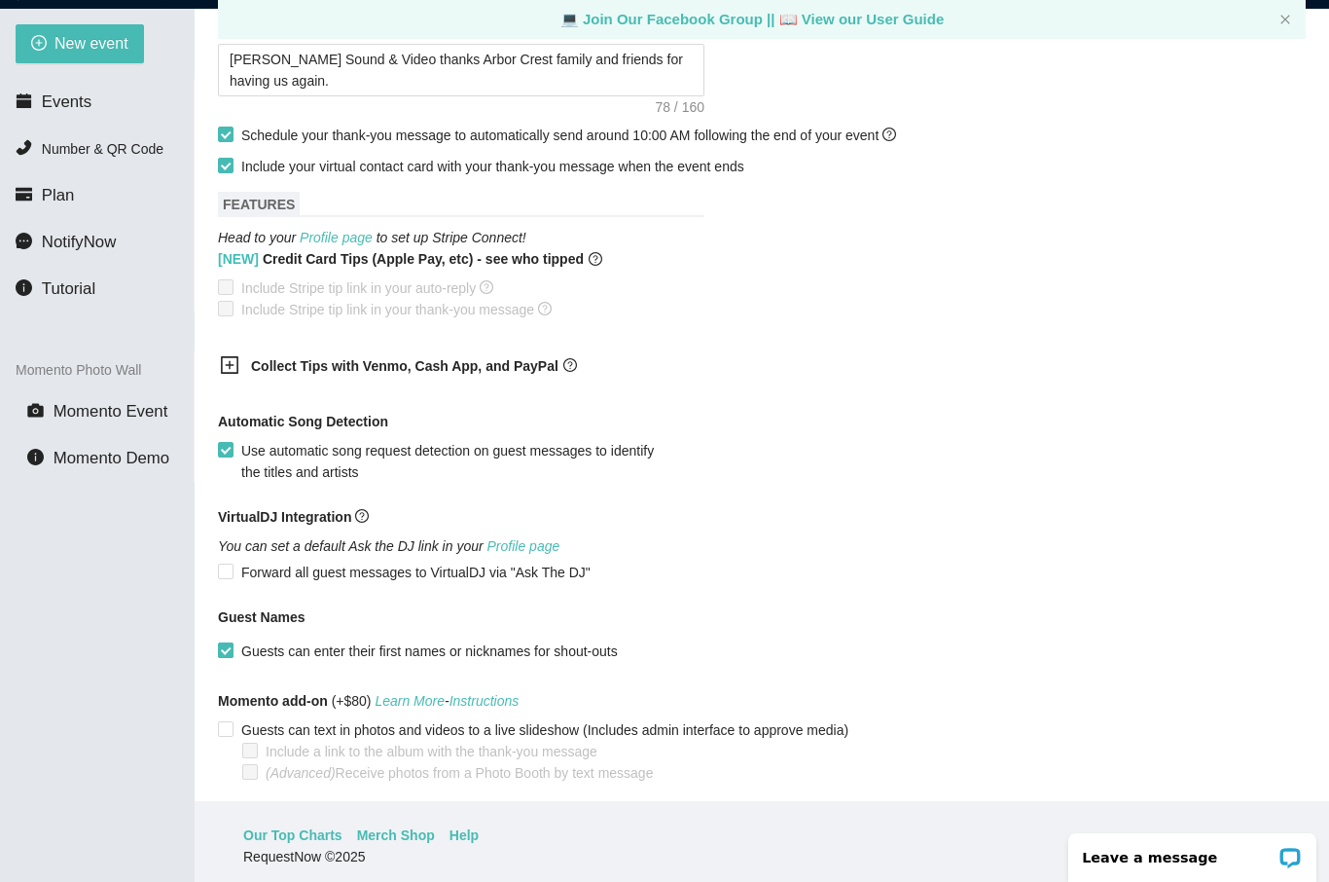
scroll to position [894, 0]
click at [226, 733] on input "Guests can text in photos and videos to a live slideshow (Includes admin interf…" at bounding box center [225, 729] width 14 height 14
click at [251, 751] on input "Include a link to the album with the thank-you message" at bounding box center [249, 750] width 14 height 14
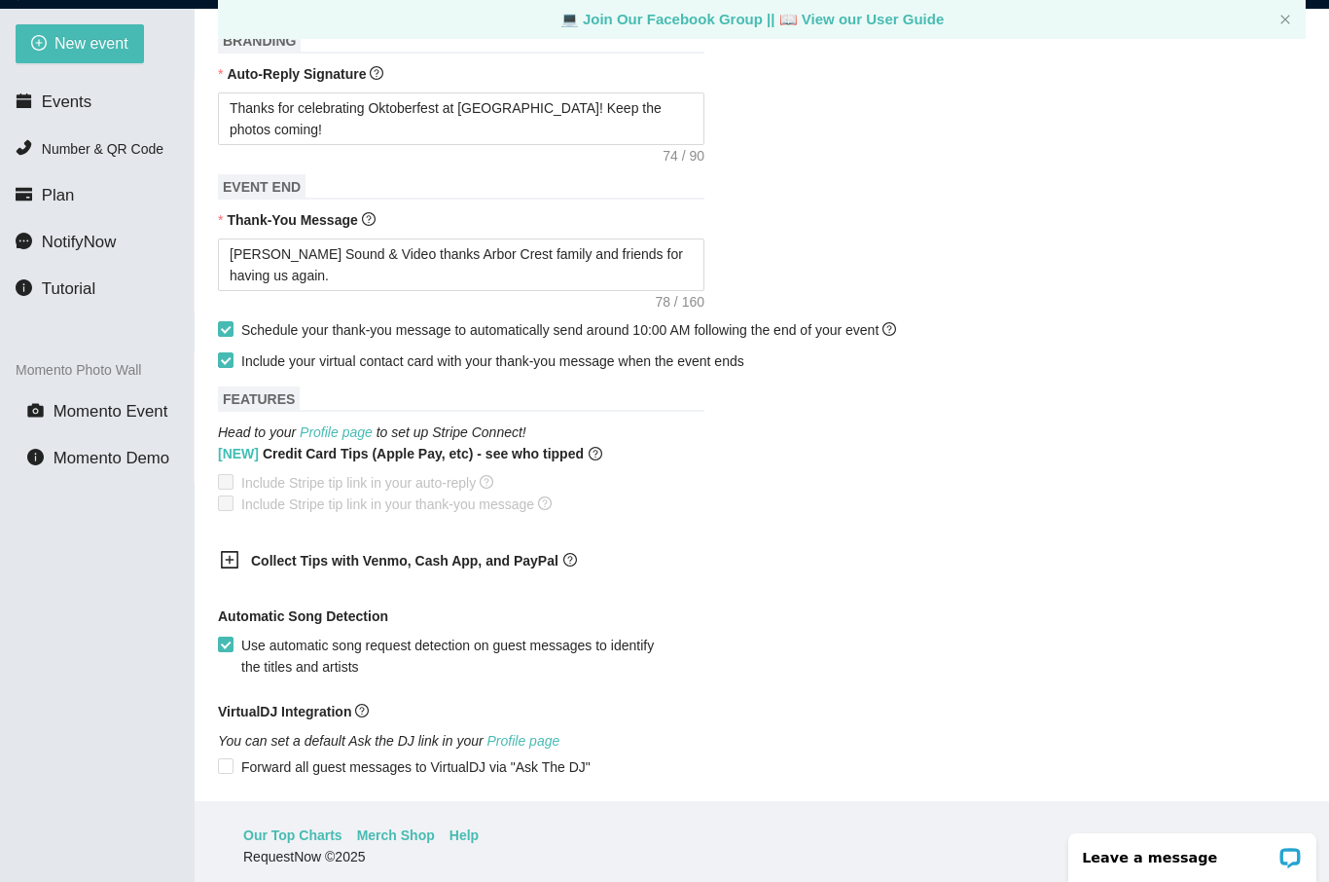
scroll to position [598, 0]
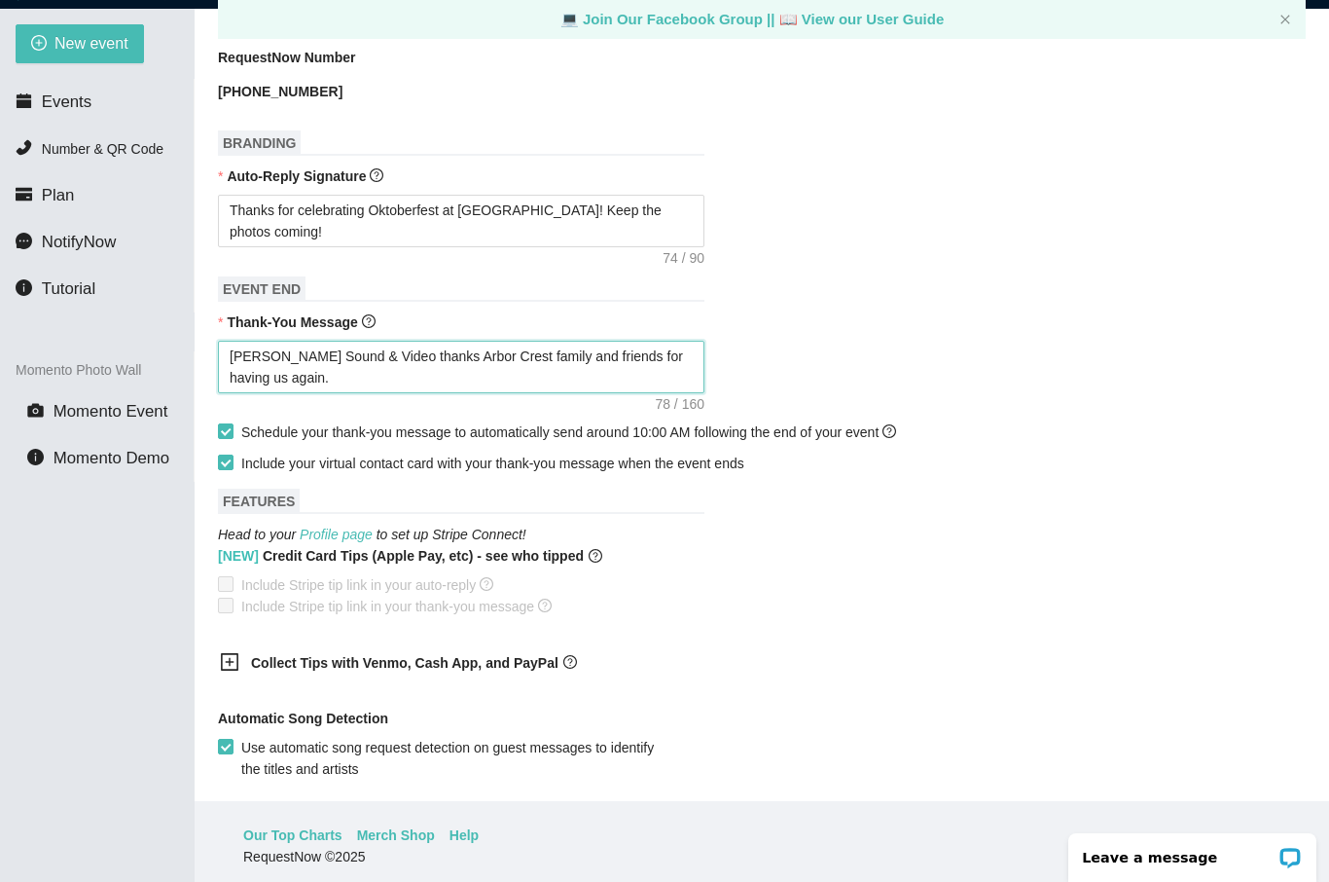
click at [334, 370] on textarea "Huth Sound & Video thanks Arbor Crest family and friends for having us again." at bounding box center [461, 367] width 486 height 53
click at [278, 369] on textarea "Huth Sound & Video thanks Arbor Crest family and friends for having us again. L…" at bounding box center [461, 368] width 486 height 53
click at [279, 364] on textarea "Huth Sound & Video thanks Arbor Crest family and friends for having us again. A…" at bounding box center [461, 368] width 486 height 53
click at [288, 376] on textarea "Huth Sound & Video thanks Arbor Crest family and friends for having us again. A…" at bounding box center [461, 368] width 486 height 53
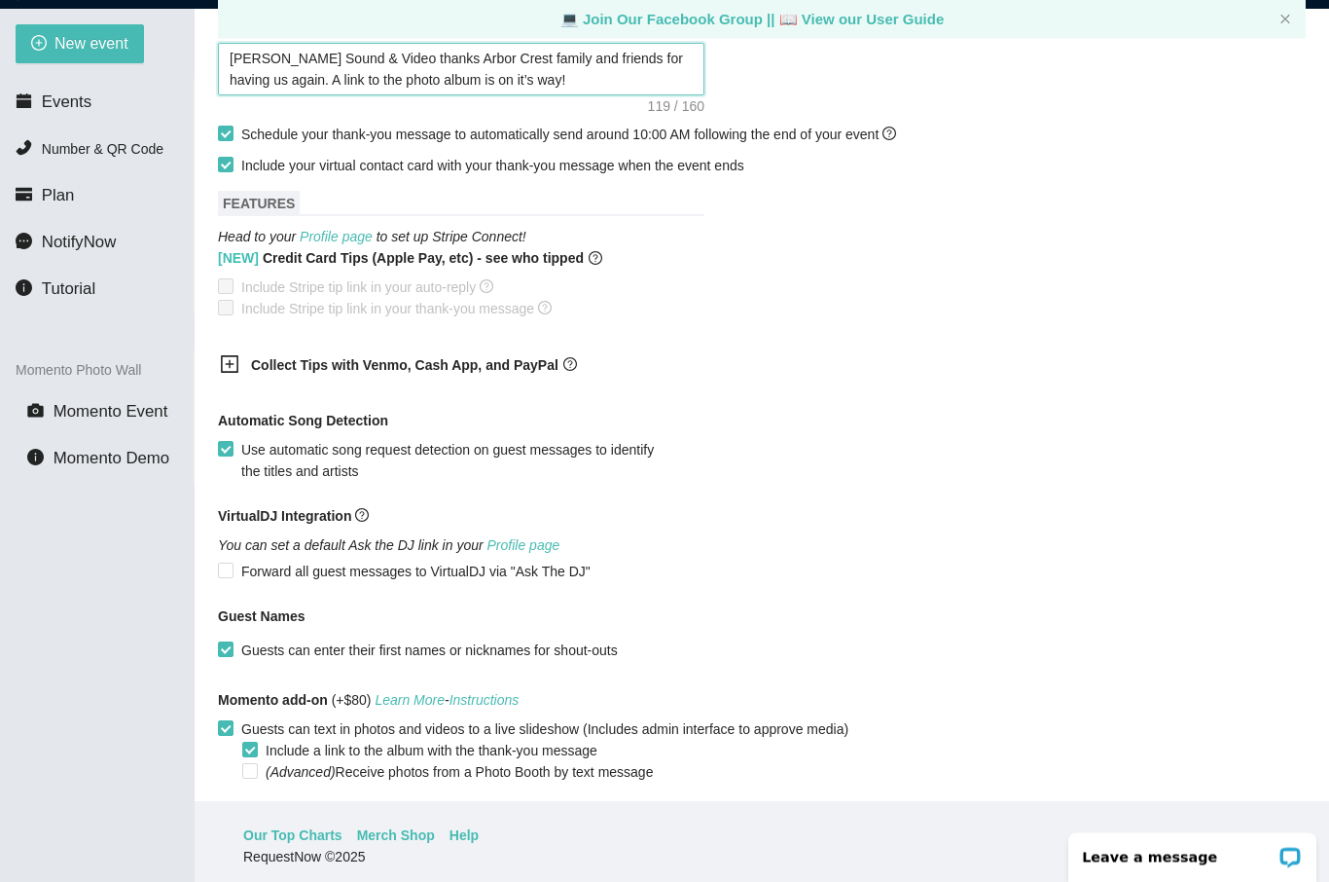
scroll to position [894, 0]
click at [249, 835] on span "Create event" at bounding box center [273, 824] width 78 height 21
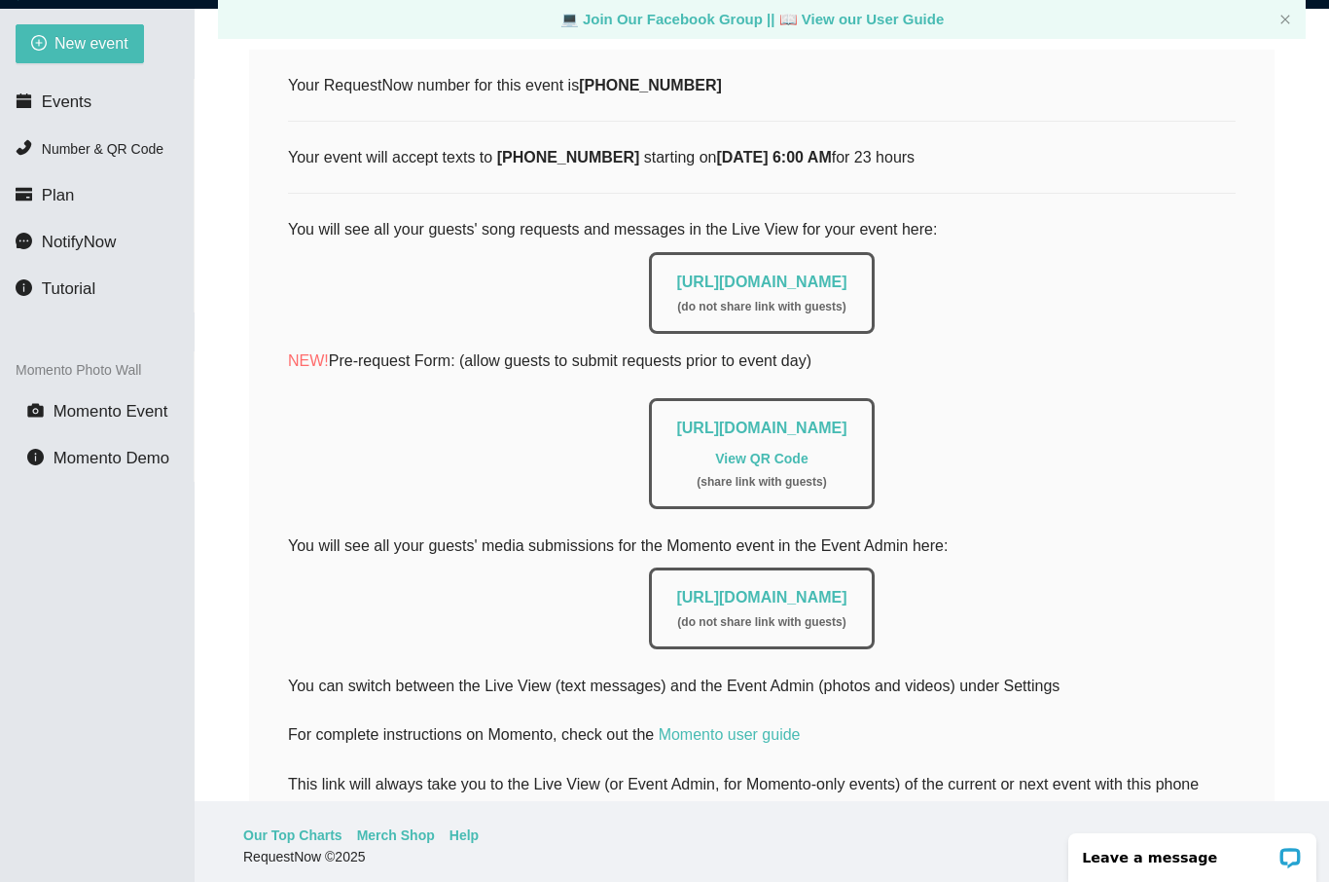
scroll to position [294, 0]
click at [847, 598] on link "https://app.requestnow.io/photo-admin/rbpaqar" at bounding box center [761, 598] width 170 height 17
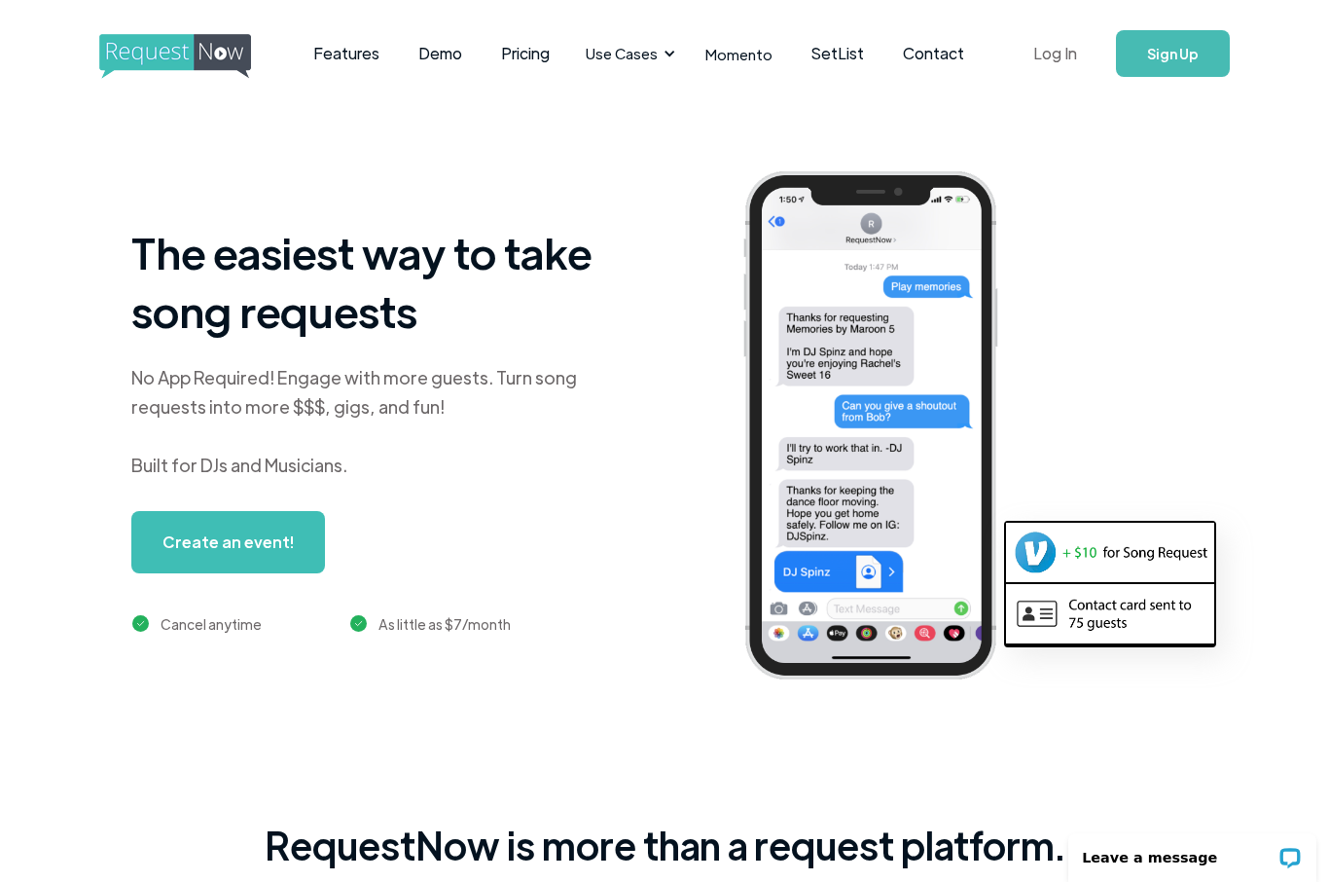
click at [1063, 48] on link "Log In" at bounding box center [1055, 53] width 83 height 68
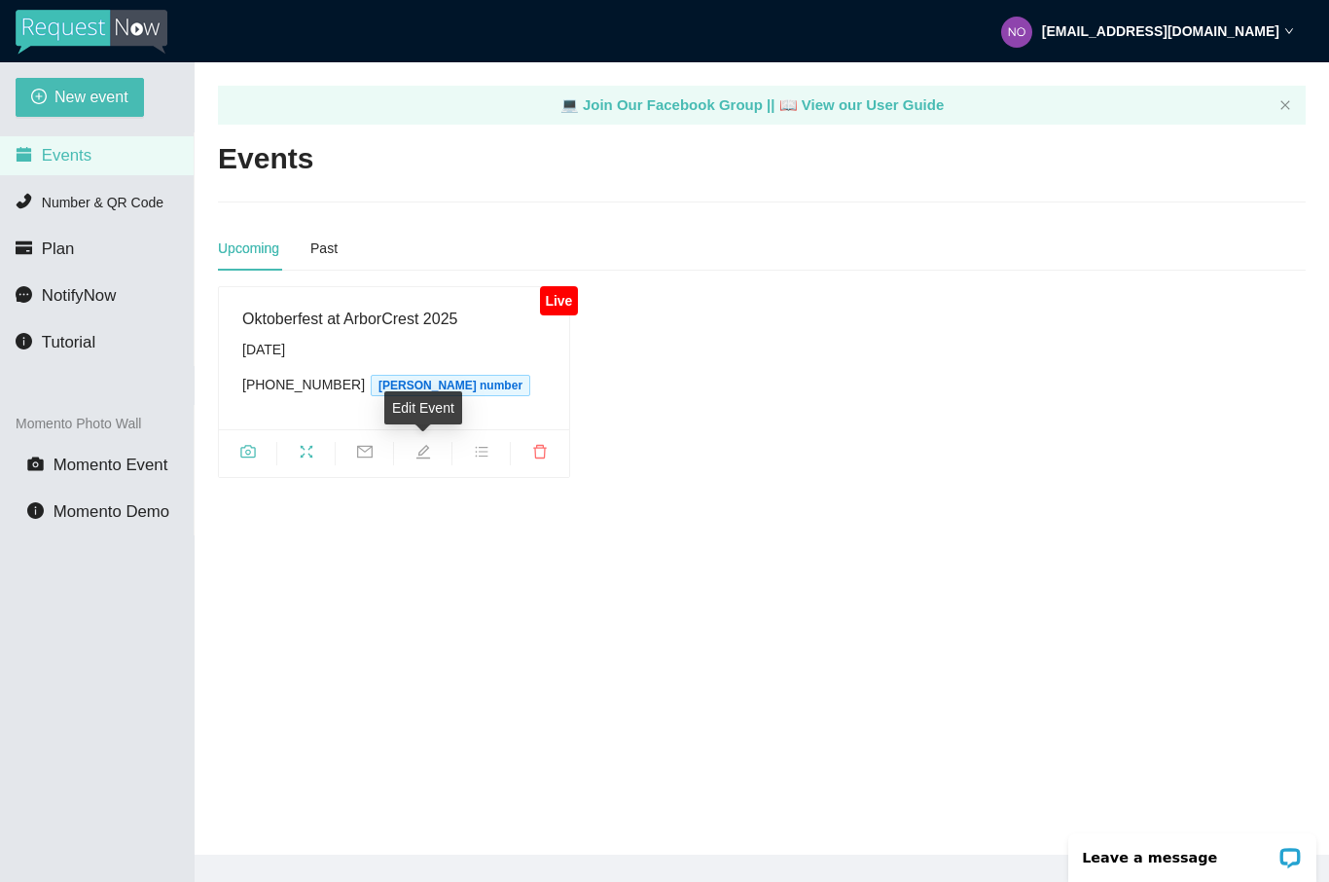
click at [427, 449] on icon "edit" at bounding box center [422, 452] width 14 height 14
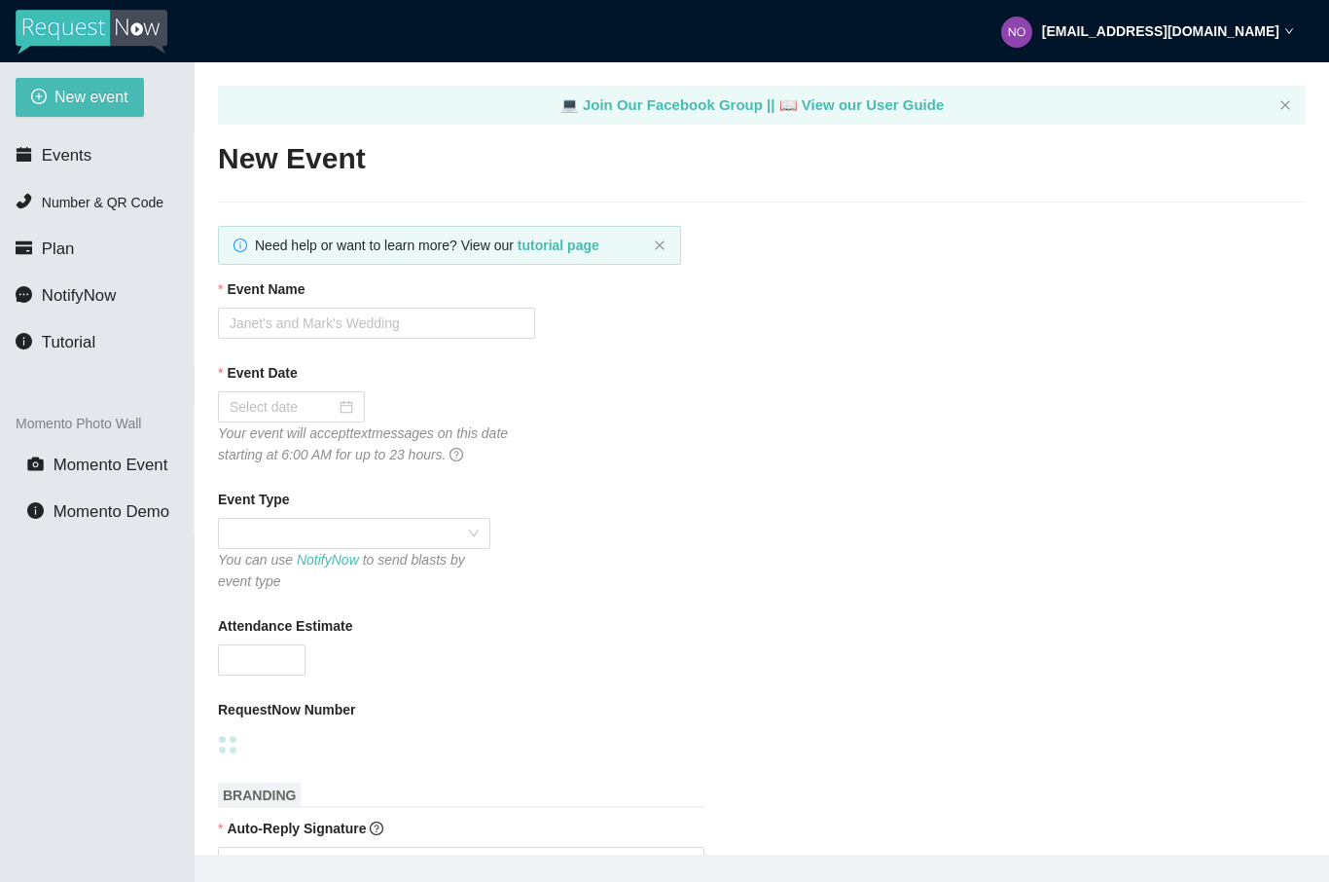
type textarea "Huth Sound & Video thanks Arbor Crest family and friends for having us again. A…"
type input "Oktoberfest at ArborCrest 2025"
type input "10/04/2025"
type input "500"
type textarea "Thanks for celebrating Oktoberfest at Arbor Crest! Keep the photos coming!"
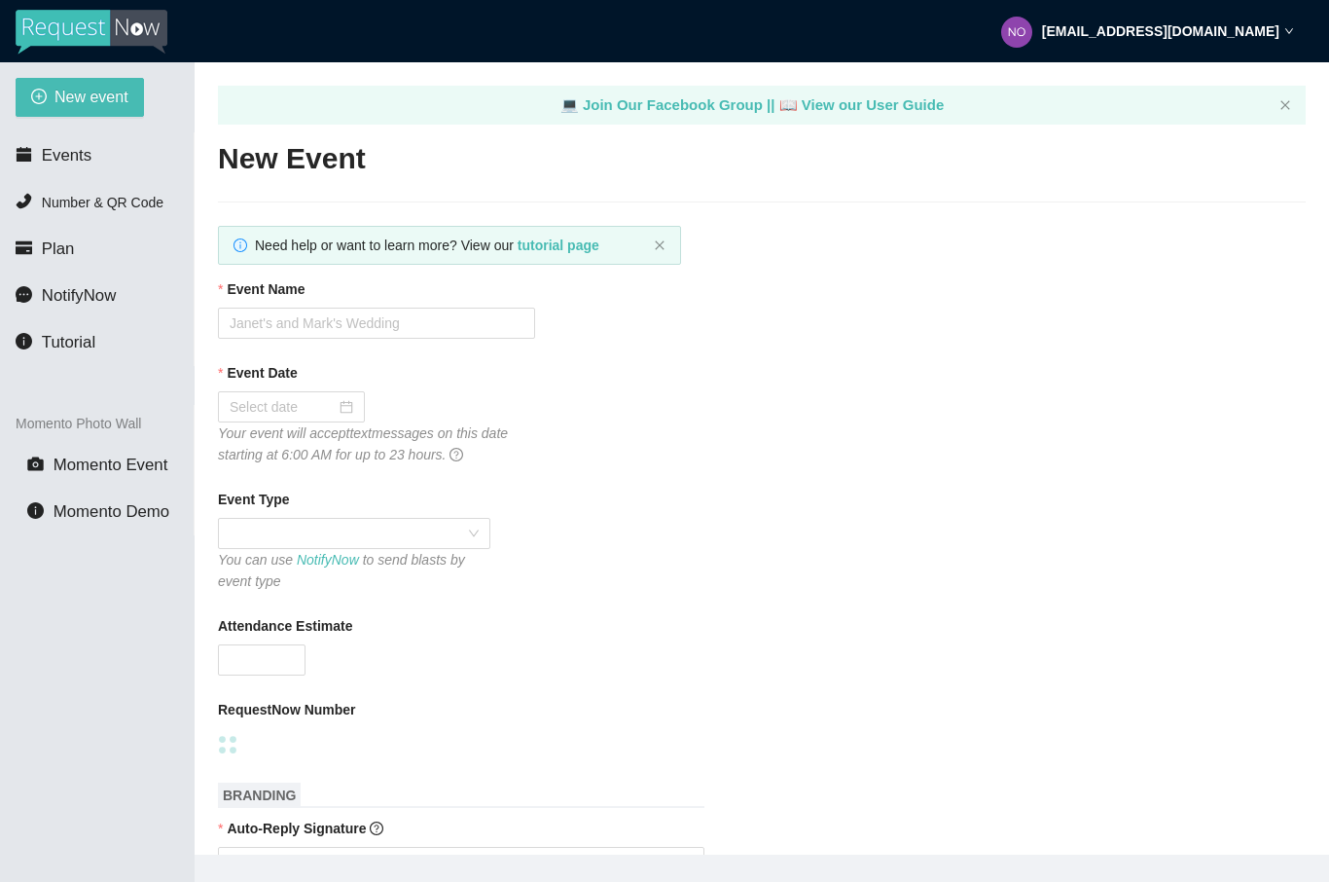
type textarea "Huth Sound & Video thanks Arbor Crest family and friends for having us again. A…"
checkbox input "true"
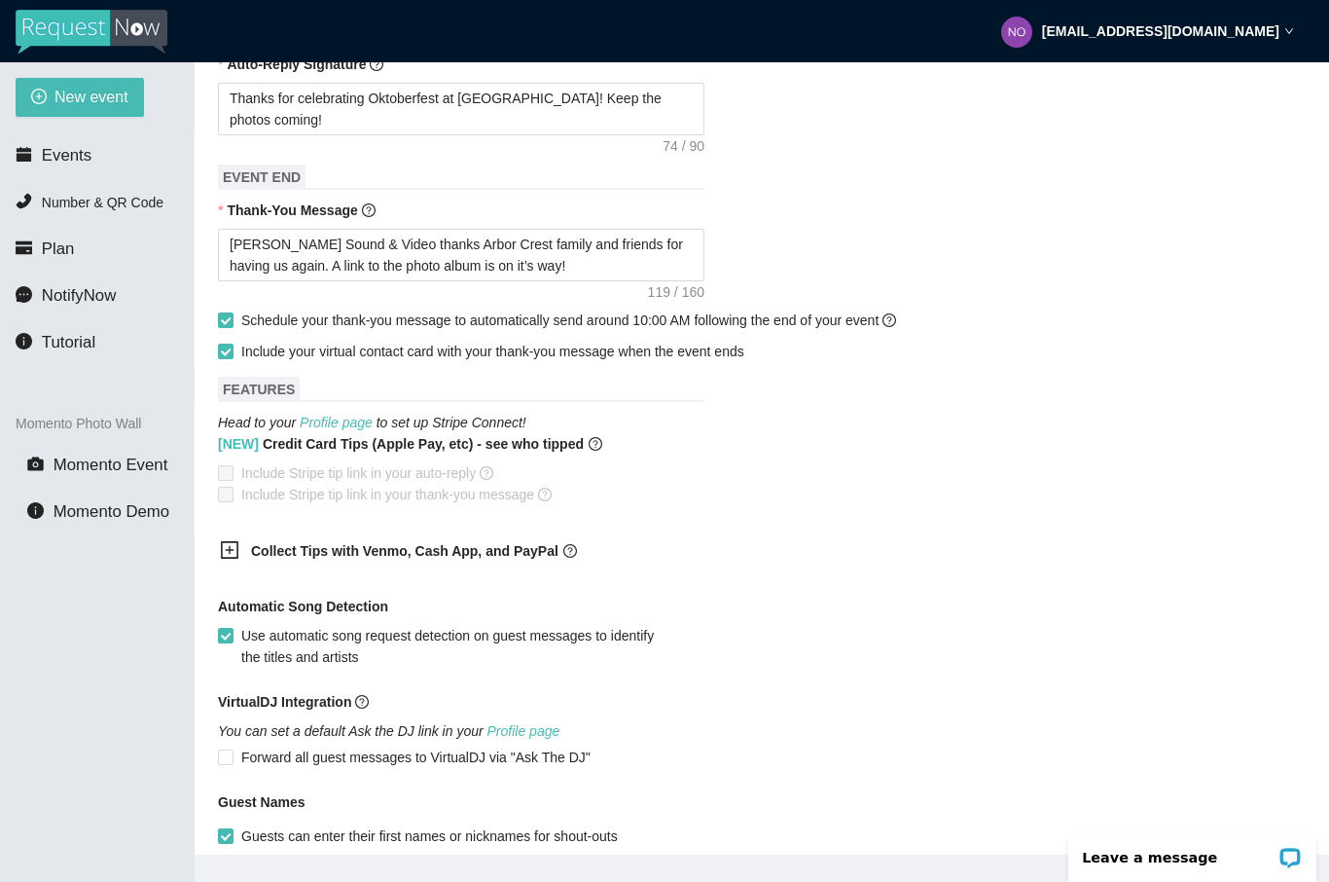
scroll to position [865, 0]
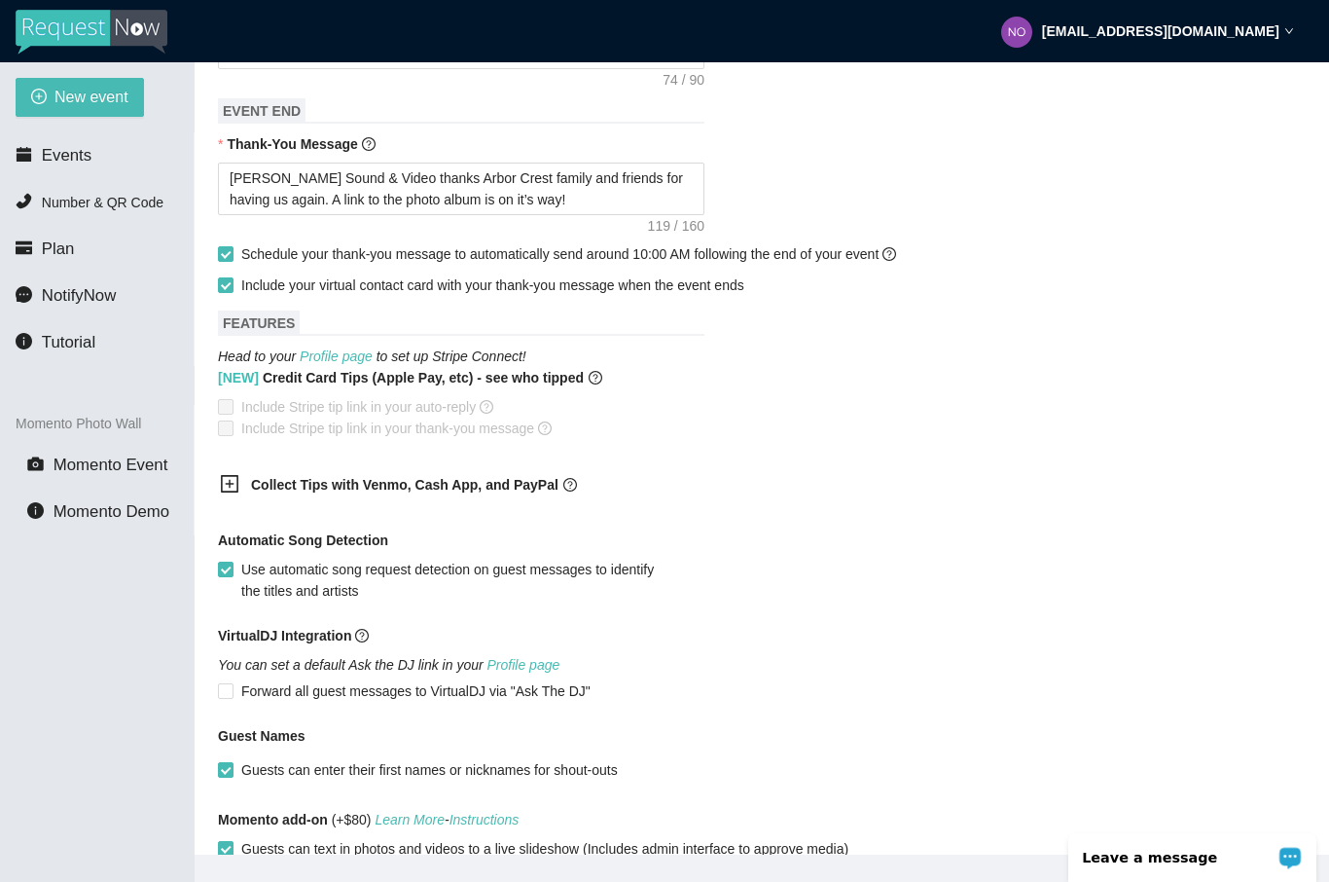
click at [1112, 858] on p "Leave a message" at bounding box center [1179, 857] width 193 height 16
click at [697, 401] on div "[NEW] Credit Card Tips (Apple Pay, etc) - see who tipped Include Stripe tip lin…" at bounding box center [762, 403] width 1088 height 72
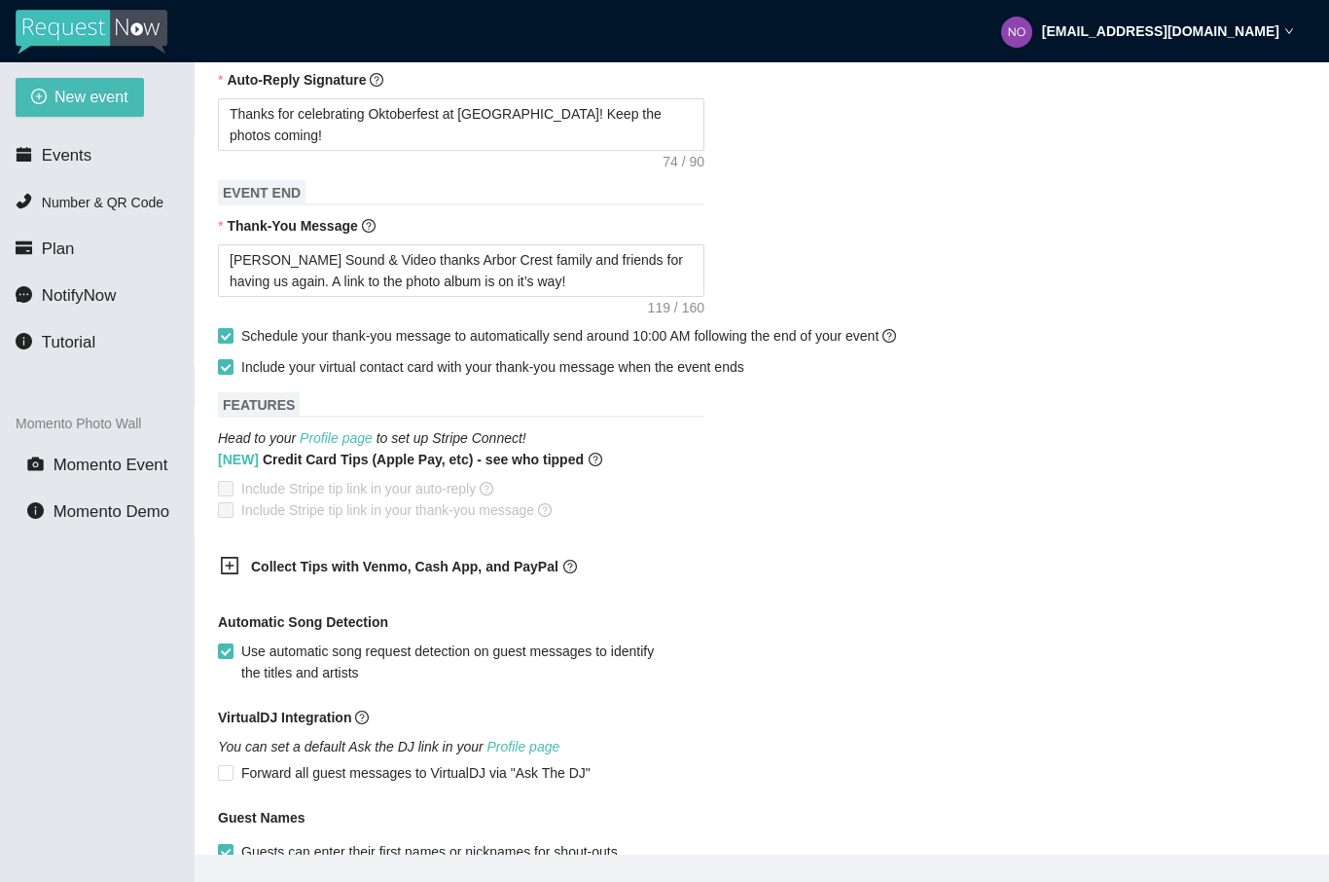
scroll to position [784, 0]
click at [850, 654] on div "Automatic Song Detection Use automatic song request detection on guest messages…" at bounding box center [762, 646] width 1088 height 72
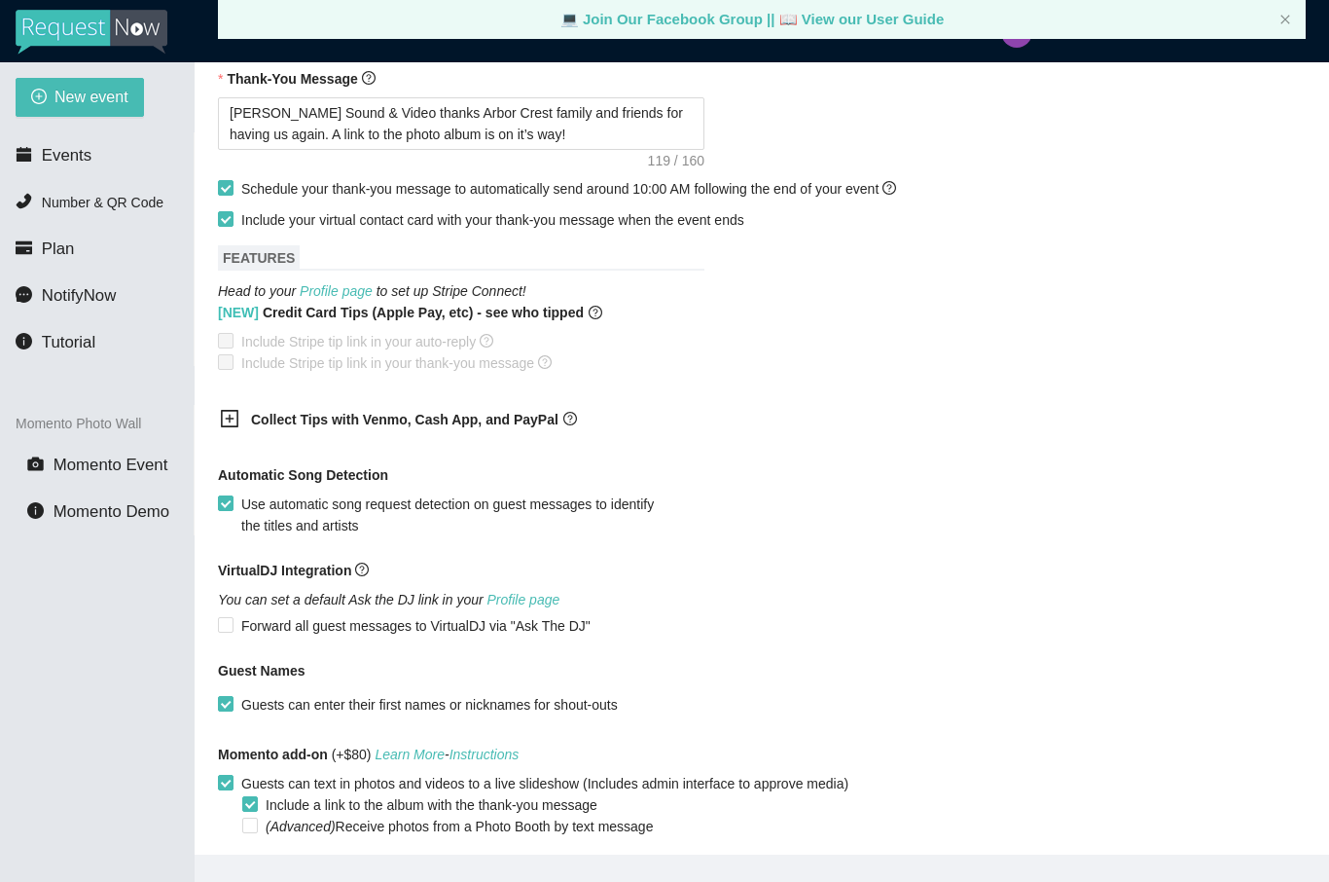
scroll to position [929, 0]
click at [229, 510] on input "Use automatic song request detection on guest messages to identify the titles a…" at bounding box center [225, 503] width 14 height 14
checkbox input "false"
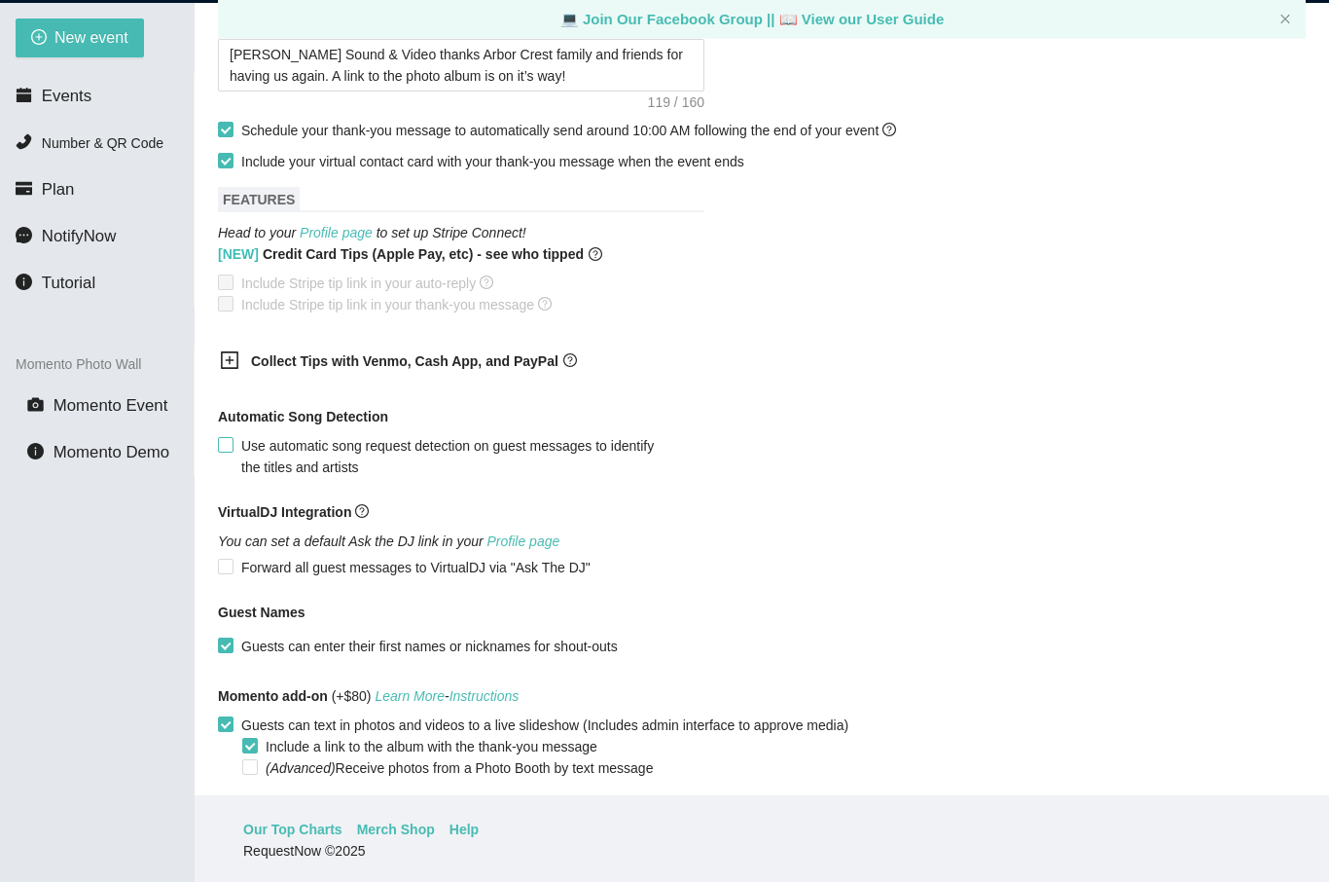
scroll to position [62, 0]
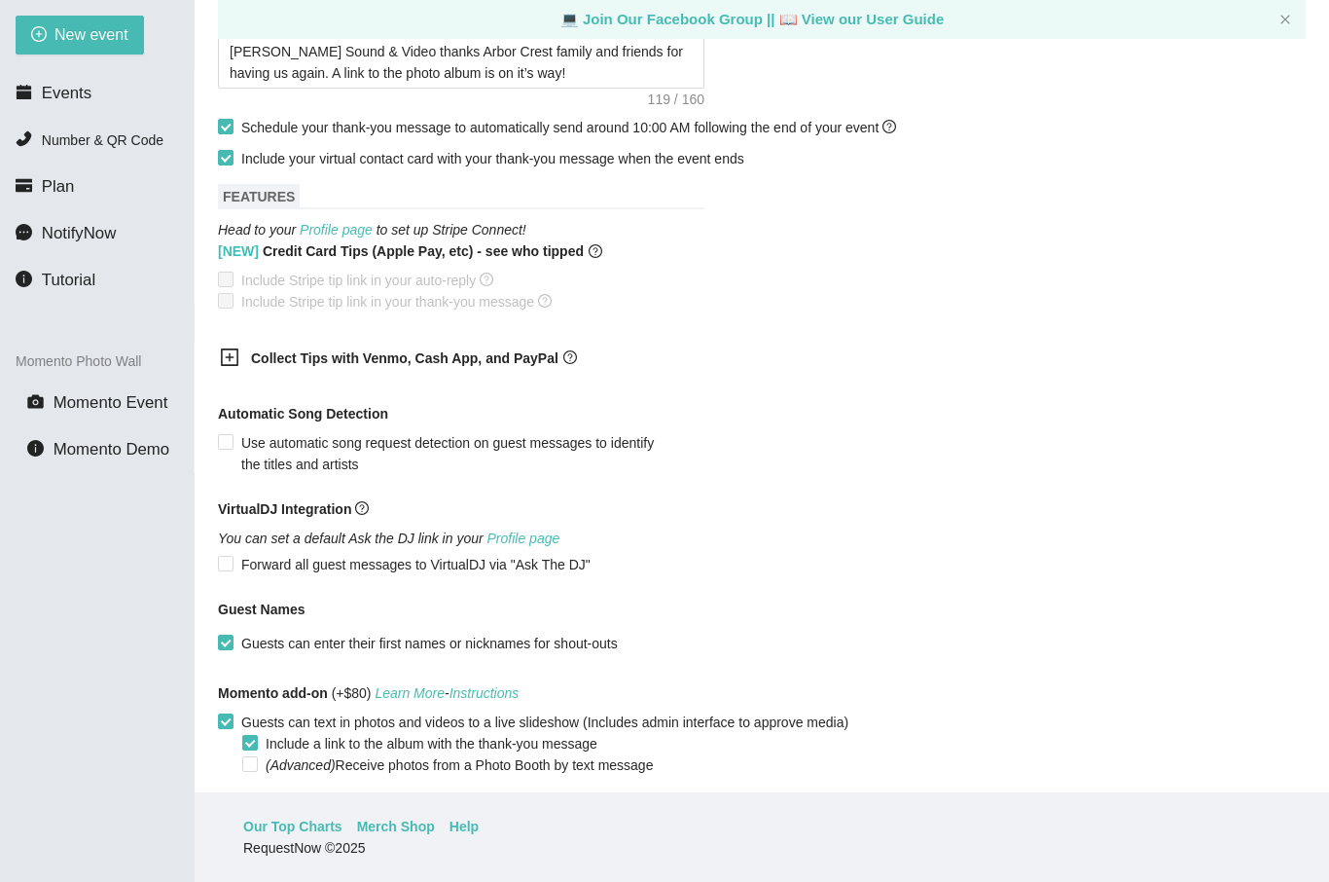
click at [262, 826] on span "Save event" at bounding box center [268, 815] width 68 height 21
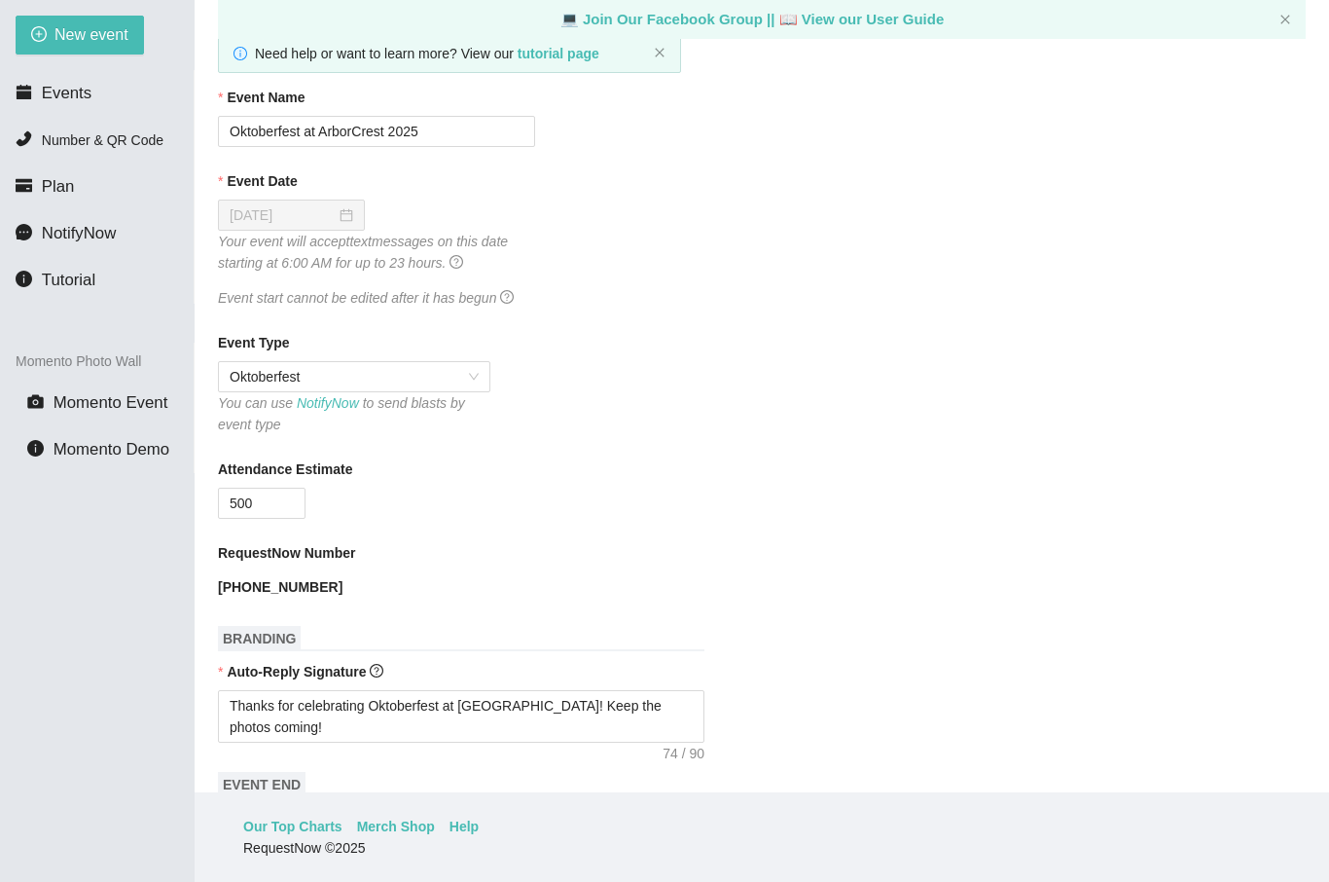
scroll to position [133, 0]
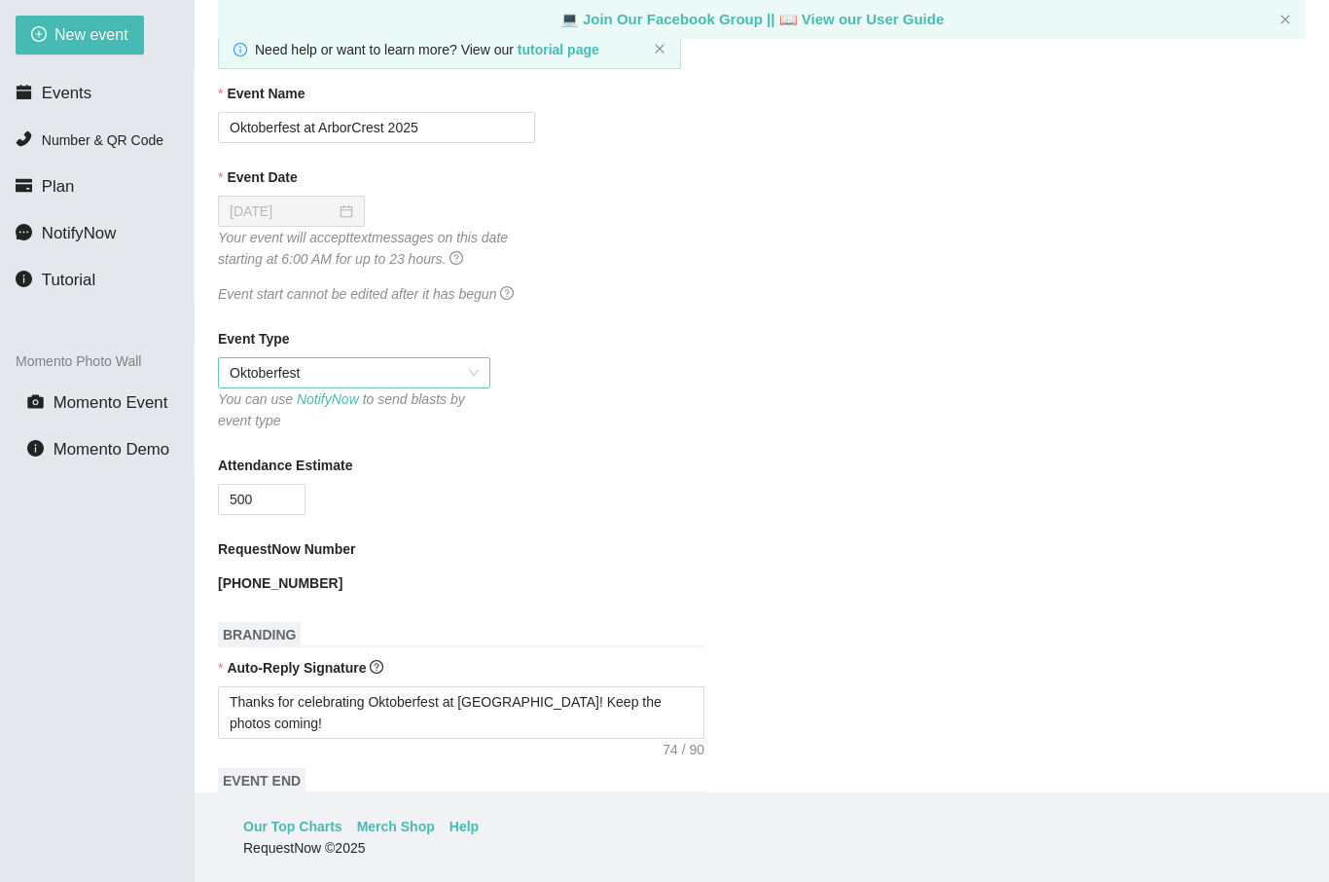
click at [459, 378] on span "Oktoberfest" at bounding box center [354, 372] width 249 height 29
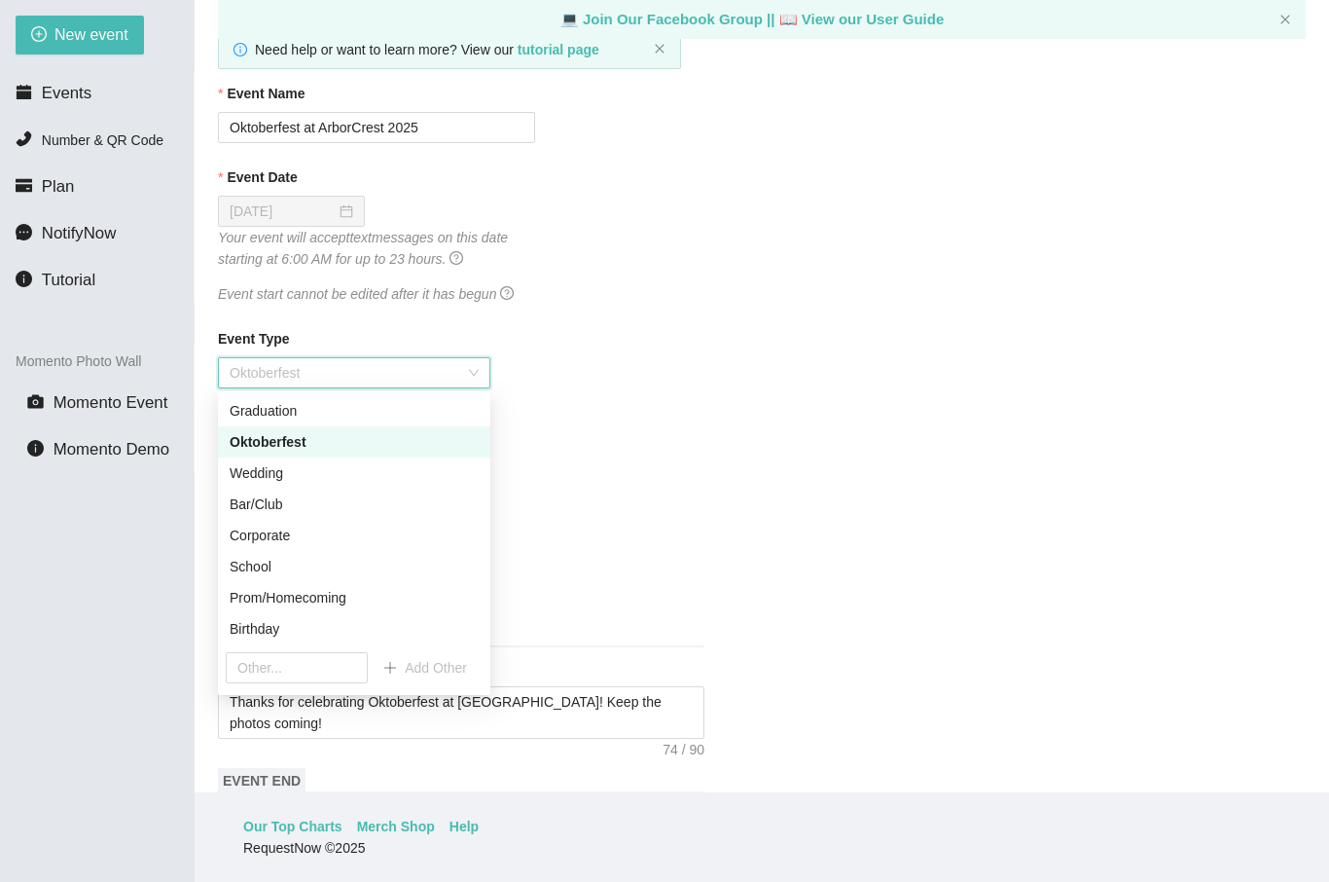
click at [767, 449] on form "Event Name Oktoberfest at ArborCrest 2025 Event Date 10/04/2025 Your event will…" at bounding box center [762, 855] width 1088 height 1544
click at [810, 437] on form "Event Name Oktoberfest at ArborCrest 2025 Event Date 10/04/2025 Your event will…" at bounding box center [762, 855] width 1088 height 1544
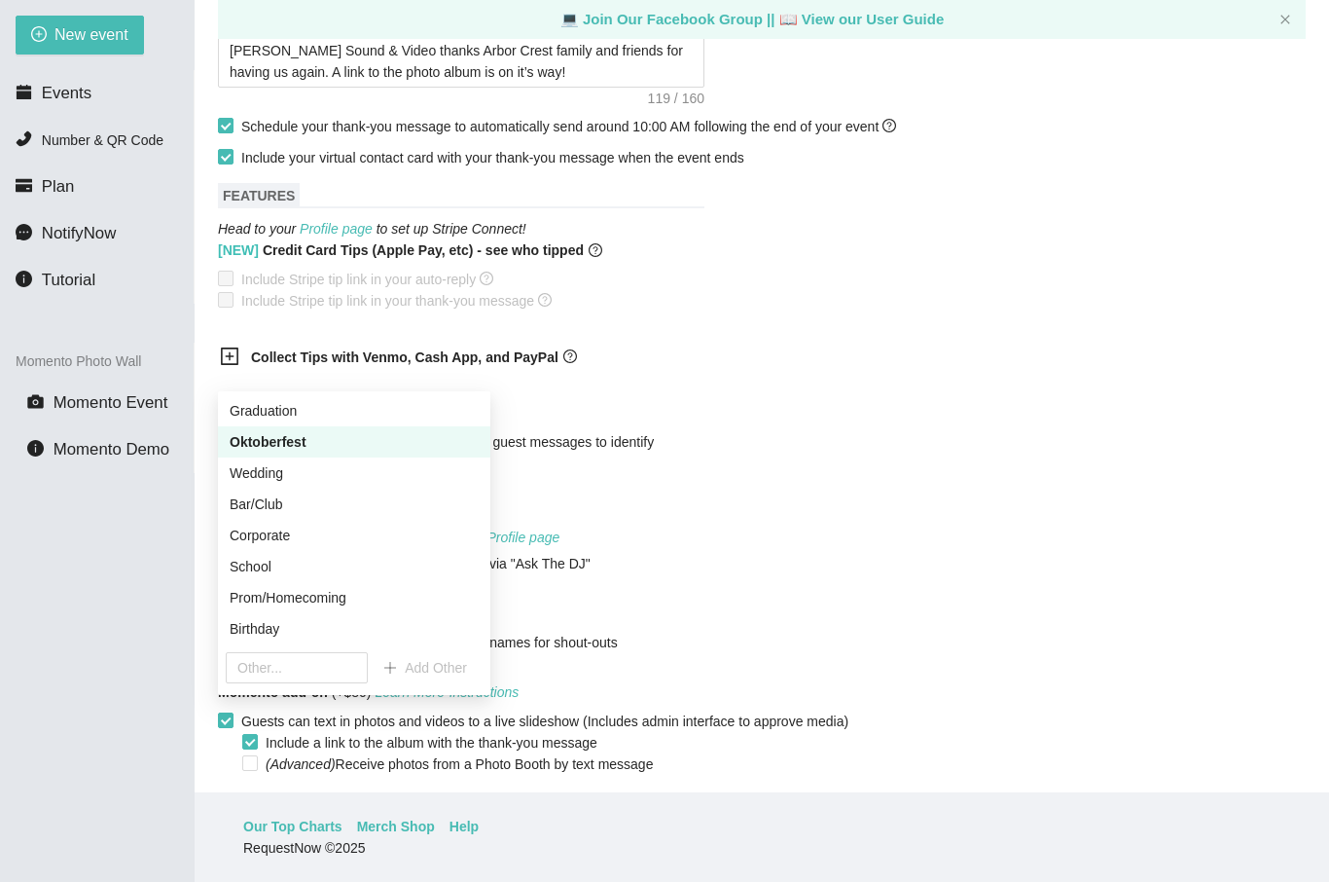
scroll to position [929, 0]
click at [548, 775] on span "(Advanced) Receive photos from a Photo Booth by text message" at bounding box center [459, 764] width 403 height 21
click at [256, 770] on input "(Advanced) Receive photos from a Photo Booth by text message" at bounding box center [249, 763] width 14 height 14
checkbox input "true"
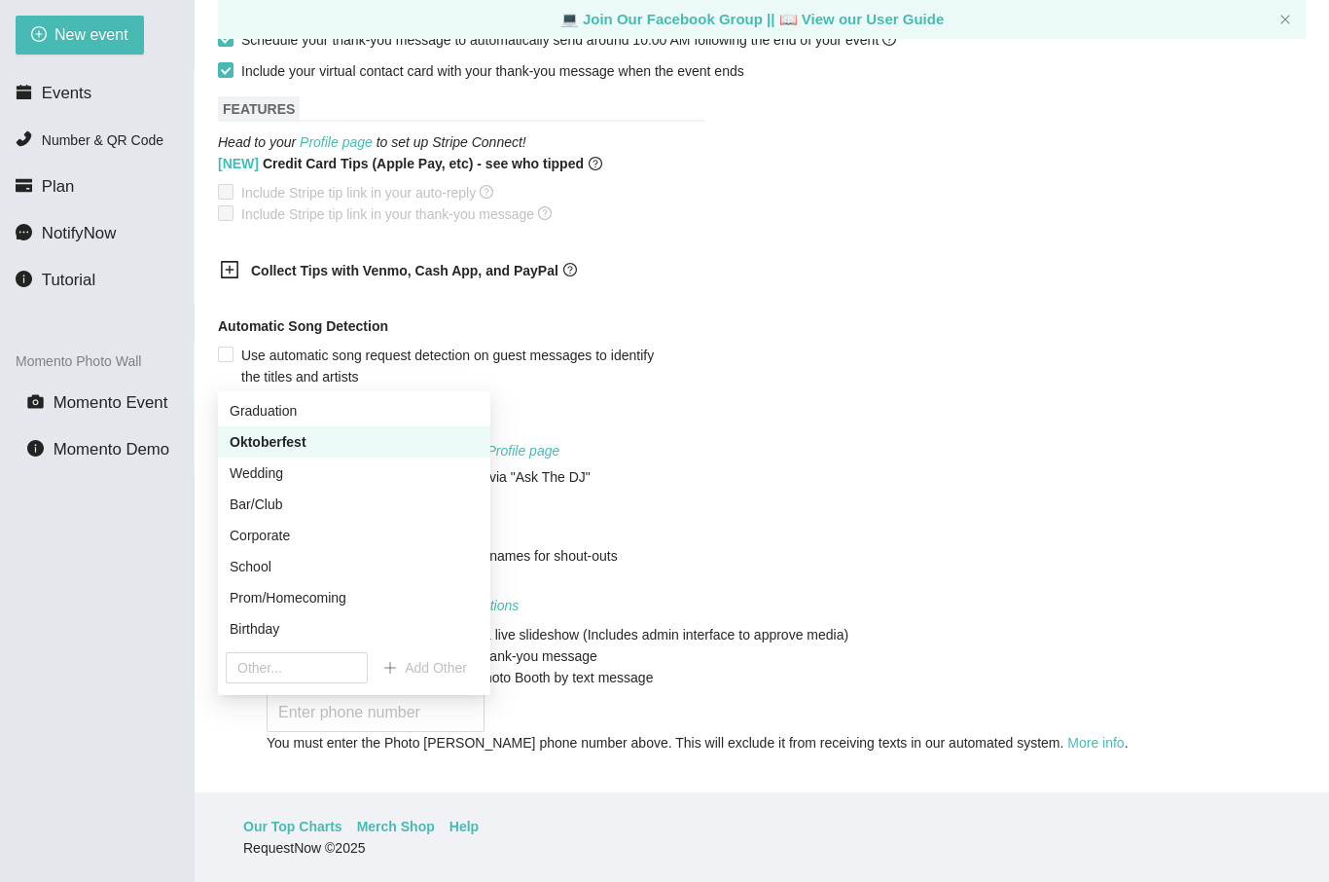
scroll to position [1016, 0]
click at [843, 337] on div "Automatic Song Detection" at bounding box center [762, 330] width 1088 height 29
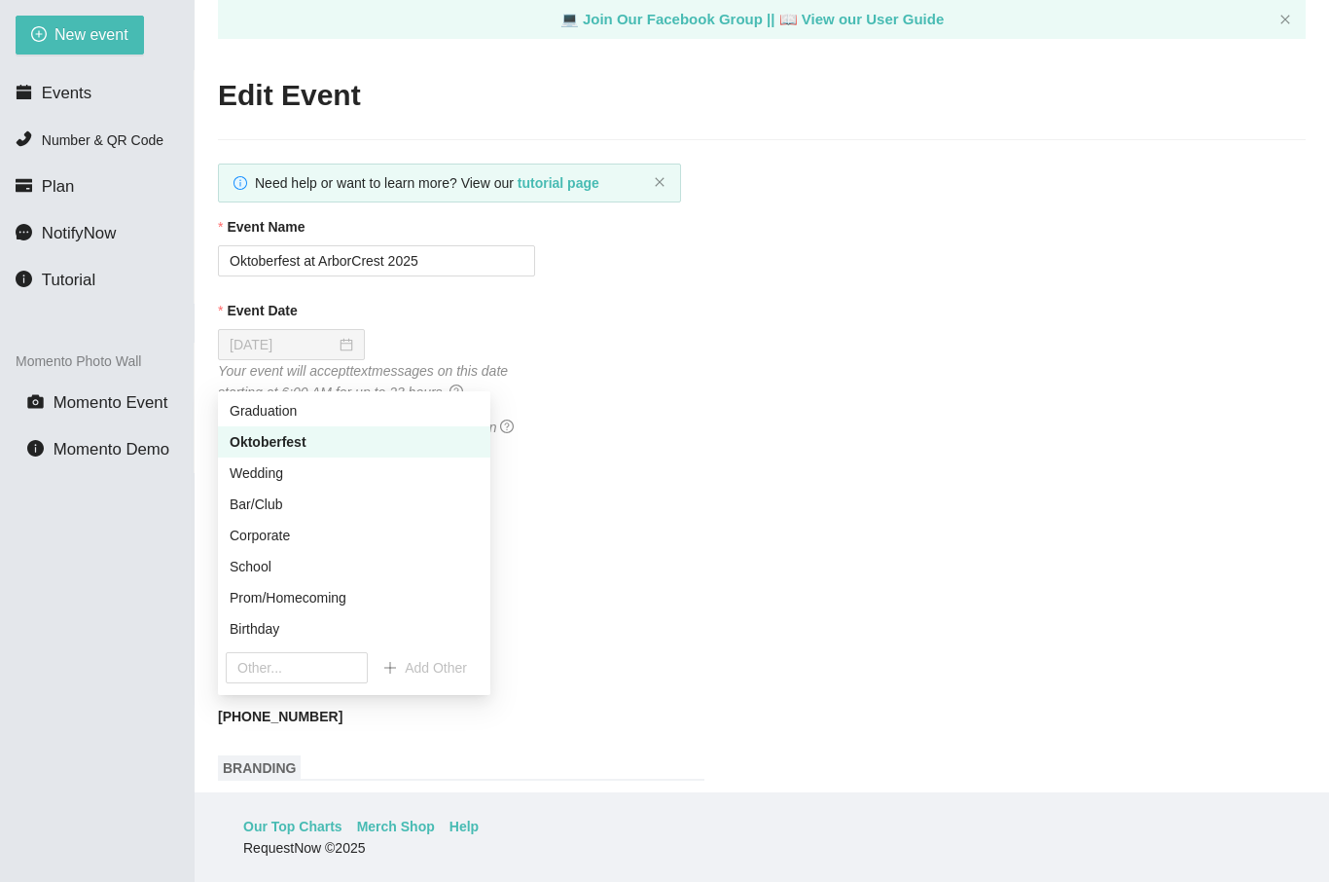
scroll to position [0, 0]
click at [52, 105] on li "Events" at bounding box center [97, 93] width 194 height 39
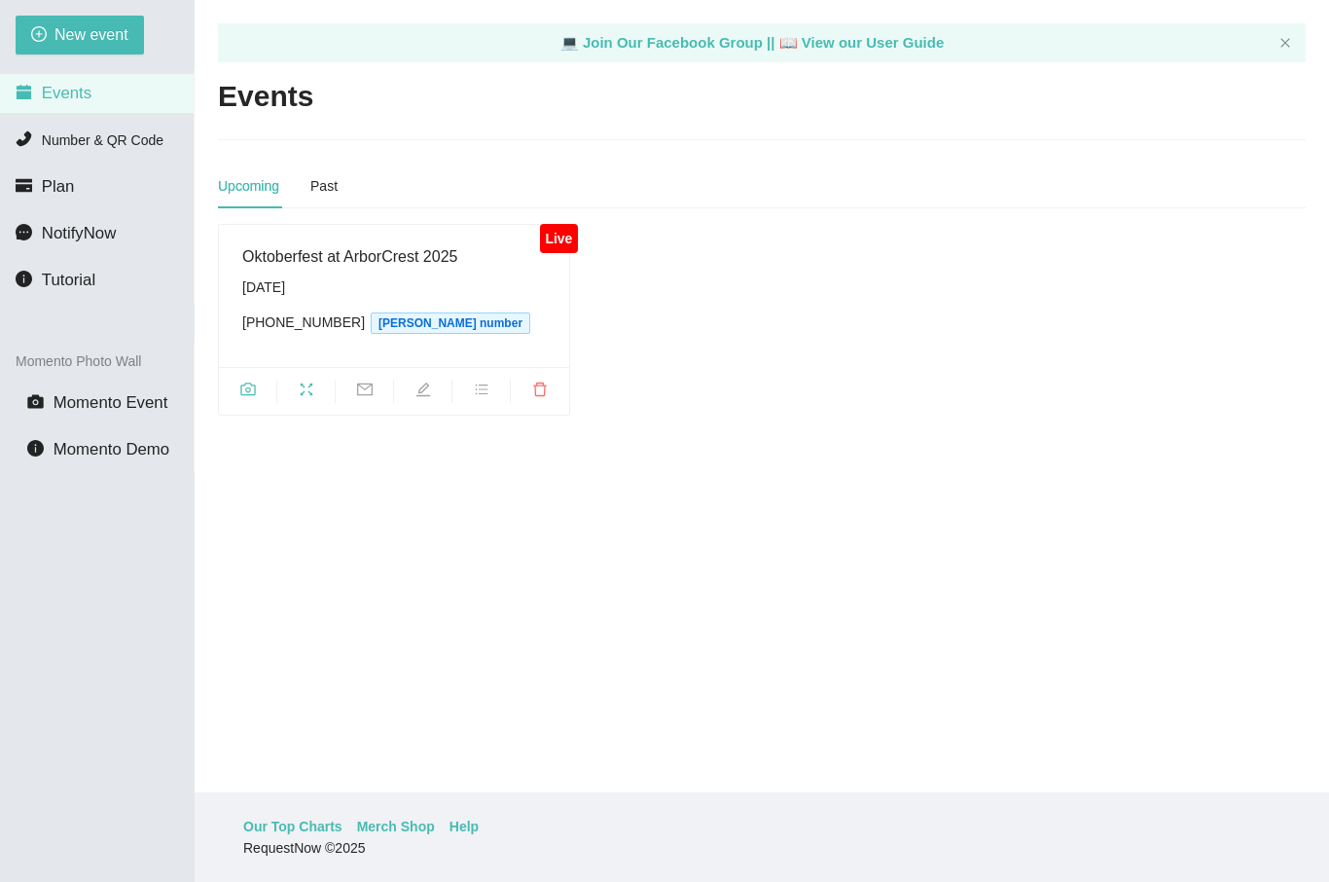
click at [306, 381] on icon "fullscreen" at bounding box center [307, 389] width 16 height 16
